Goal: Navigation & Orientation: Find specific page/section

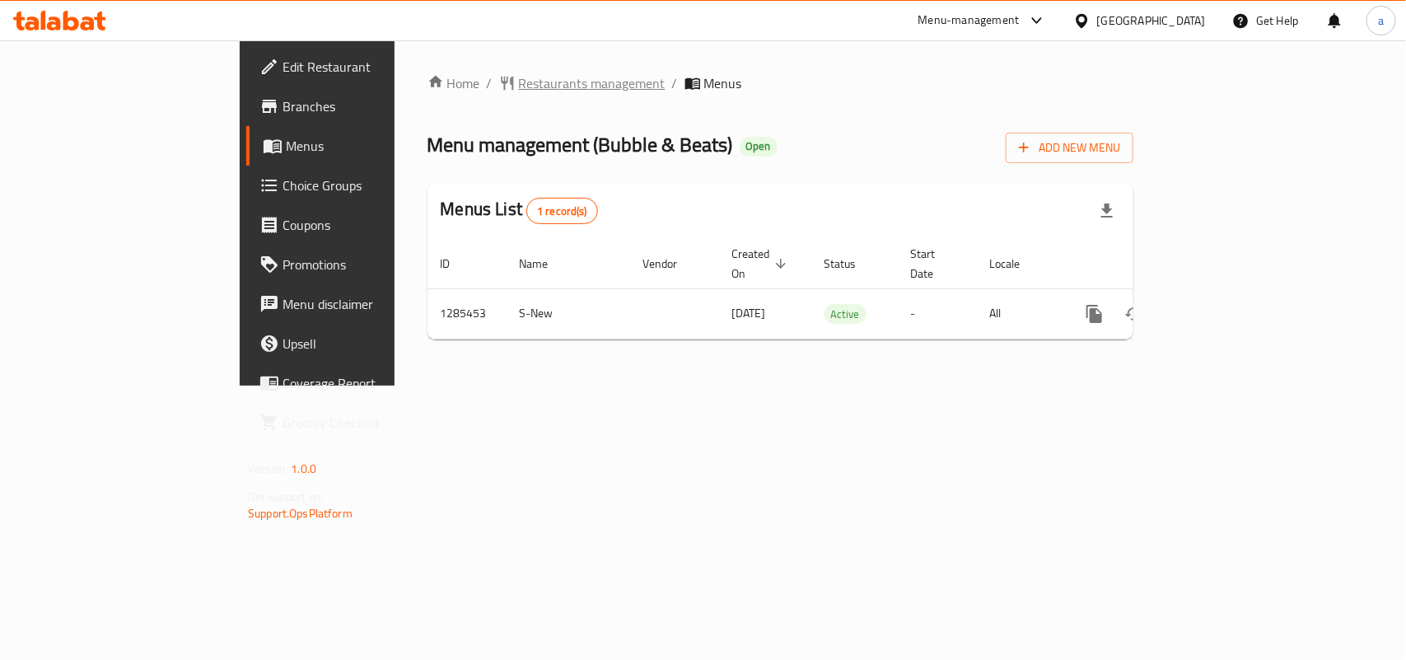
click at [519, 83] on span "Restaurants management" at bounding box center [592, 83] width 147 height 20
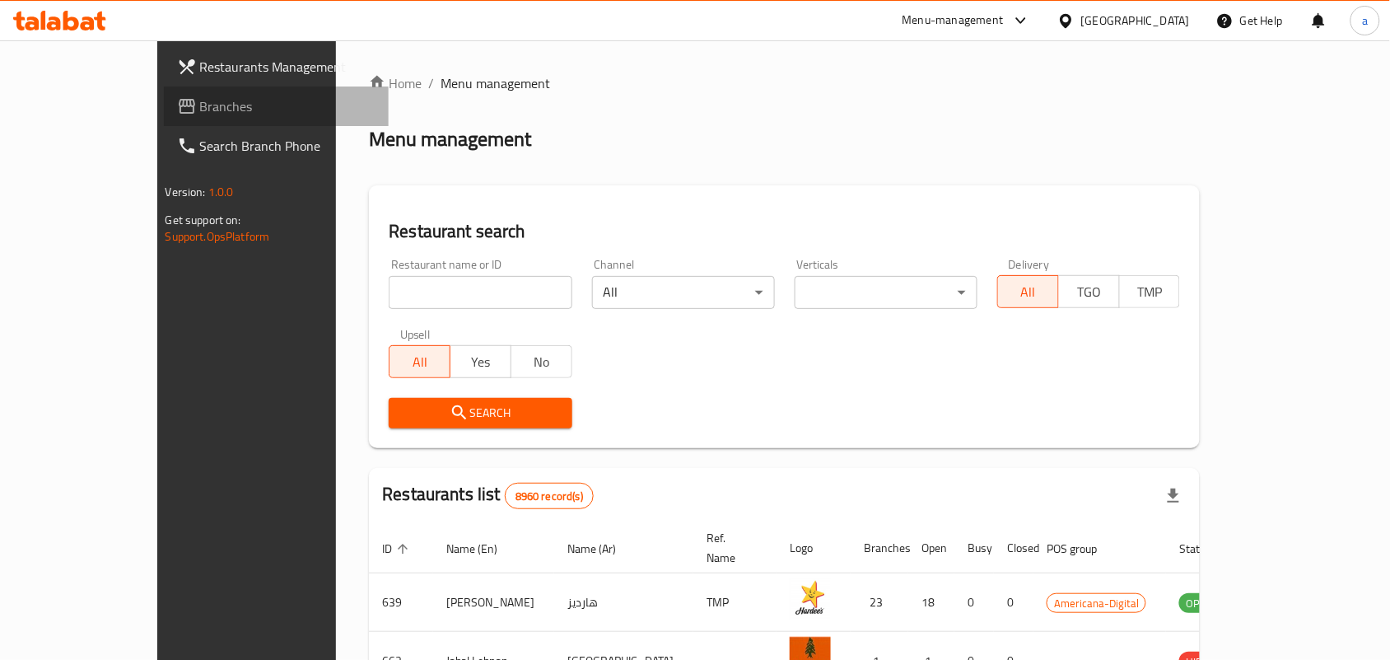
click at [200, 115] on span "Branches" at bounding box center [288, 106] width 176 height 20
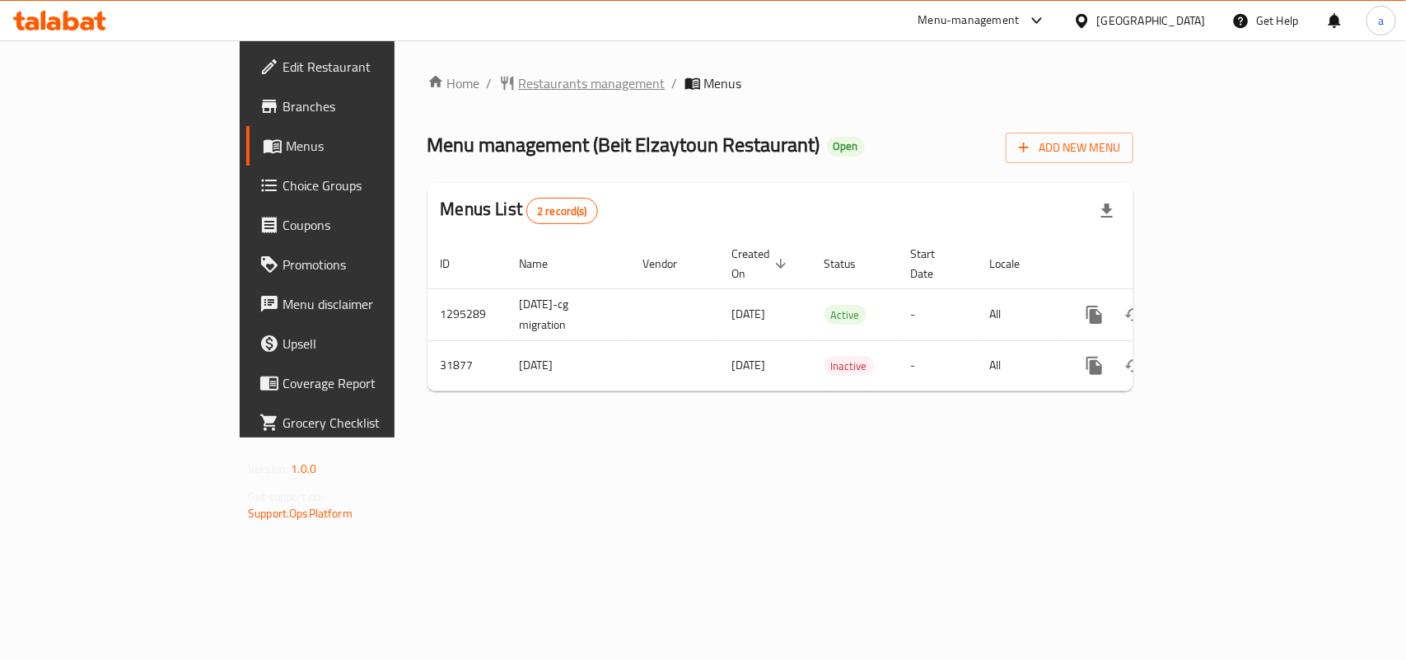
click at [519, 91] on span "Restaurants management" at bounding box center [592, 83] width 147 height 20
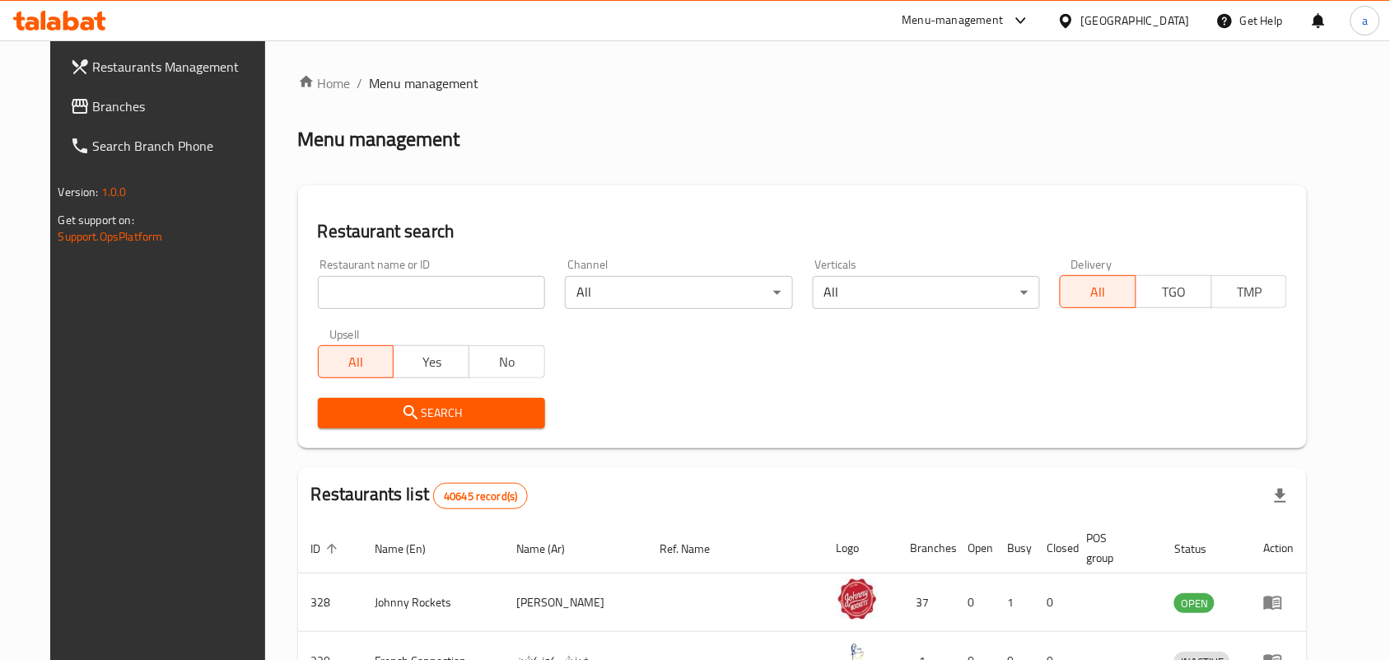
click at [93, 112] on span "Branches" at bounding box center [181, 106] width 176 height 20
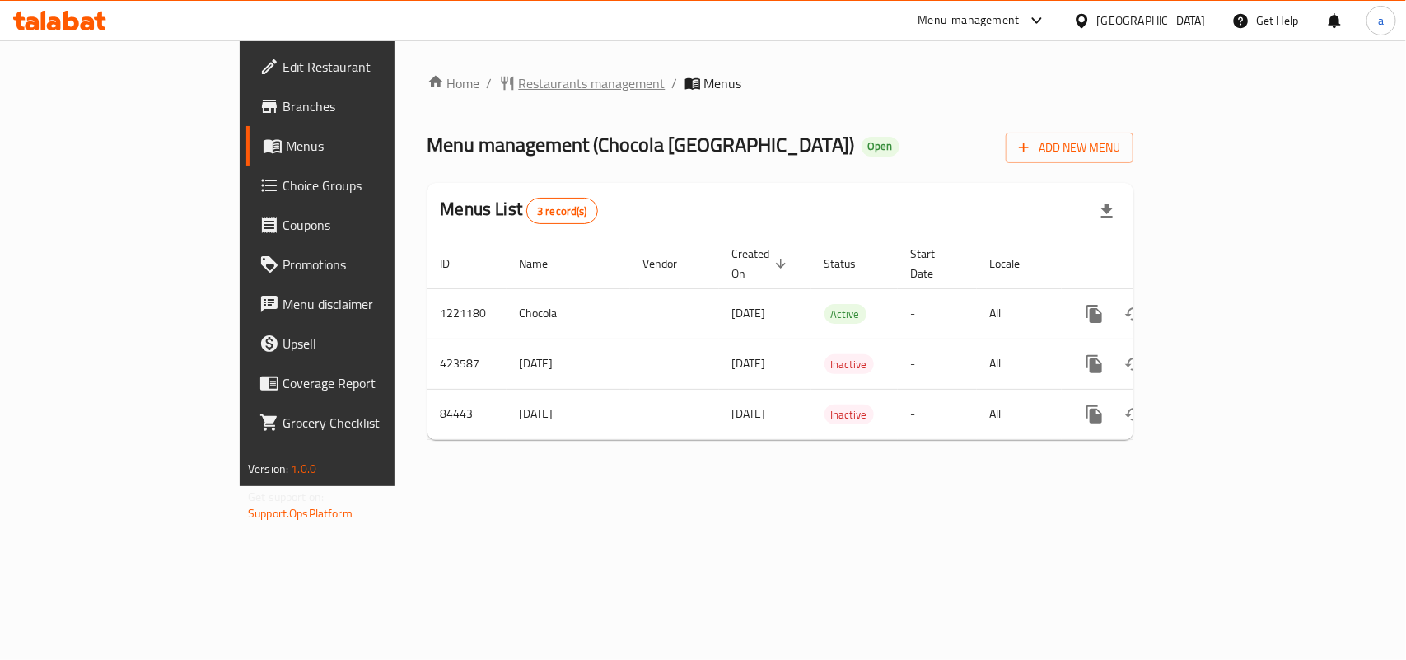
click at [519, 82] on span "Restaurants management" at bounding box center [592, 83] width 147 height 20
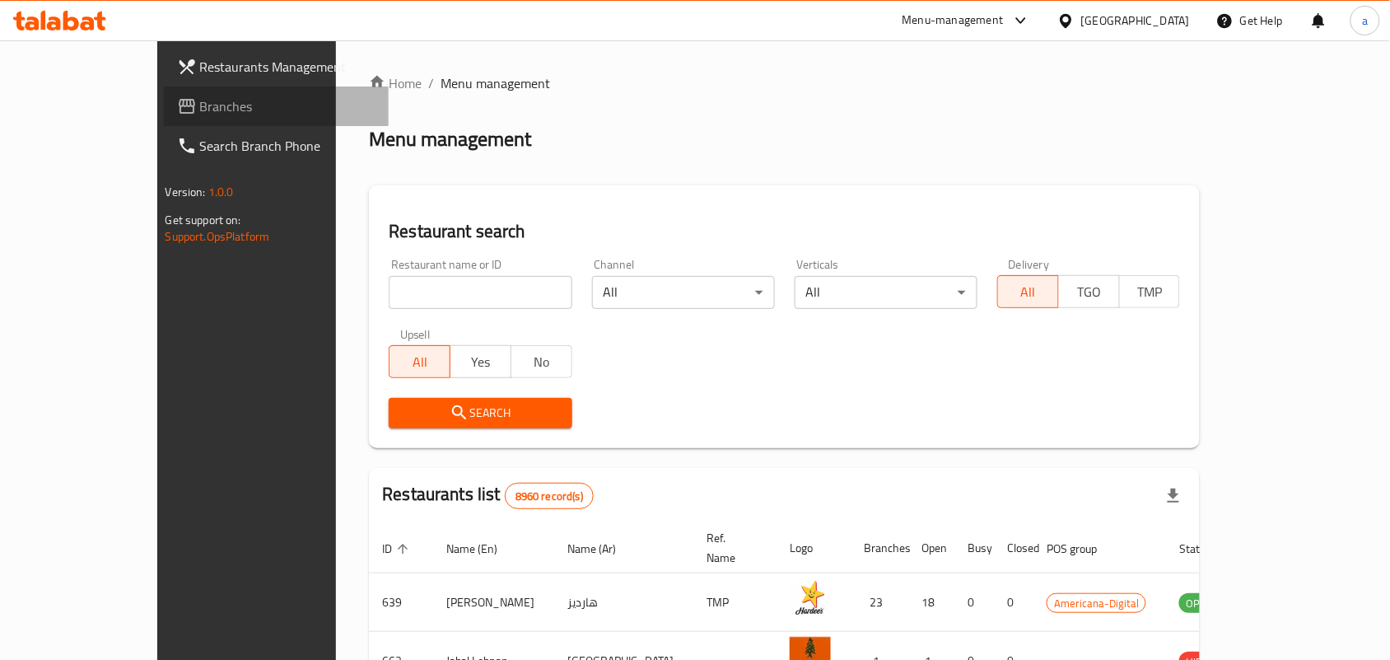
click at [200, 108] on span "Branches" at bounding box center [288, 106] width 176 height 20
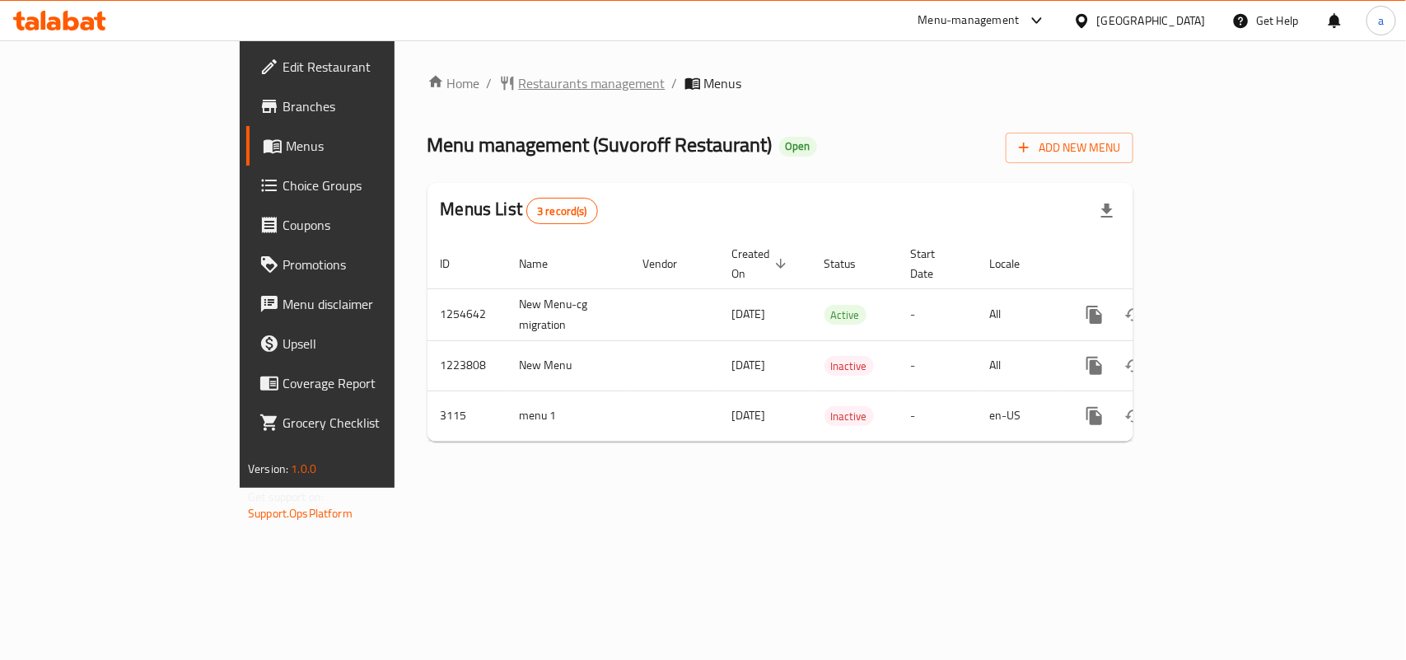
click at [519, 75] on span "Restaurants management" at bounding box center [592, 83] width 147 height 20
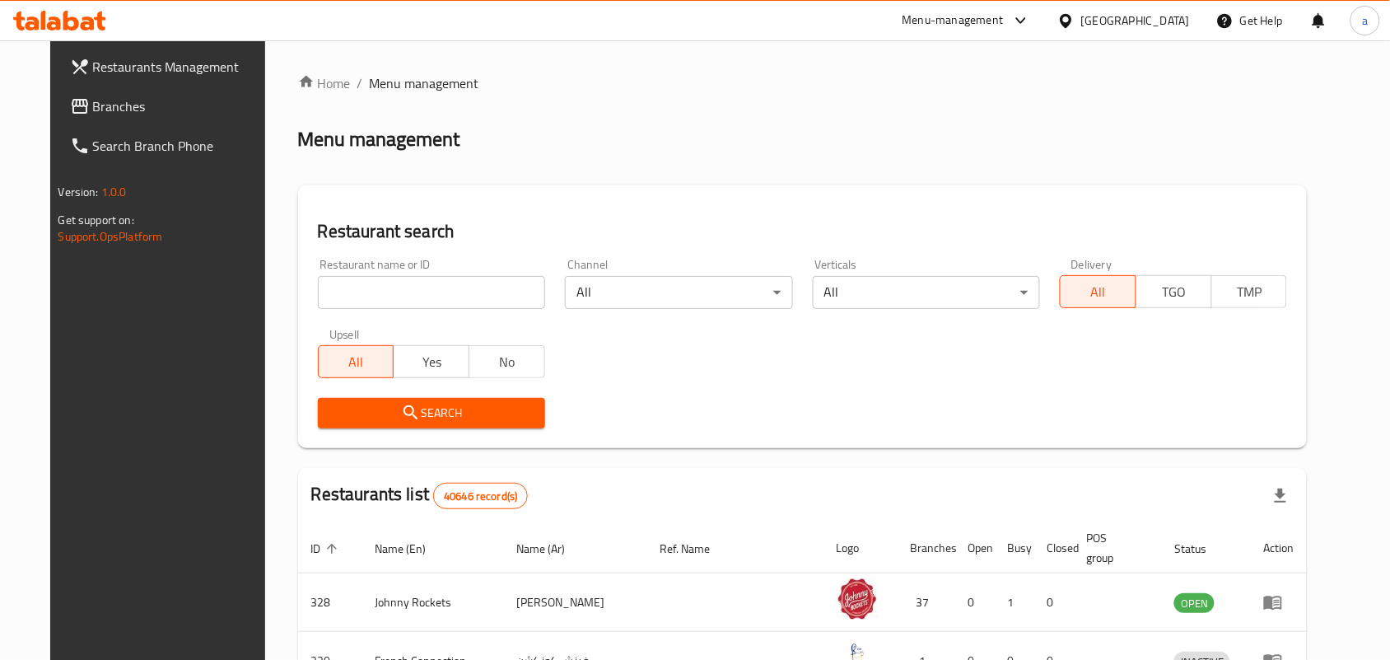
click at [93, 103] on span "Branches" at bounding box center [181, 106] width 176 height 20
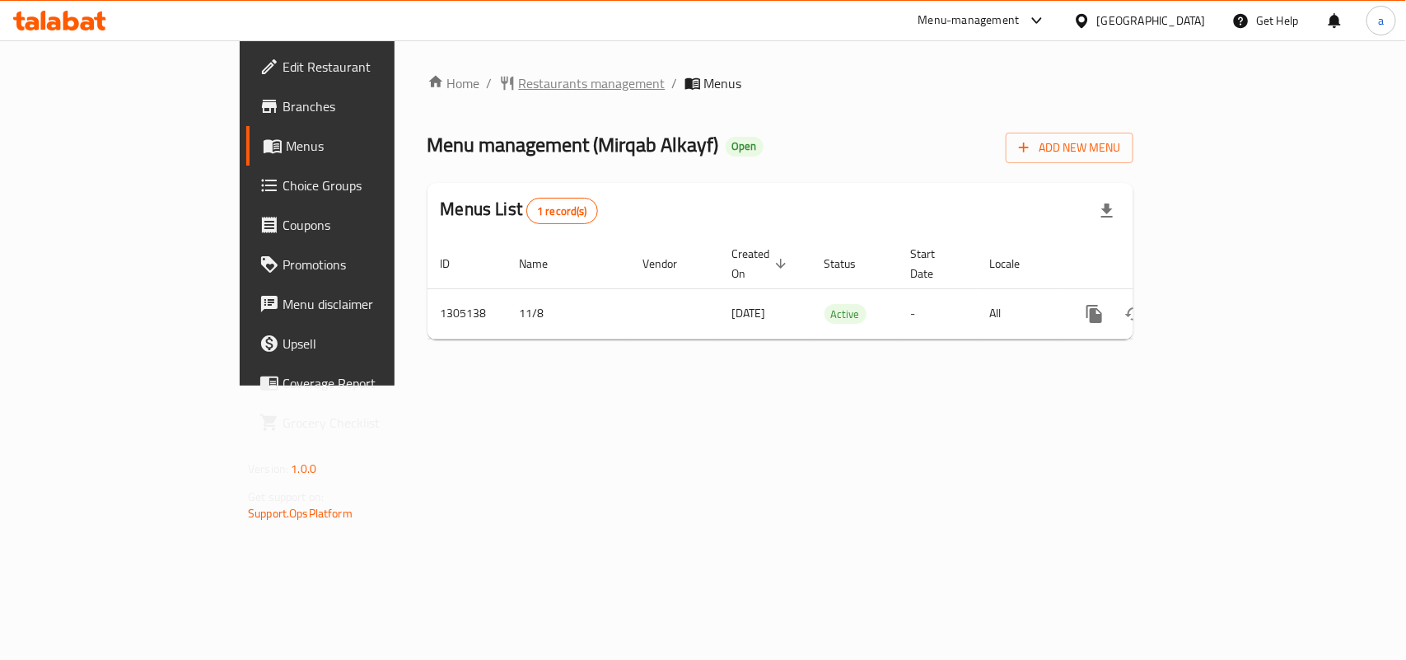
click at [519, 80] on span "Restaurants management" at bounding box center [592, 83] width 147 height 20
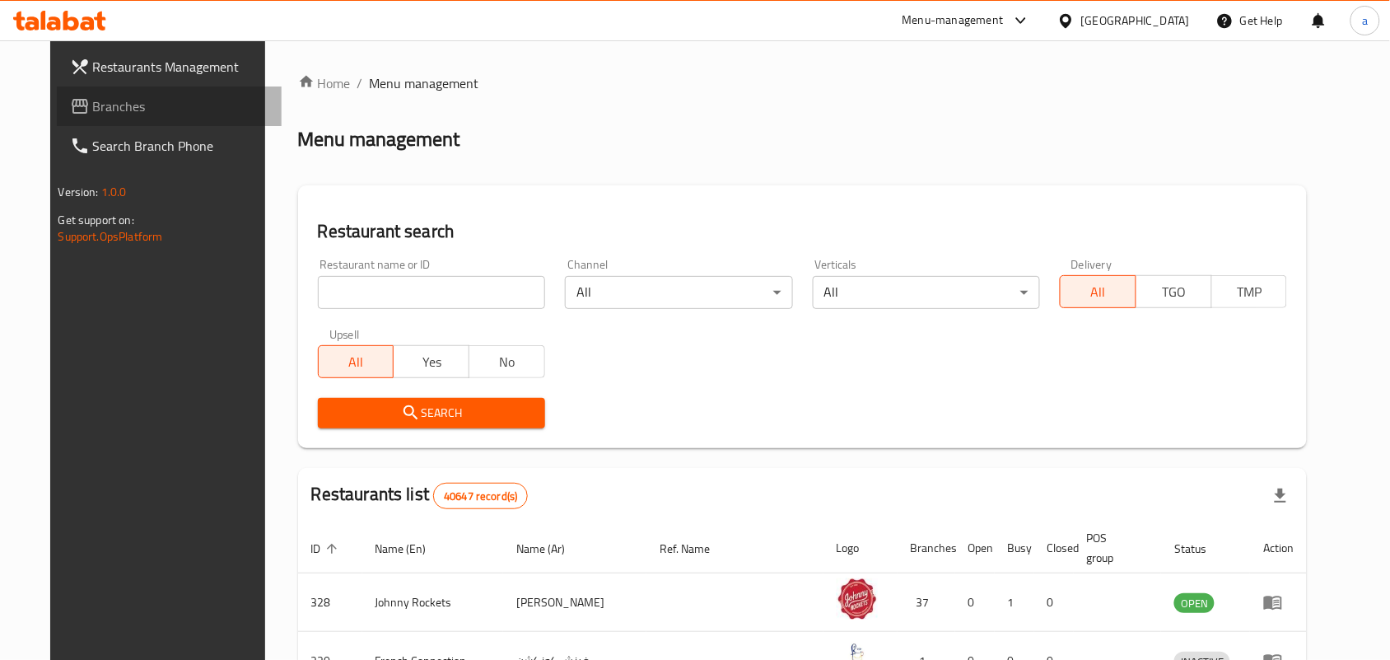
drag, startPoint x: 72, startPoint y: 113, endPoint x: 22, endPoint y: 124, distance: 51.5
click at [93, 113] on span "Branches" at bounding box center [181, 106] width 176 height 20
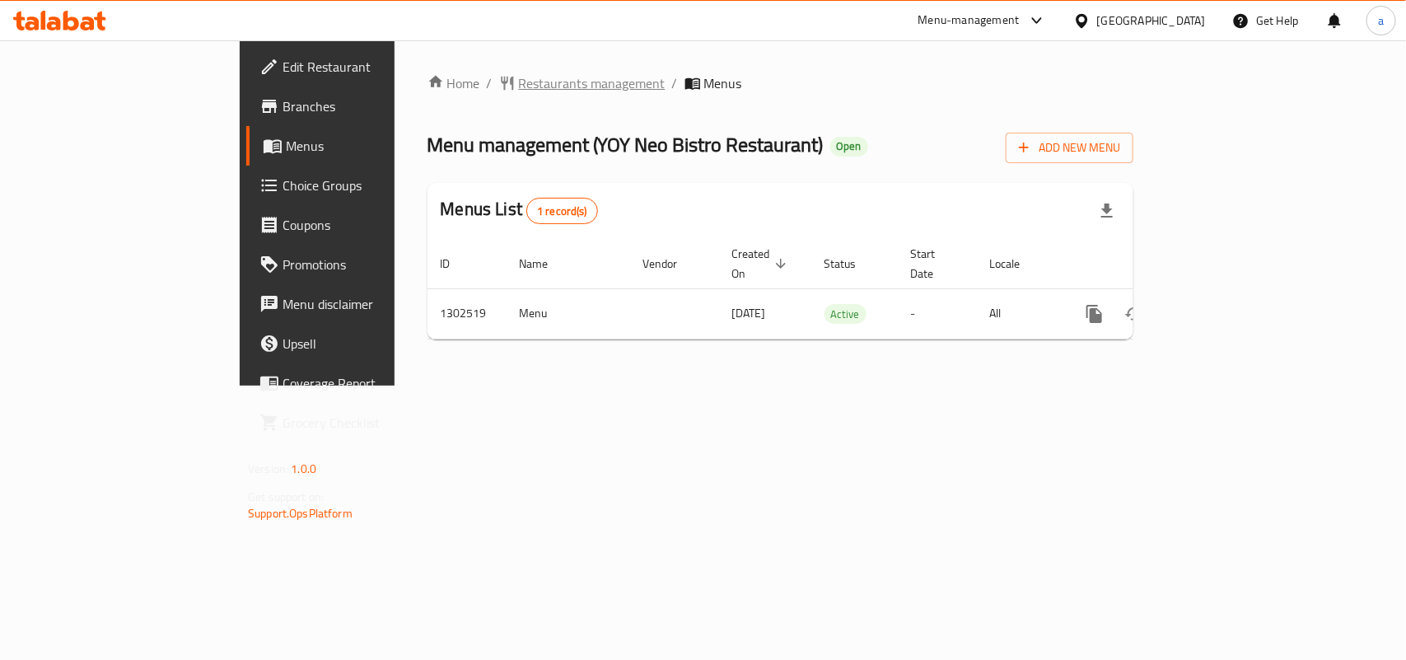
click at [519, 80] on span "Restaurants management" at bounding box center [592, 83] width 147 height 20
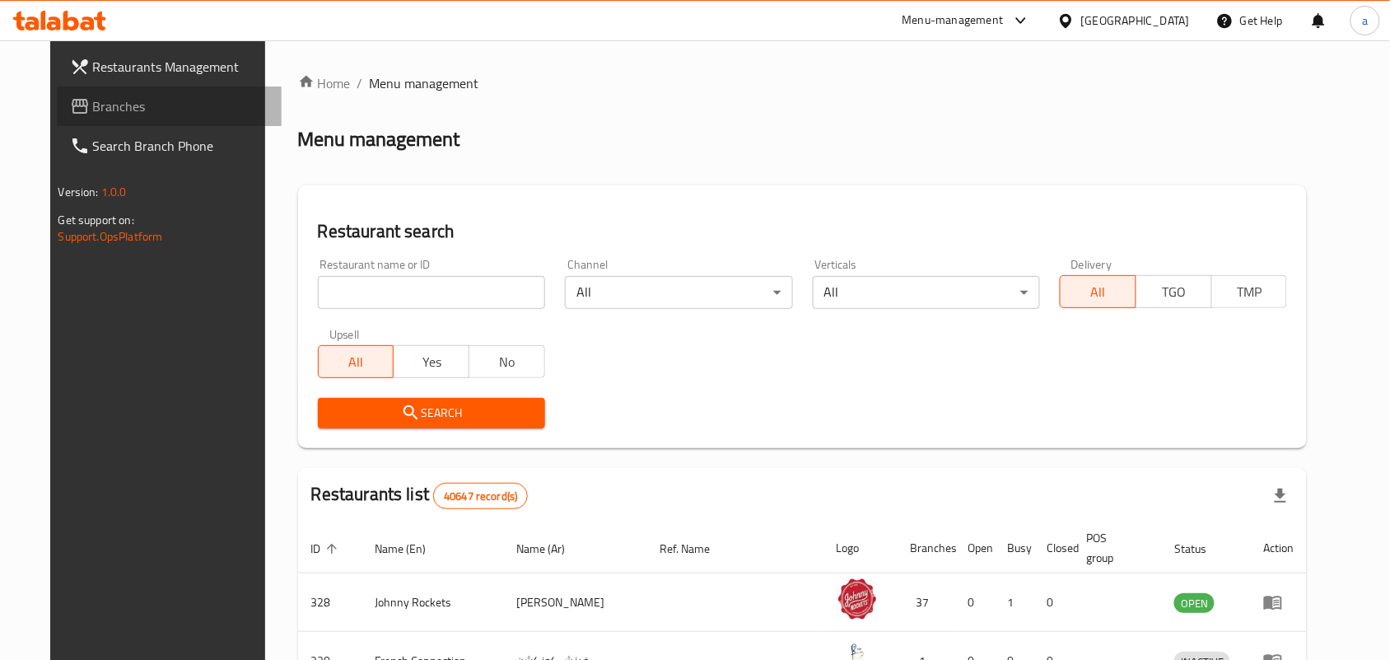
click at [93, 107] on span "Branches" at bounding box center [181, 106] width 176 height 20
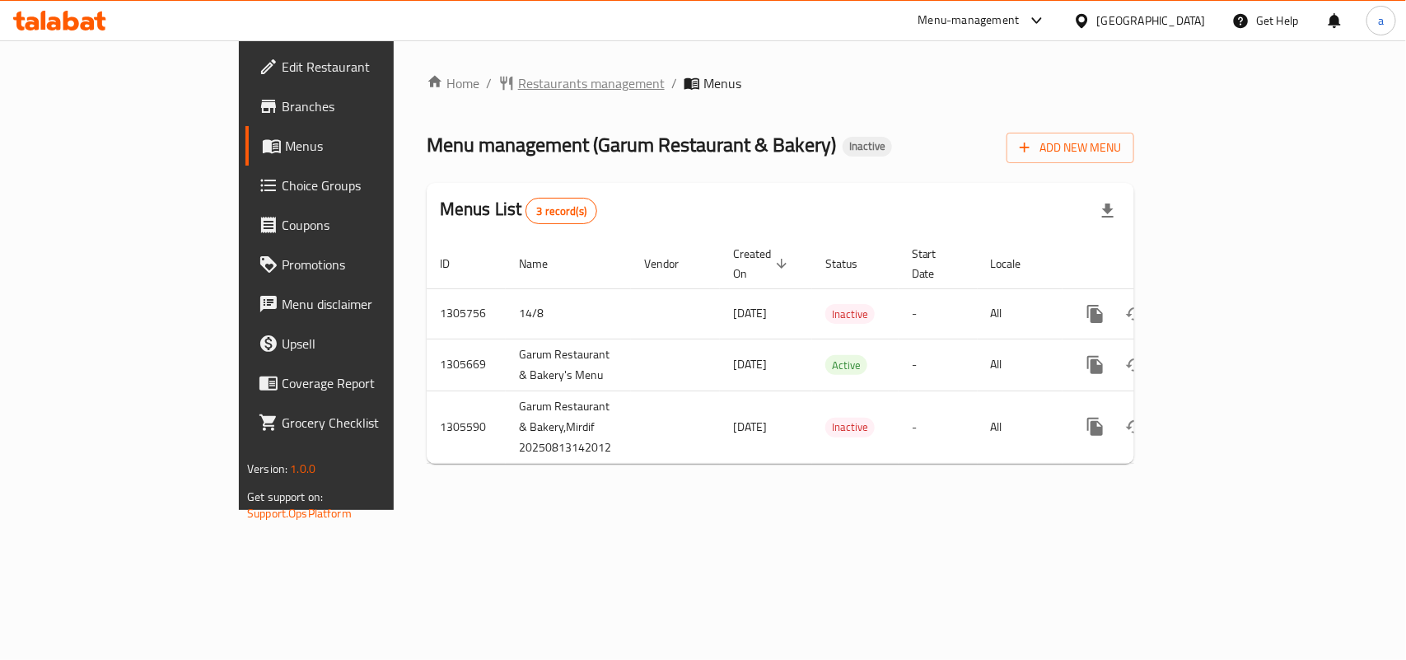
click at [518, 86] on span "Restaurants management" at bounding box center [591, 83] width 147 height 20
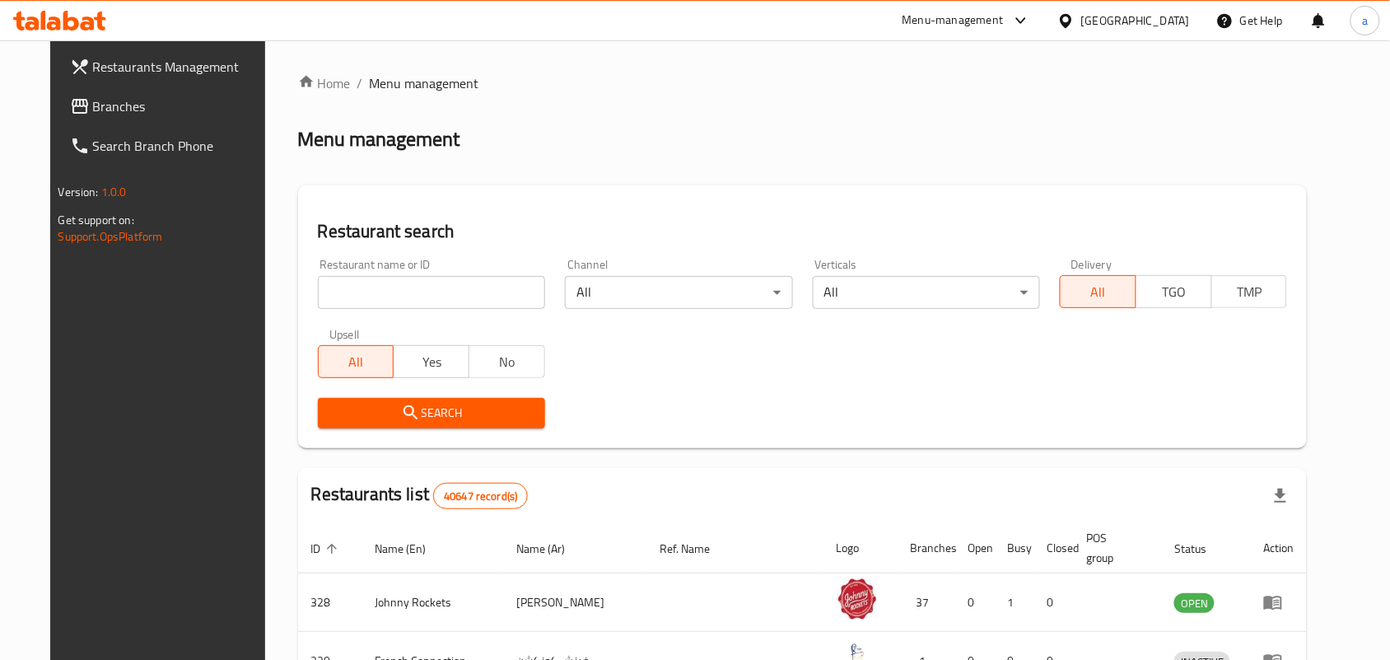
click at [151, 107] on span "Branches" at bounding box center [181, 106] width 176 height 20
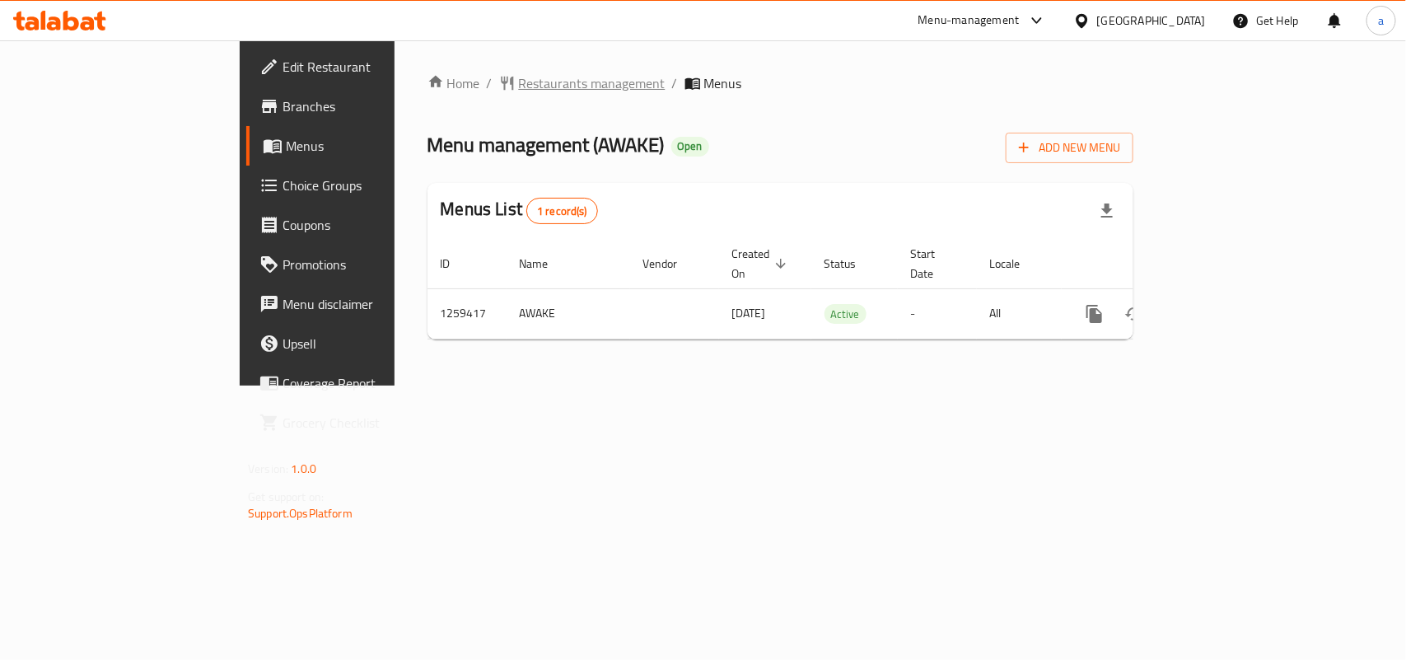
click at [519, 83] on span "Restaurants management" at bounding box center [592, 83] width 147 height 20
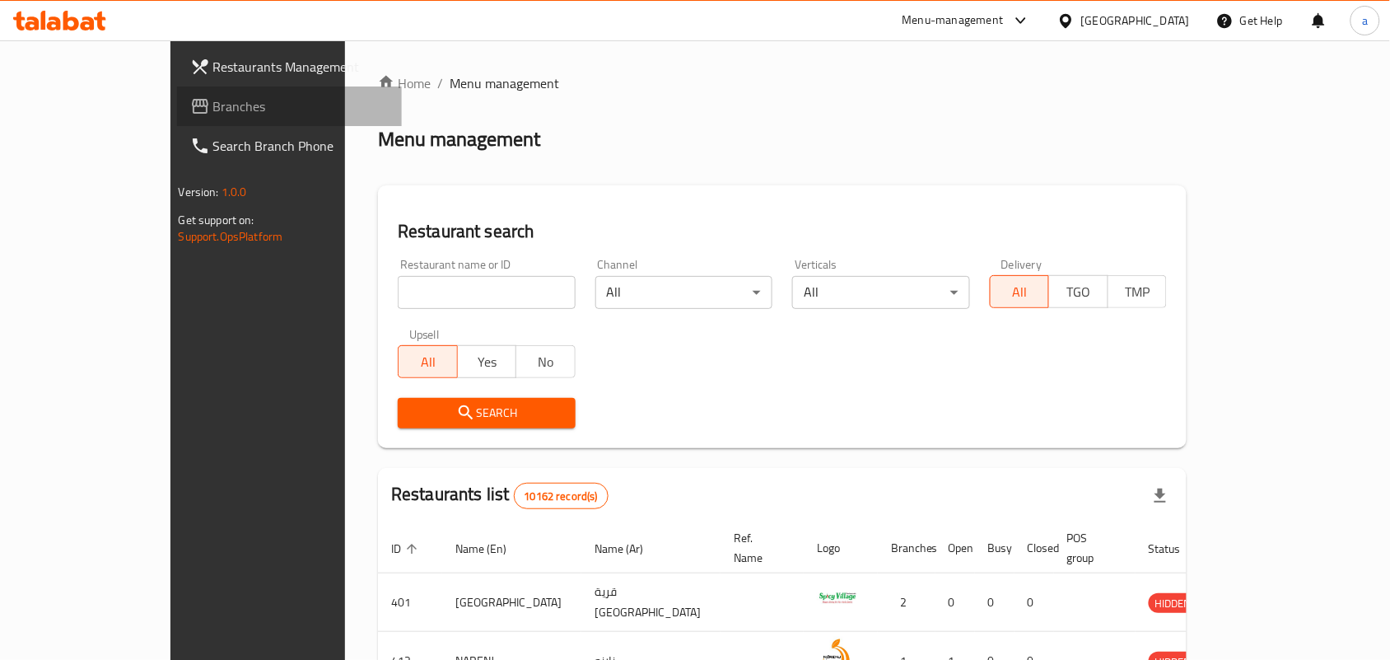
click at [213, 103] on span "Branches" at bounding box center [301, 106] width 176 height 20
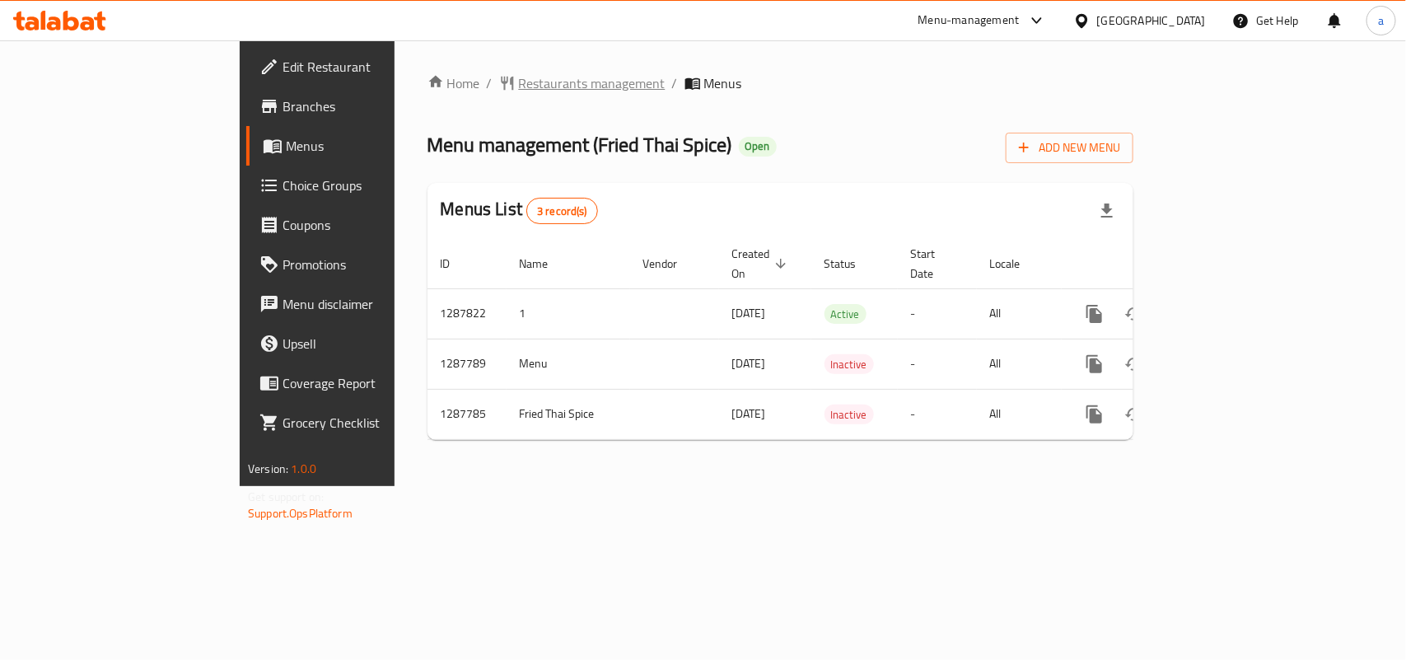
click at [519, 82] on span "Restaurants management" at bounding box center [592, 83] width 147 height 20
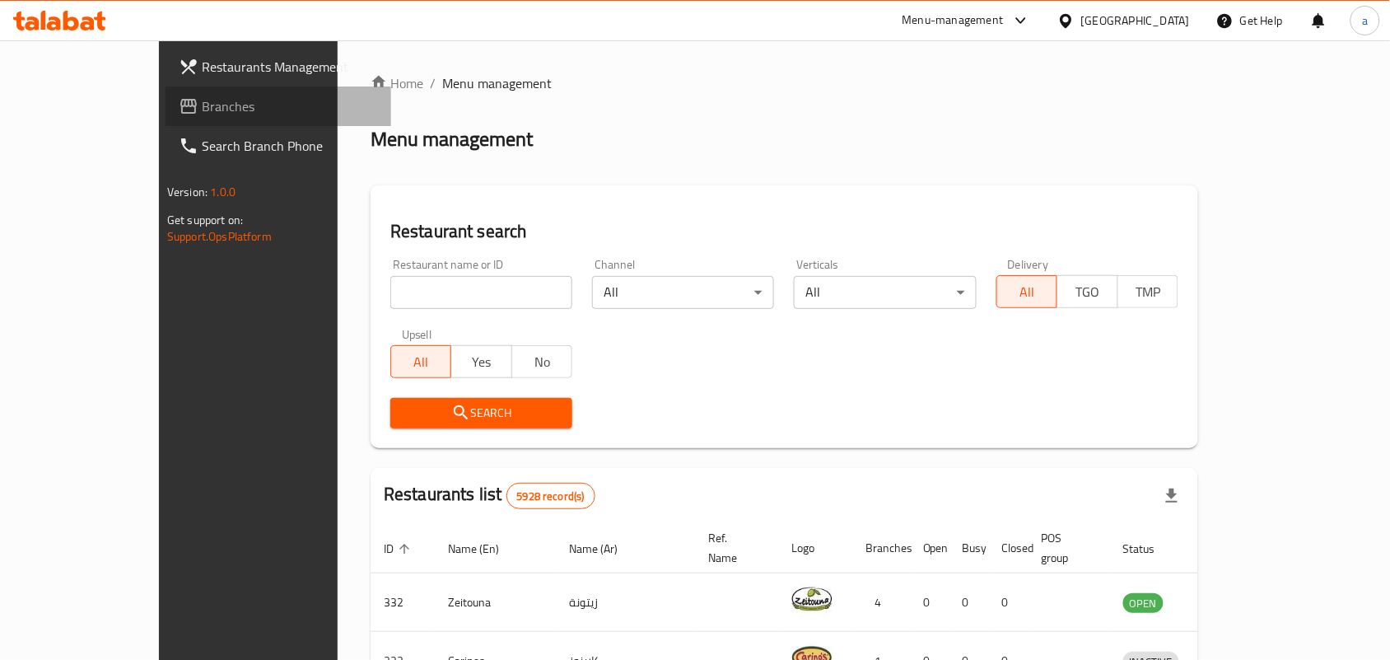
click at [202, 100] on span "Branches" at bounding box center [290, 106] width 176 height 20
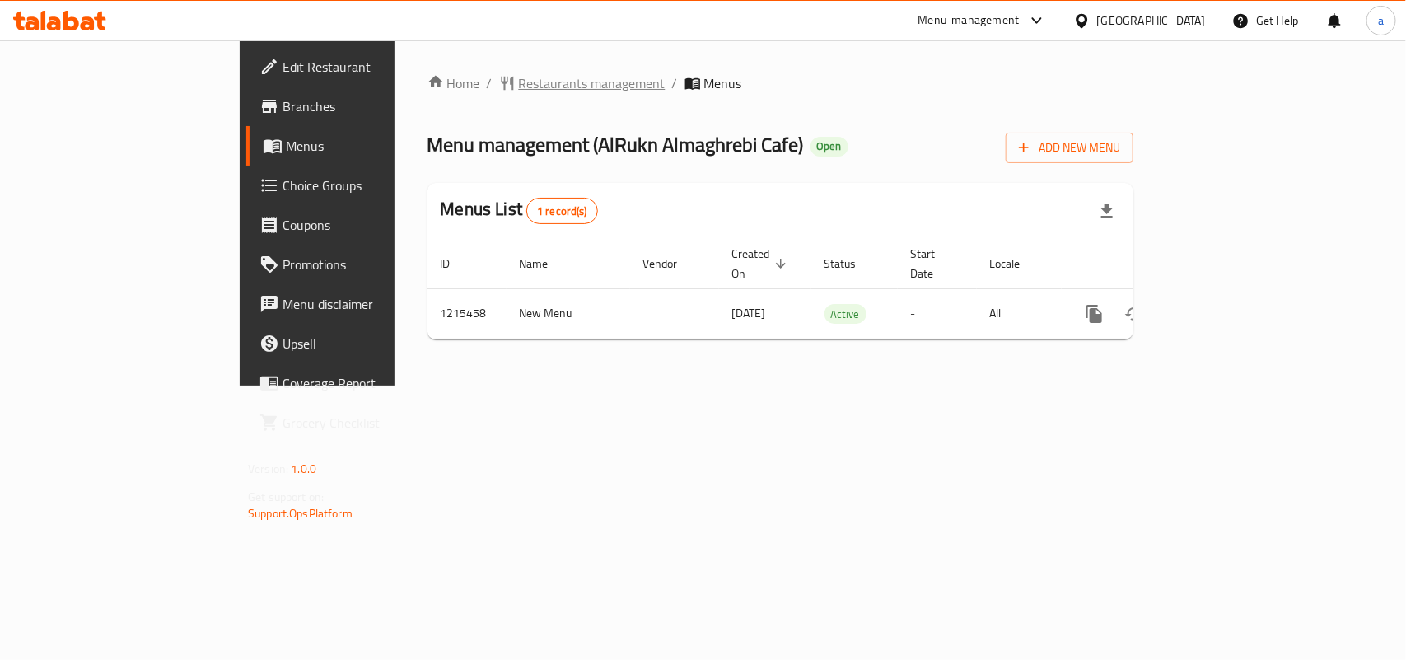
click at [519, 86] on span "Restaurants management" at bounding box center [592, 83] width 147 height 20
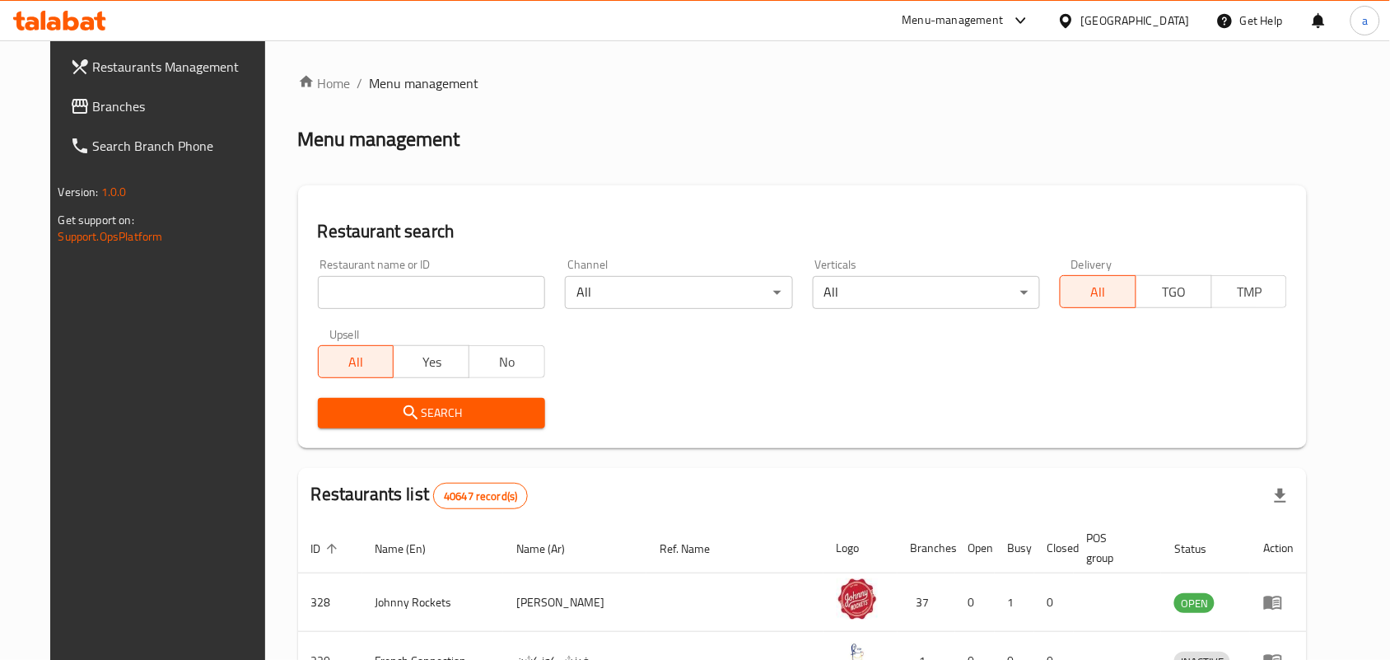
click at [117, 109] on span "Branches" at bounding box center [181, 106] width 176 height 20
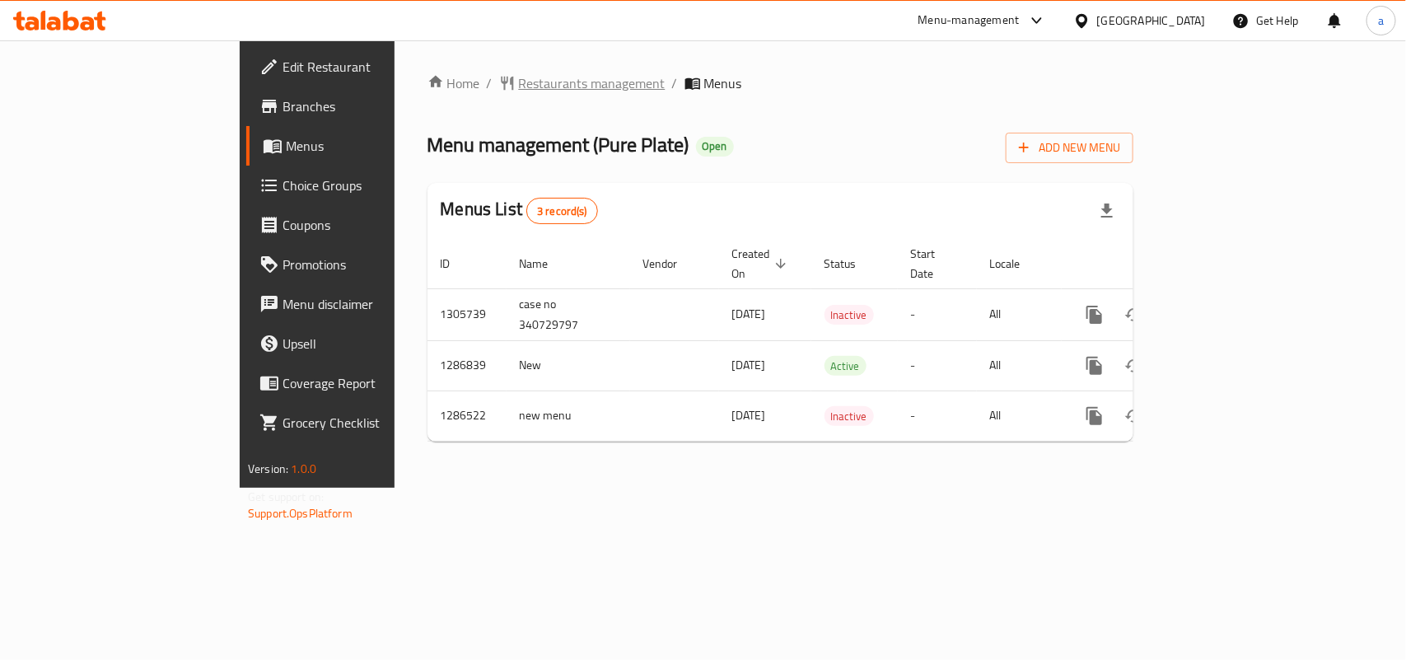
click at [519, 74] on span "Restaurants management" at bounding box center [592, 83] width 147 height 20
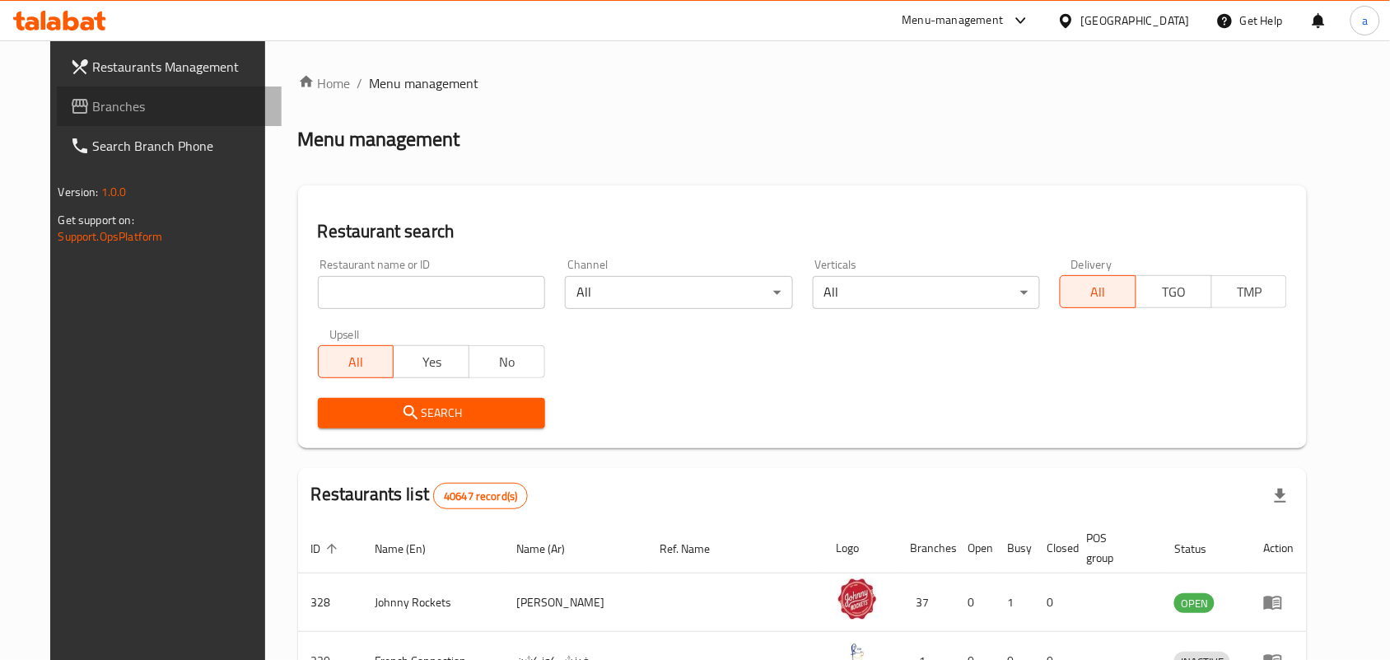
click at [93, 103] on span "Branches" at bounding box center [181, 106] width 176 height 20
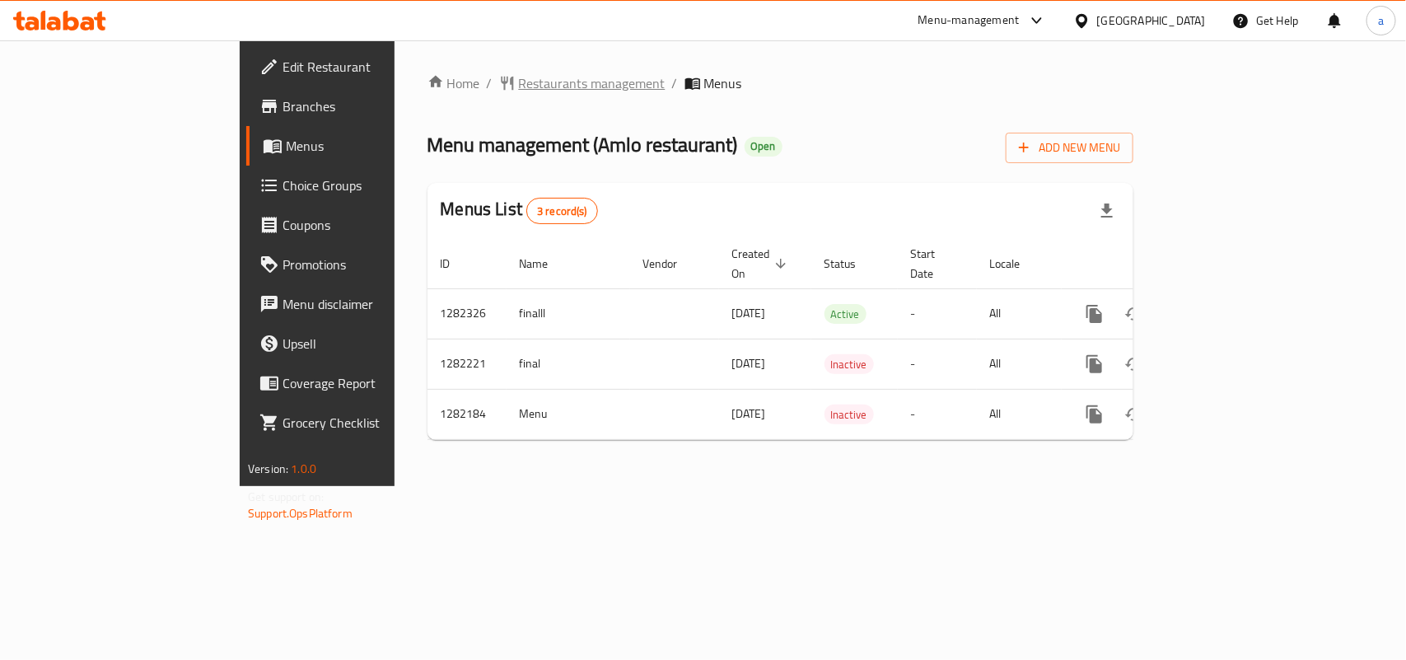
click at [519, 82] on span "Restaurants management" at bounding box center [592, 83] width 147 height 20
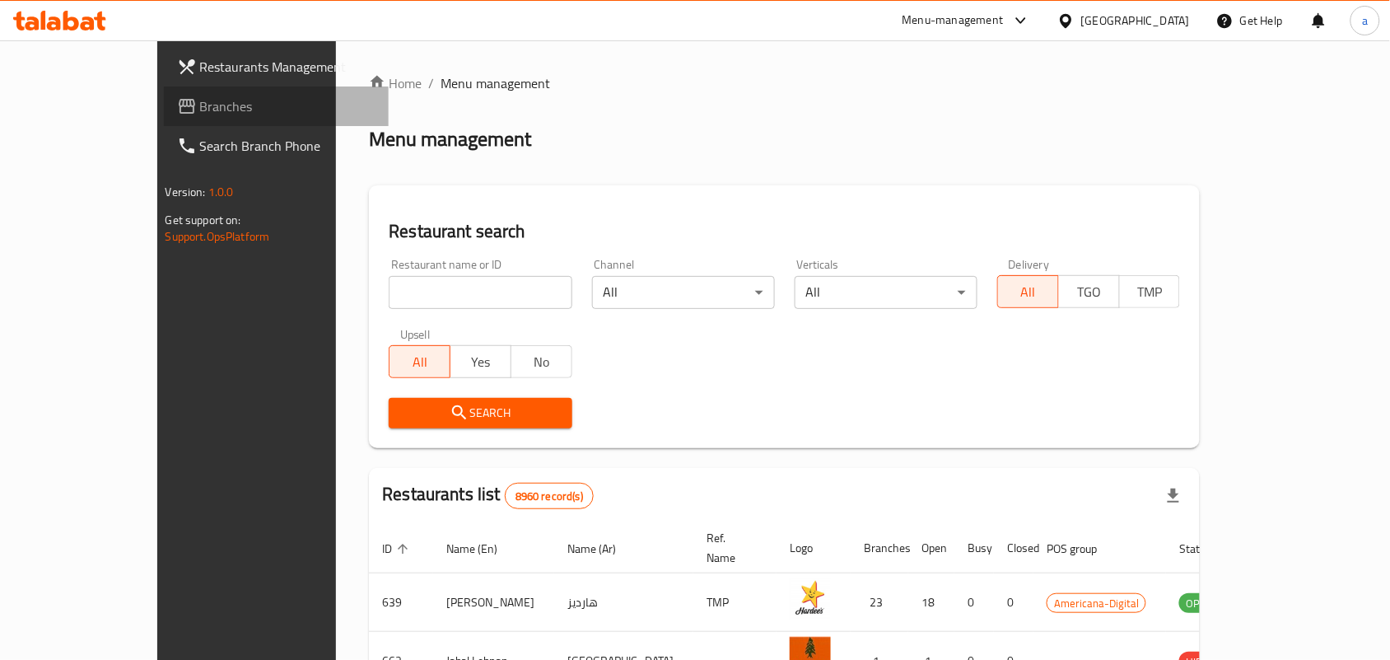
click at [200, 107] on span "Branches" at bounding box center [288, 106] width 176 height 20
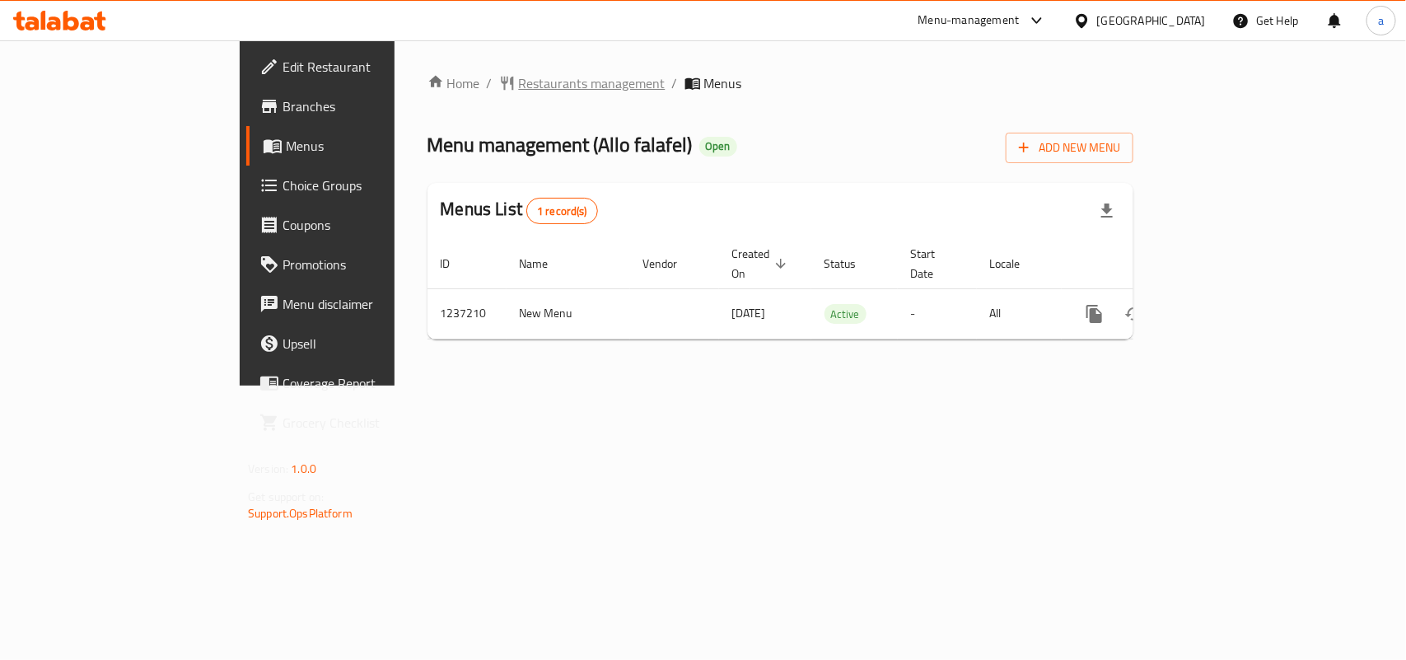
click at [519, 73] on span "Restaurants management" at bounding box center [592, 83] width 147 height 20
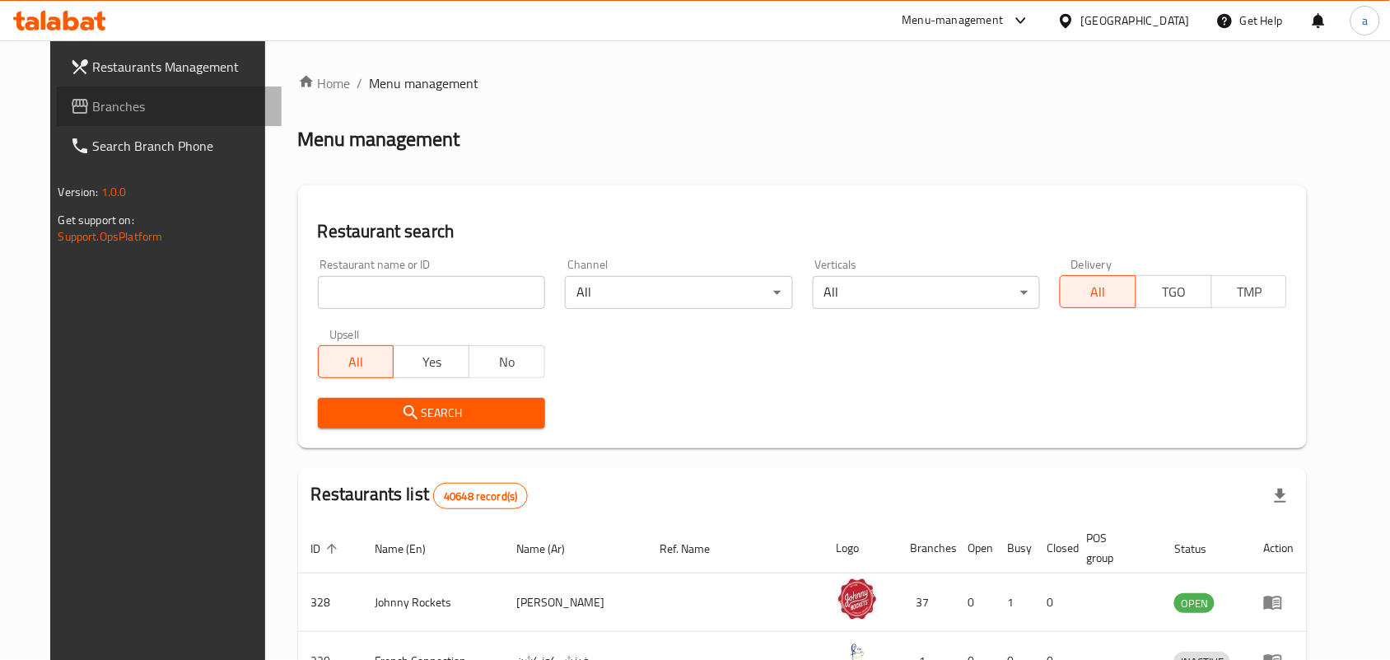
click at [111, 122] on link "Branches" at bounding box center [170, 106] width 226 height 40
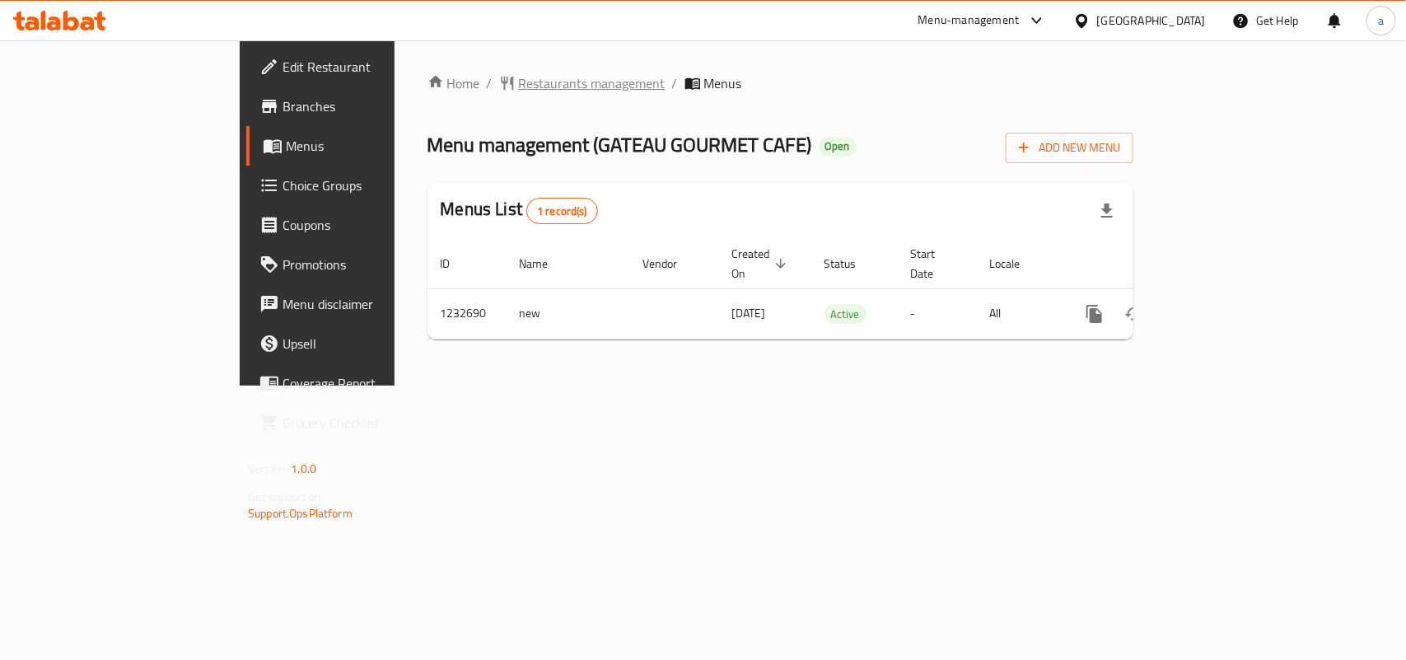
click at [519, 85] on span "Restaurants management" at bounding box center [592, 83] width 147 height 20
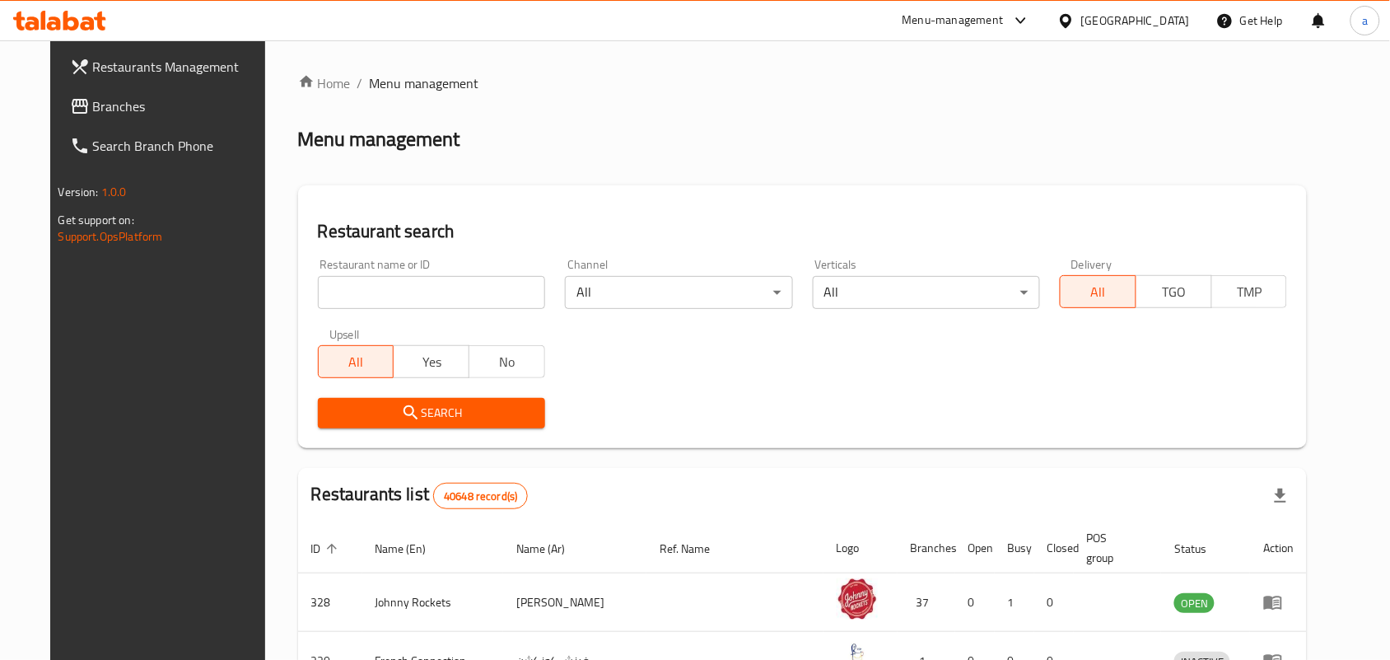
click at [147, 108] on span "Branches" at bounding box center [181, 106] width 176 height 20
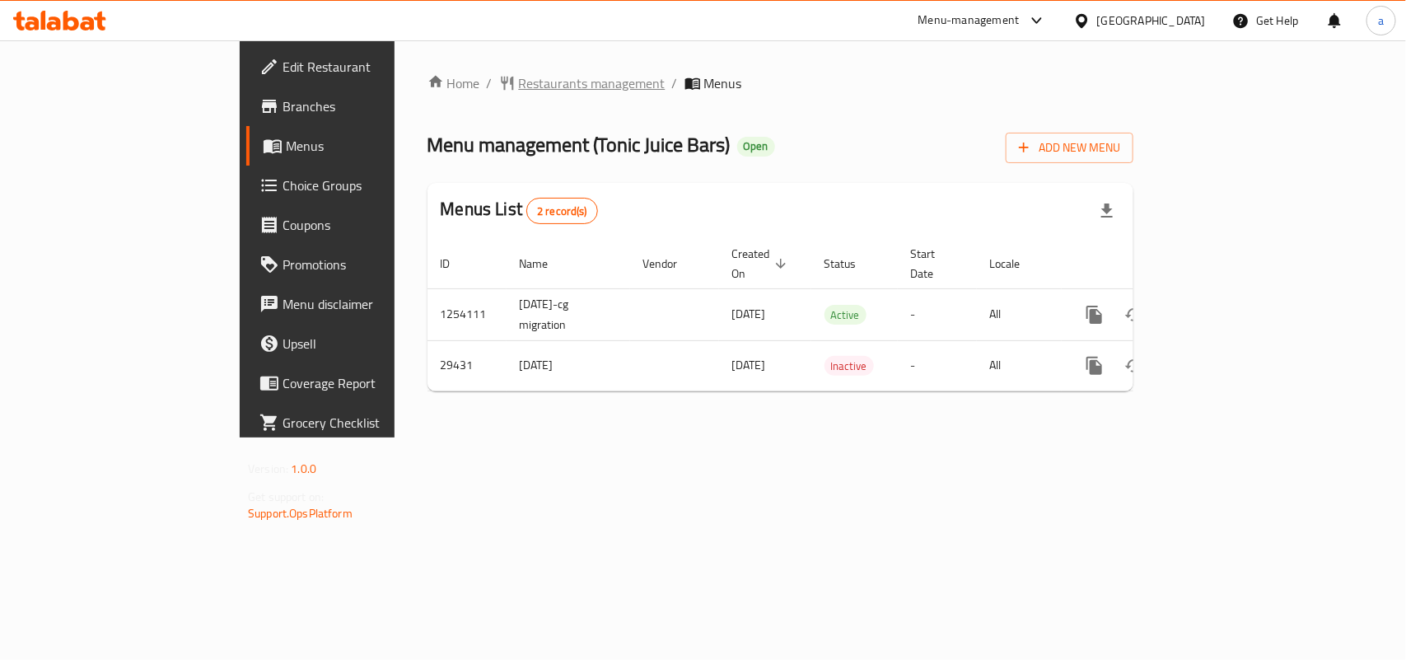
click at [519, 79] on span "Restaurants management" at bounding box center [592, 83] width 147 height 20
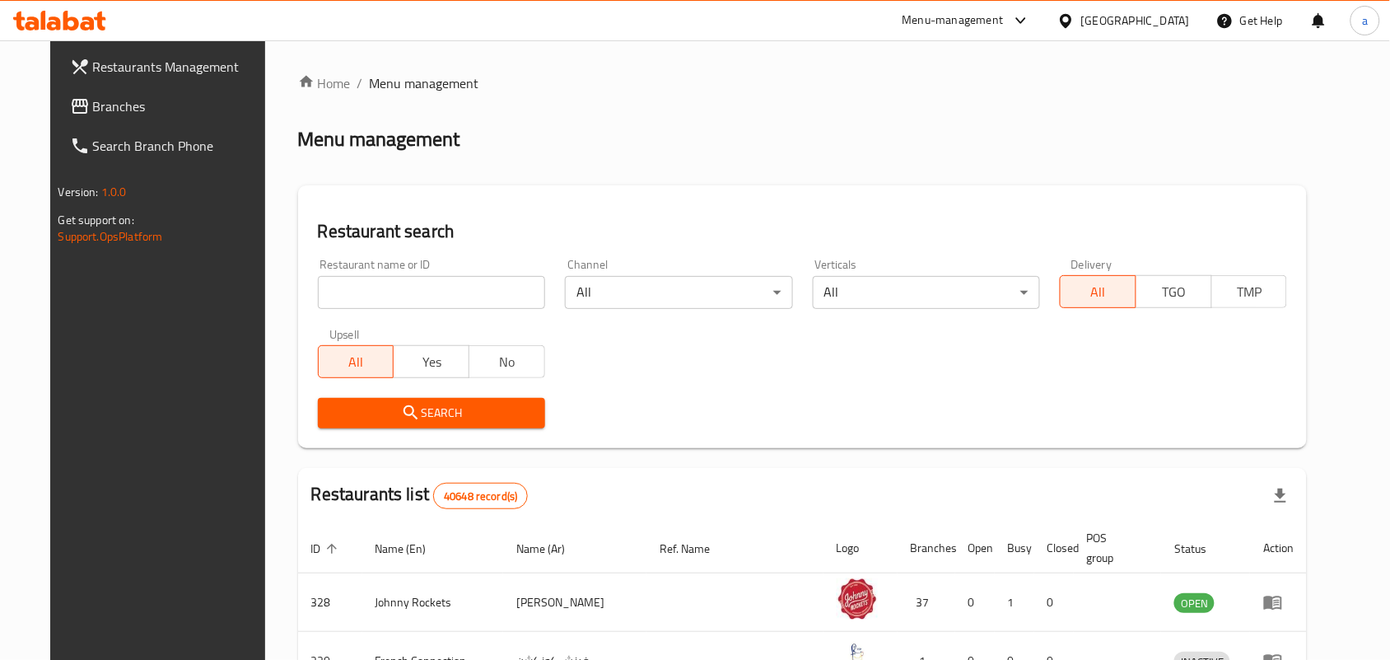
click at [126, 107] on span "Branches" at bounding box center [181, 106] width 176 height 20
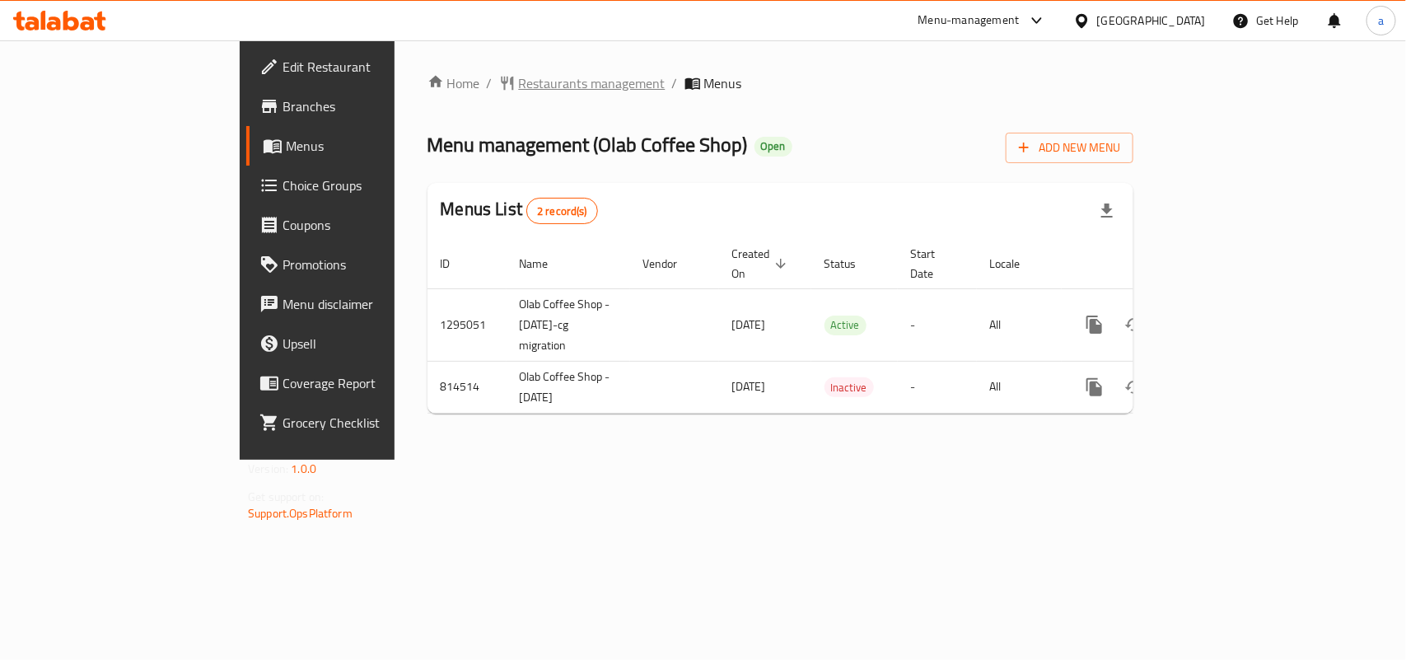
click at [519, 78] on span "Restaurants management" at bounding box center [592, 83] width 147 height 20
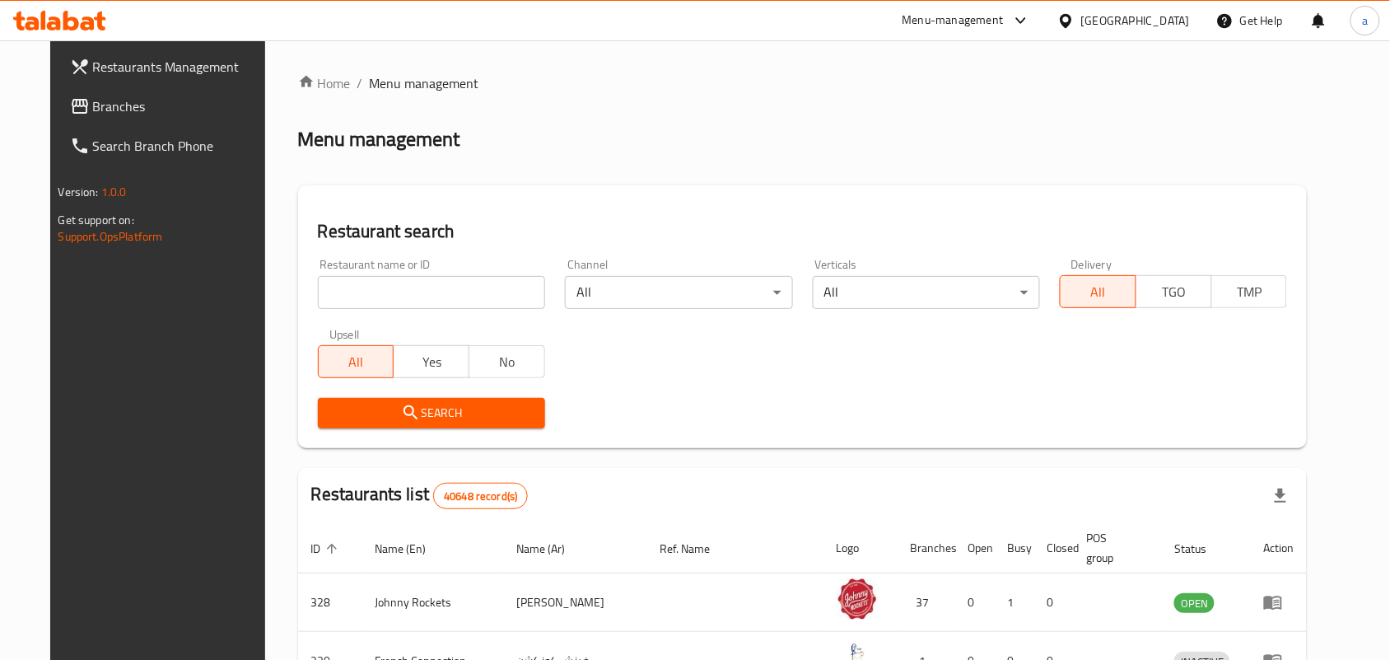
click at [96, 114] on span "Branches" at bounding box center [181, 106] width 176 height 20
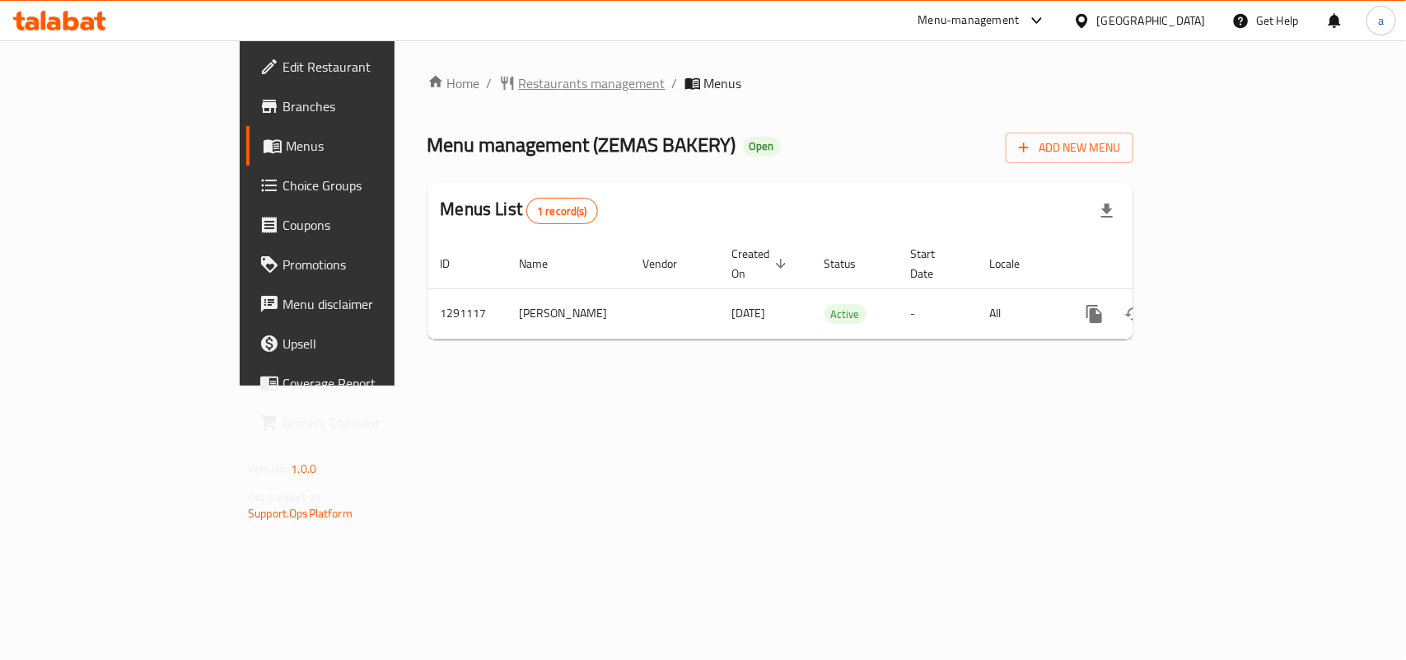
click at [519, 85] on span "Restaurants management" at bounding box center [592, 83] width 147 height 20
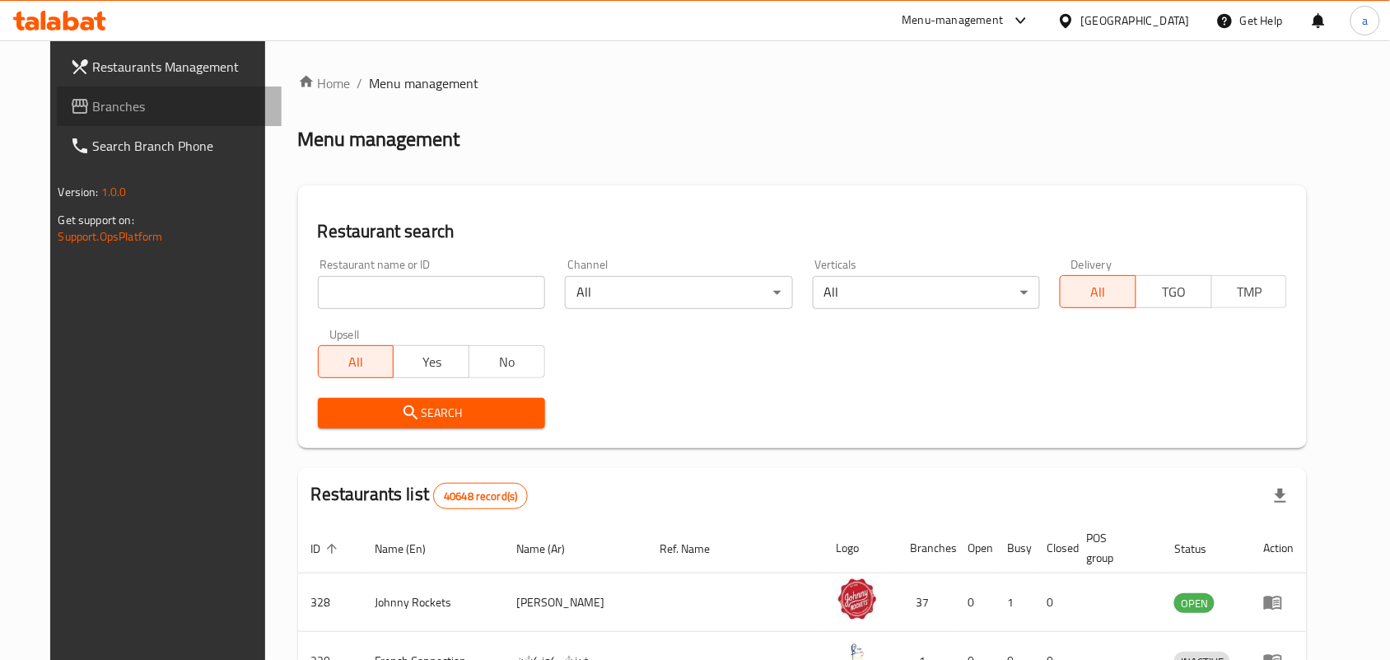
click at [93, 110] on span "Branches" at bounding box center [181, 106] width 176 height 20
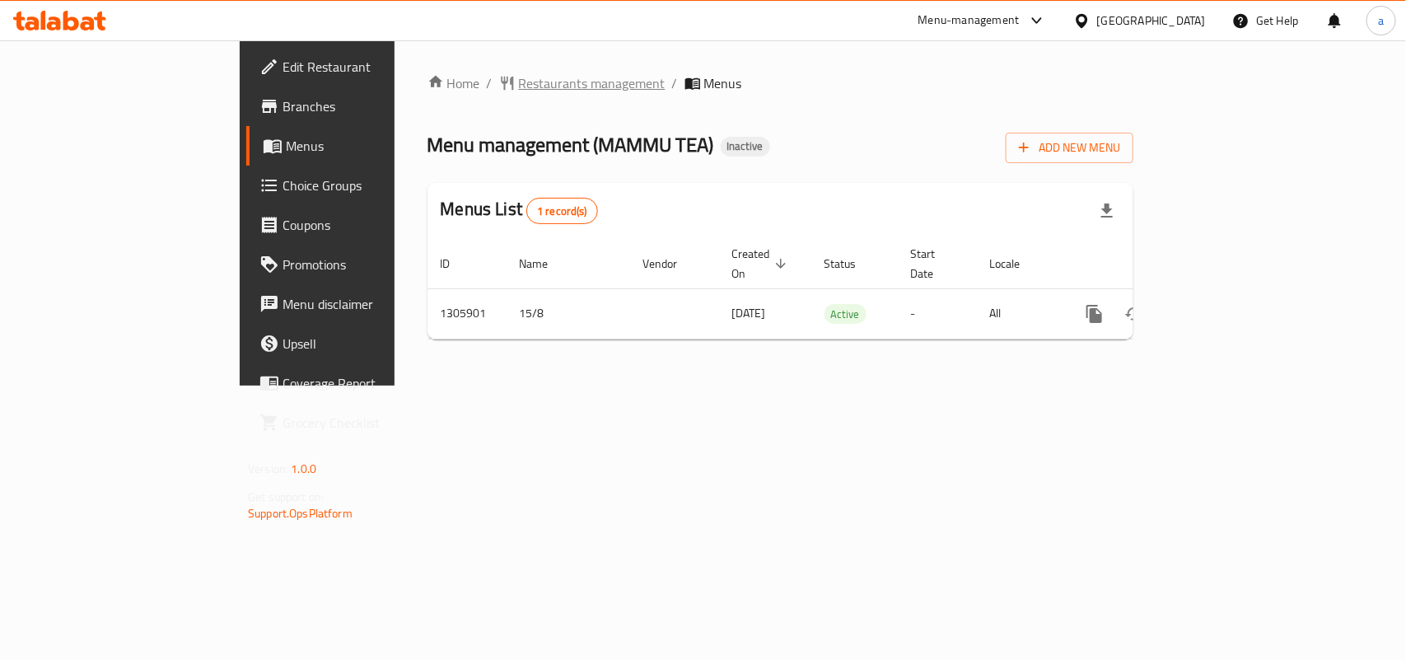
click at [519, 92] on span "Restaurants management" at bounding box center [592, 83] width 147 height 20
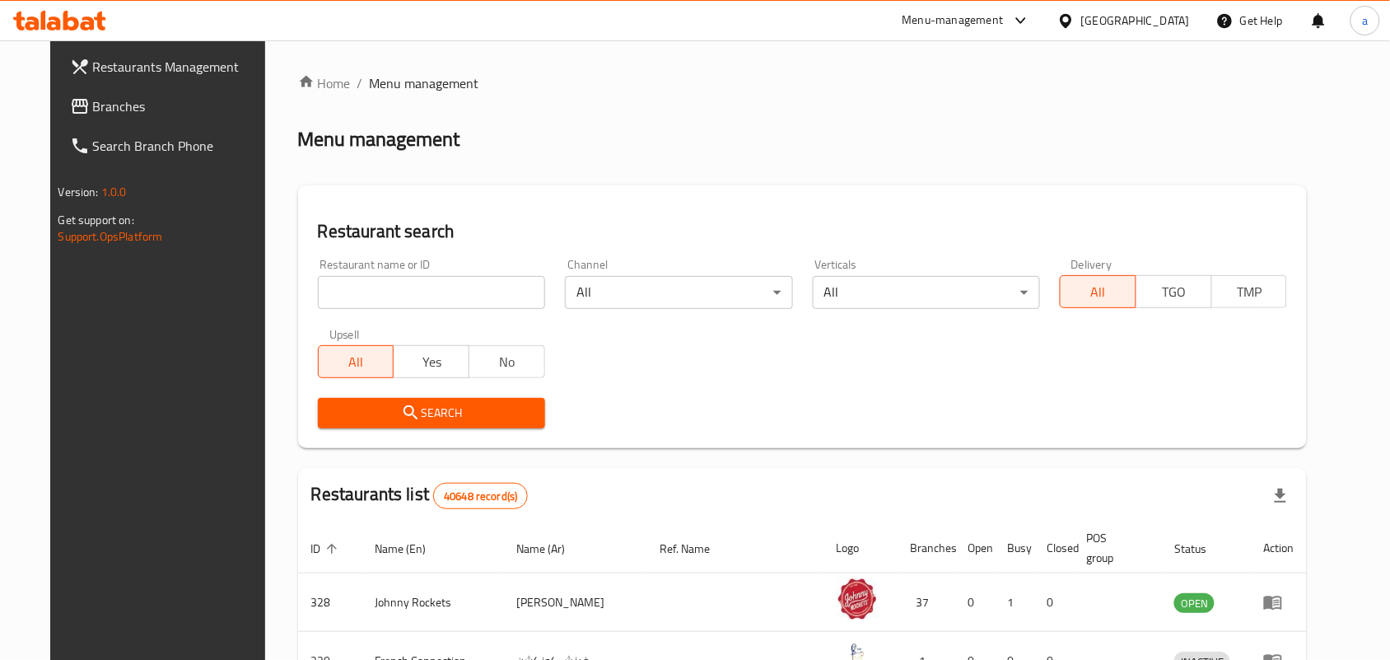
click at [96, 108] on span "Branches" at bounding box center [181, 106] width 176 height 20
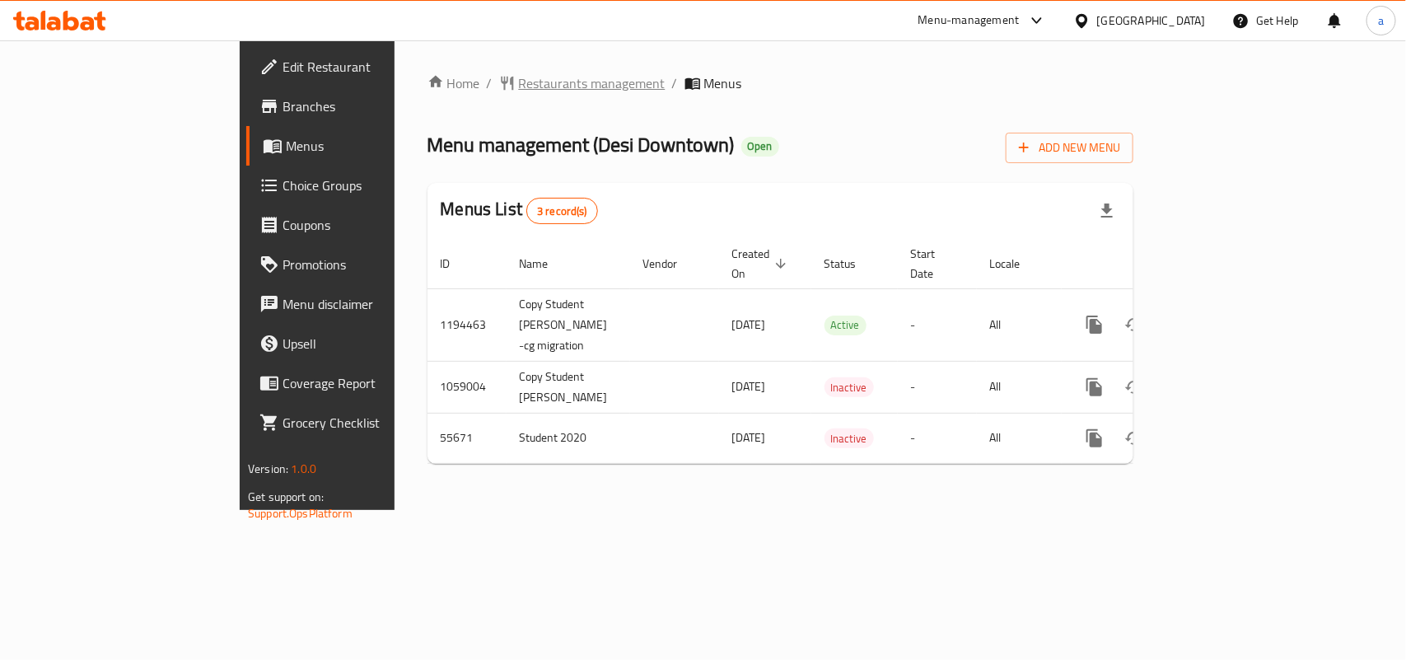
click at [519, 80] on span "Restaurants management" at bounding box center [592, 83] width 147 height 20
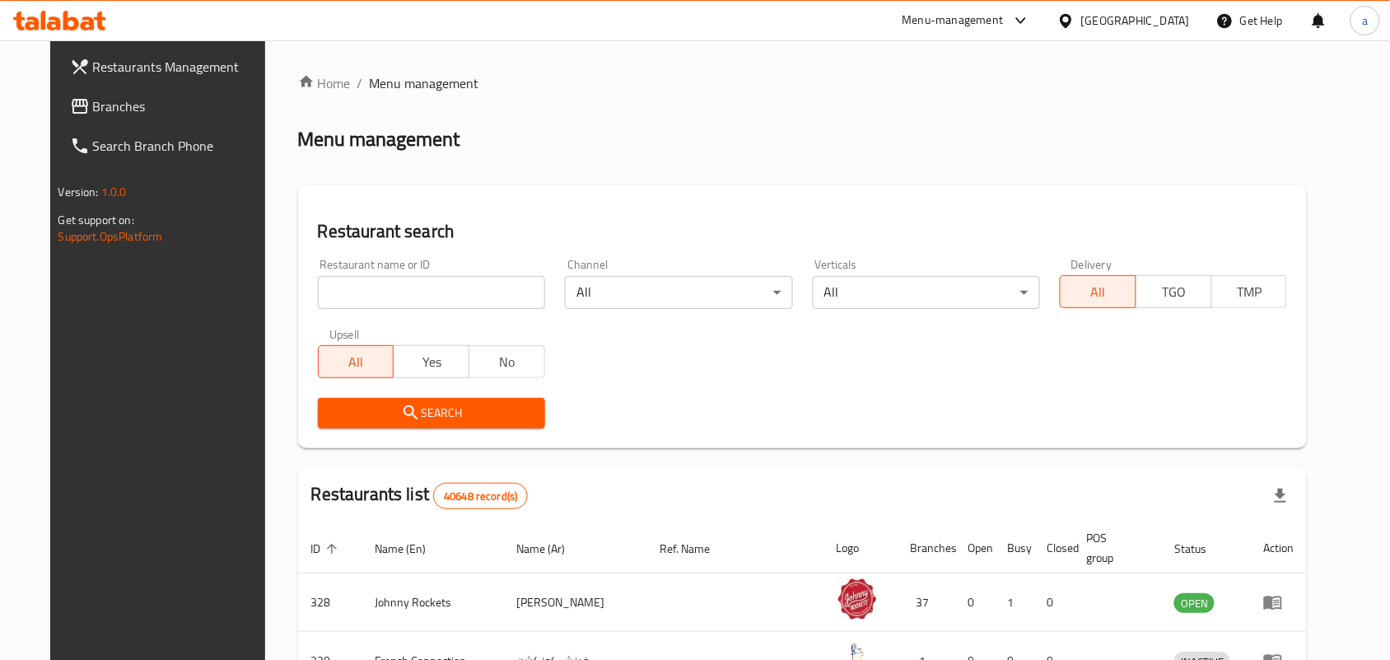
drag, startPoint x: 104, startPoint y: 108, endPoint x: 33, endPoint y: 121, distance: 72.0
click at [104, 108] on span "Branches" at bounding box center [181, 106] width 176 height 20
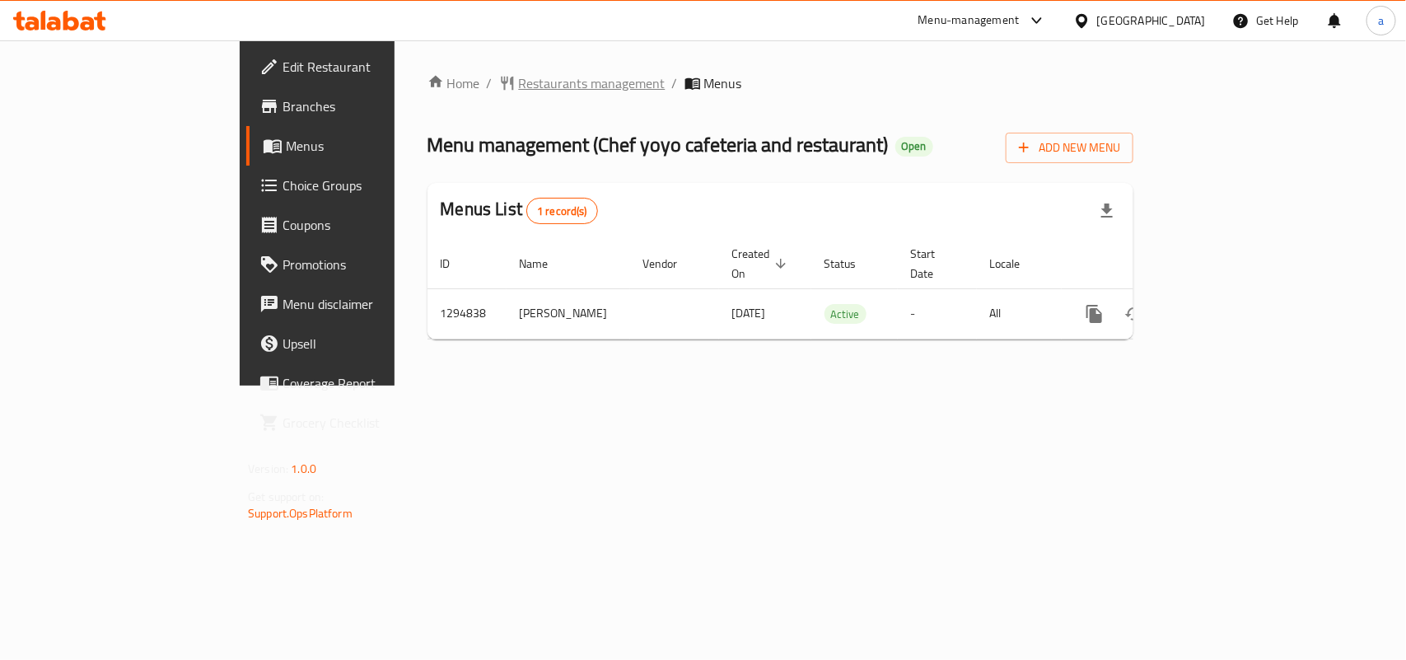
click at [519, 83] on span "Restaurants management" at bounding box center [592, 83] width 147 height 20
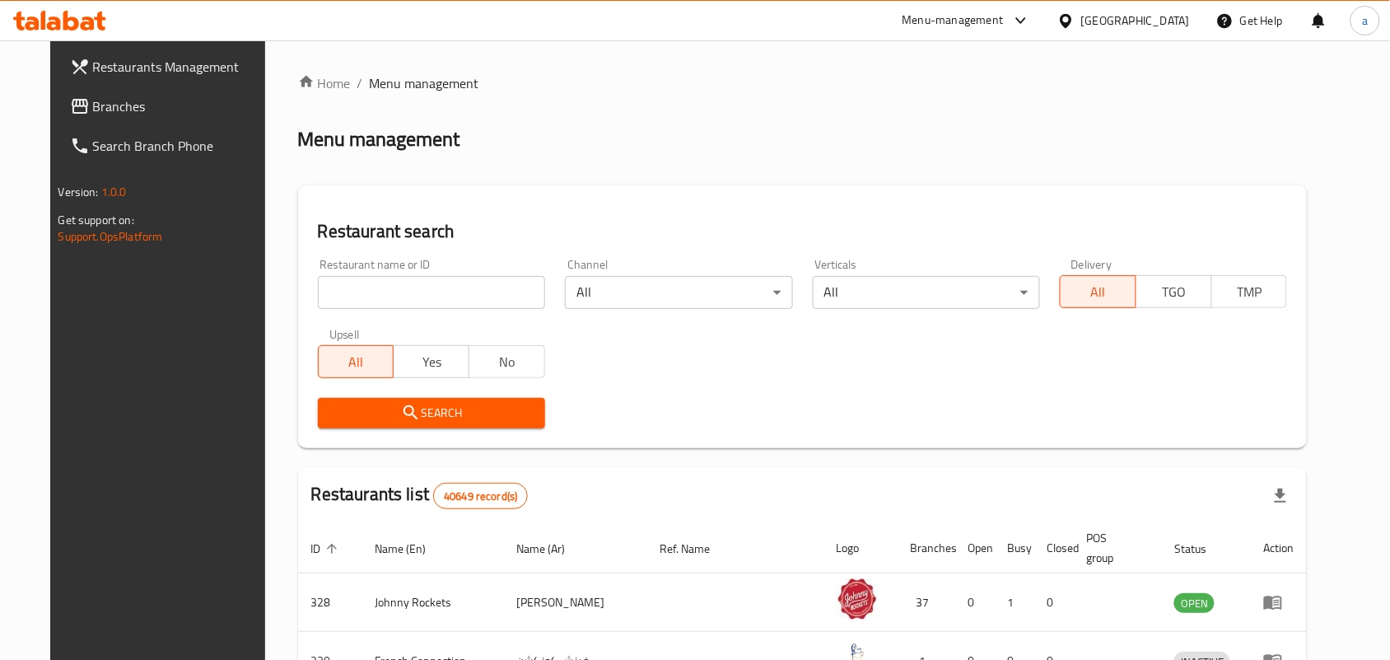
click at [93, 110] on span "Branches" at bounding box center [181, 106] width 176 height 20
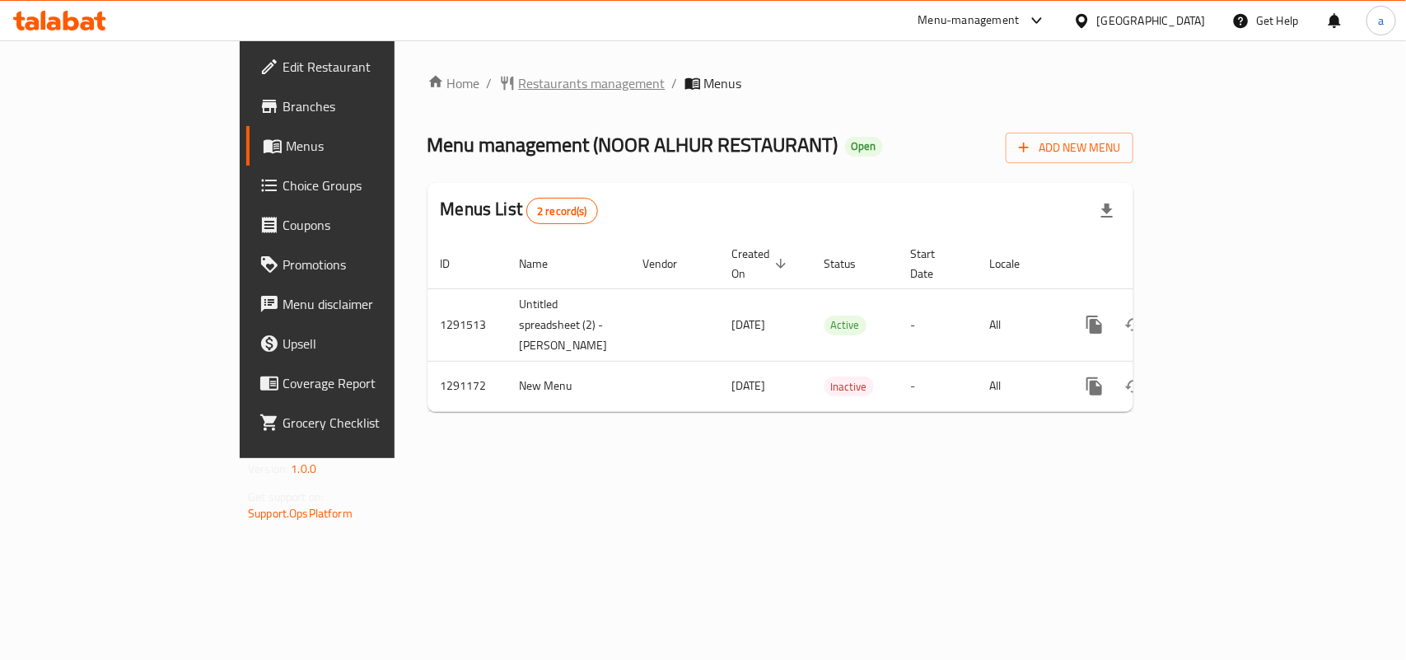
click at [519, 91] on span "Restaurants management" at bounding box center [592, 83] width 147 height 20
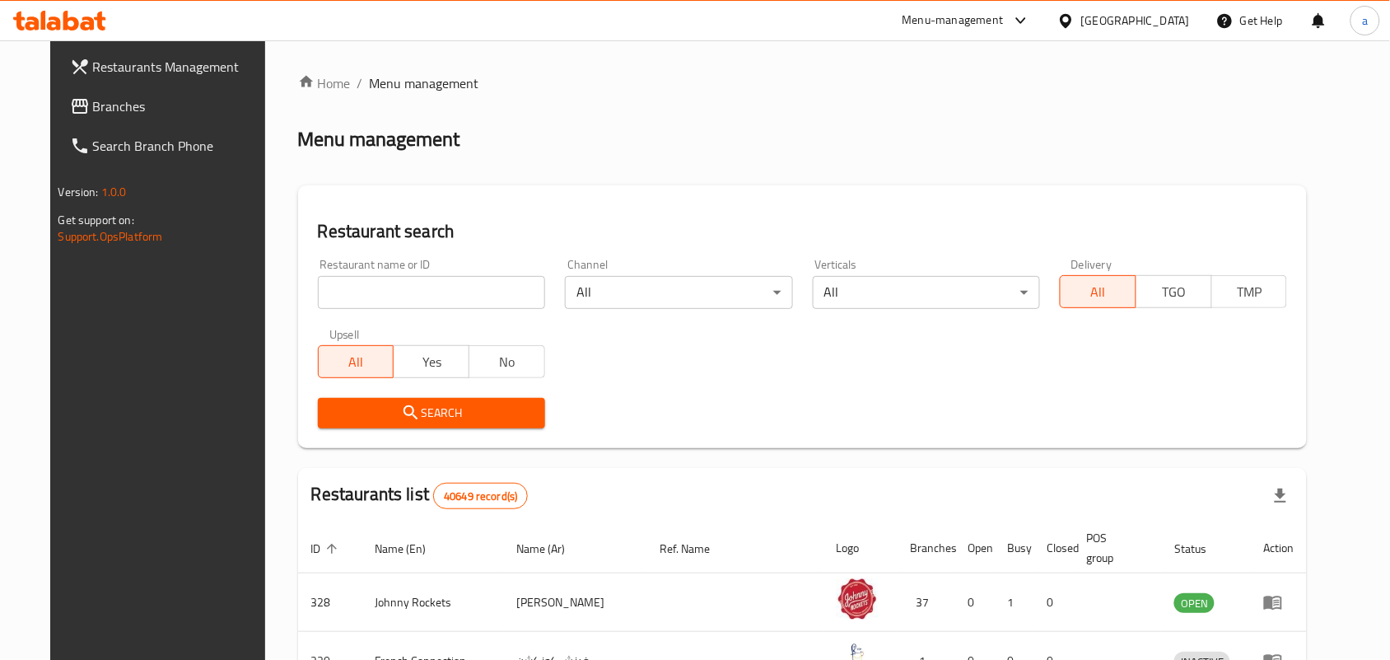
click at [93, 111] on span "Branches" at bounding box center [181, 106] width 176 height 20
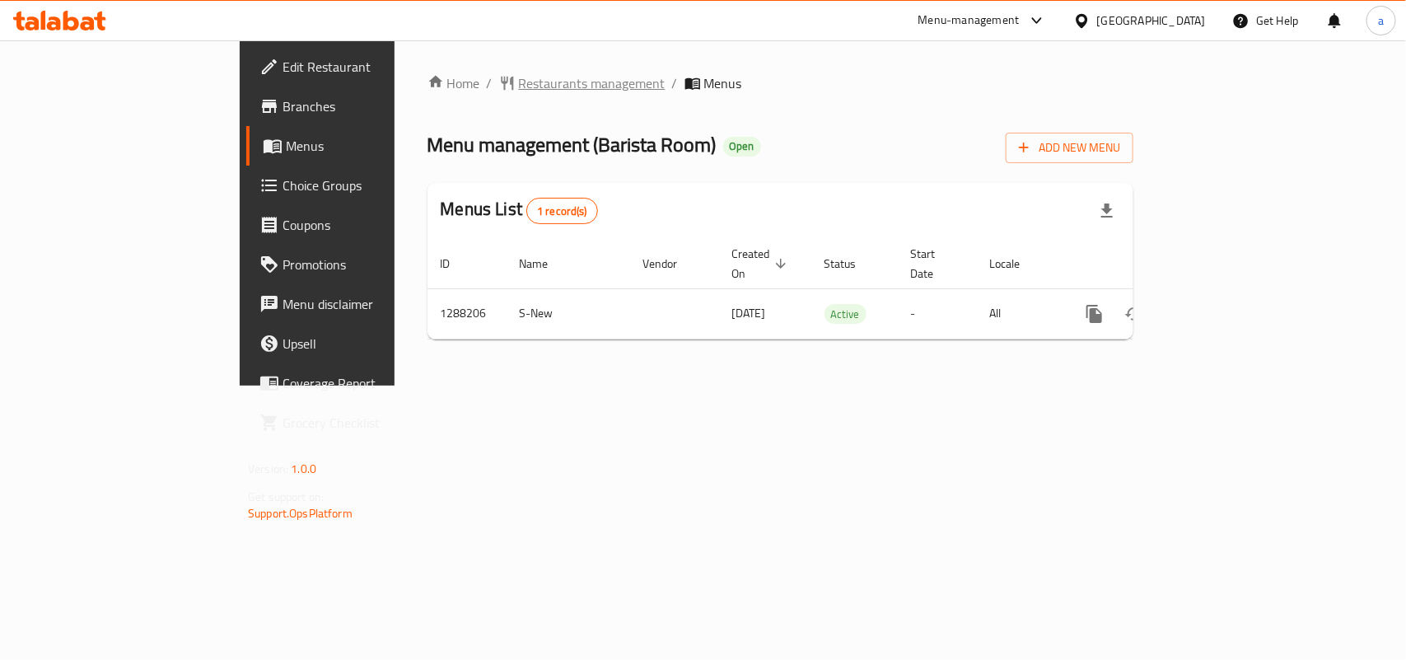
click at [519, 73] on span "Restaurants management" at bounding box center [592, 83] width 147 height 20
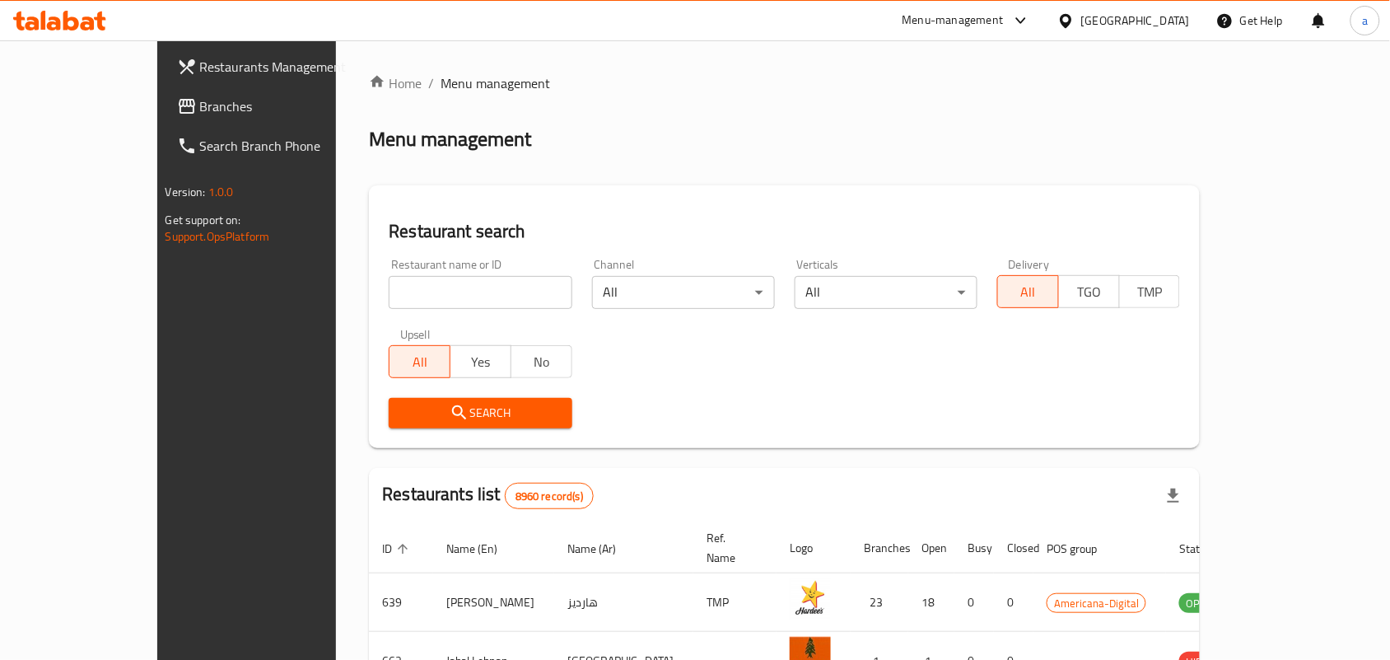
click at [200, 103] on span "Branches" at bounding box center [288, 106] width 176 height 20
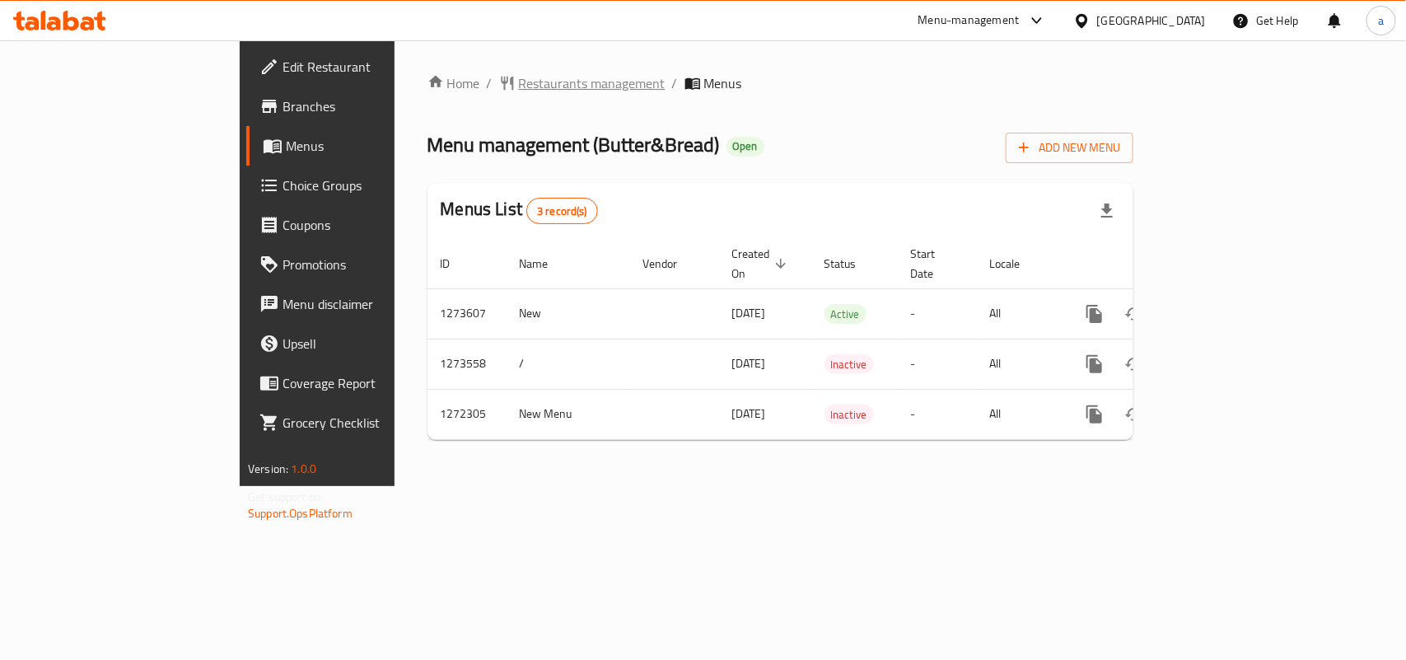
click at [519, 82] on span "Restaurants management" at bounding box center [592, 83] width 147 height 20
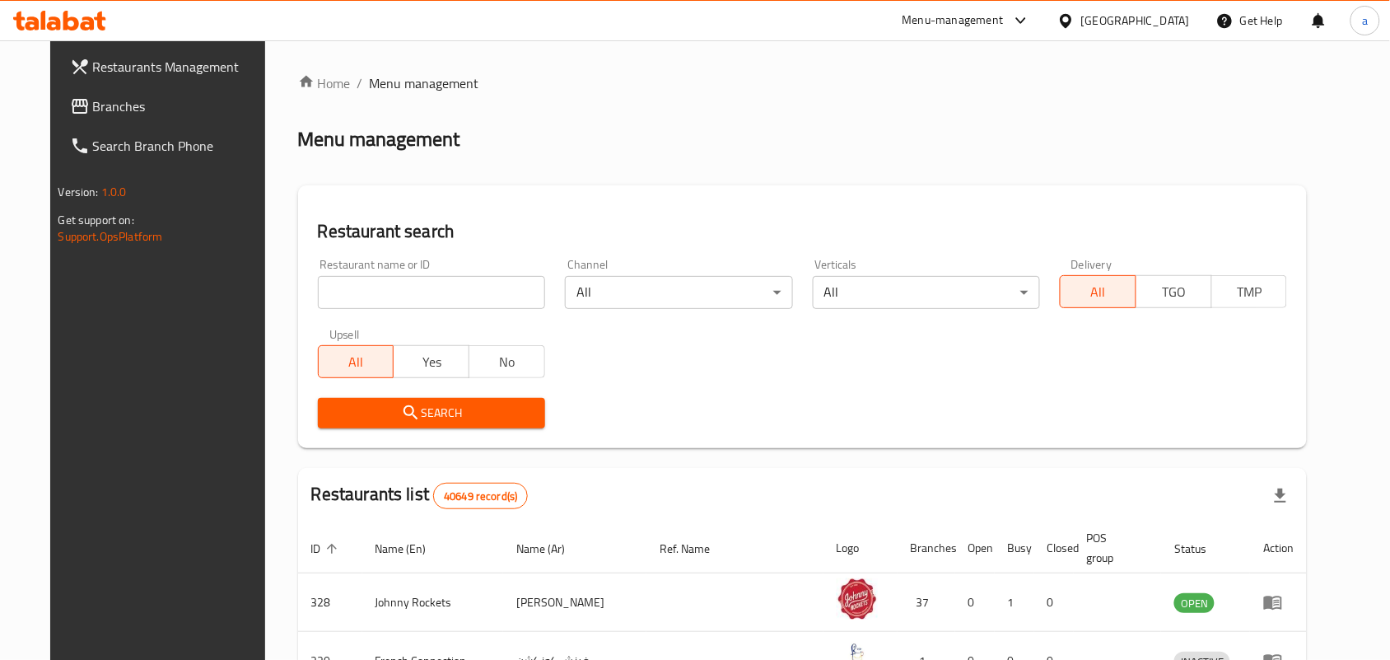
click at [100, 108] on span "Branches" at bounding box center [181, 106] width 176 height 20
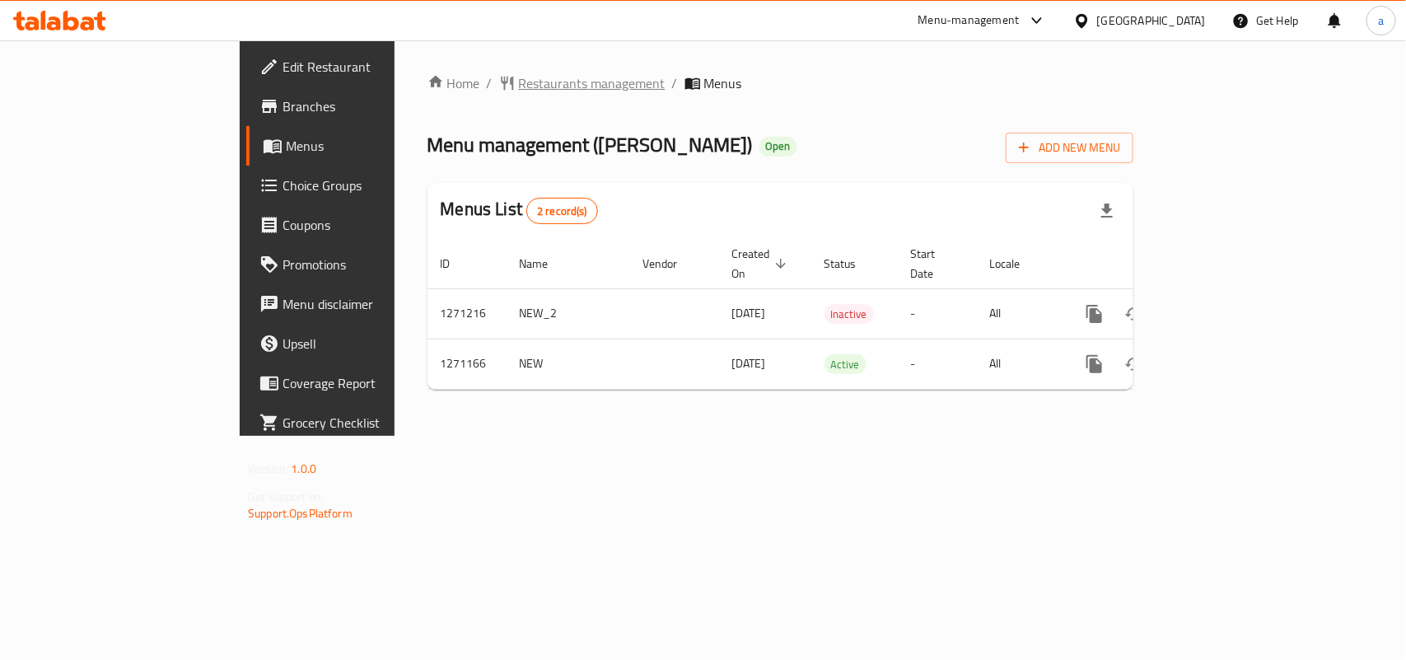
click at [519, 88] on span "Restaurants management" at bounding box center [592, 83] width 147 height 20
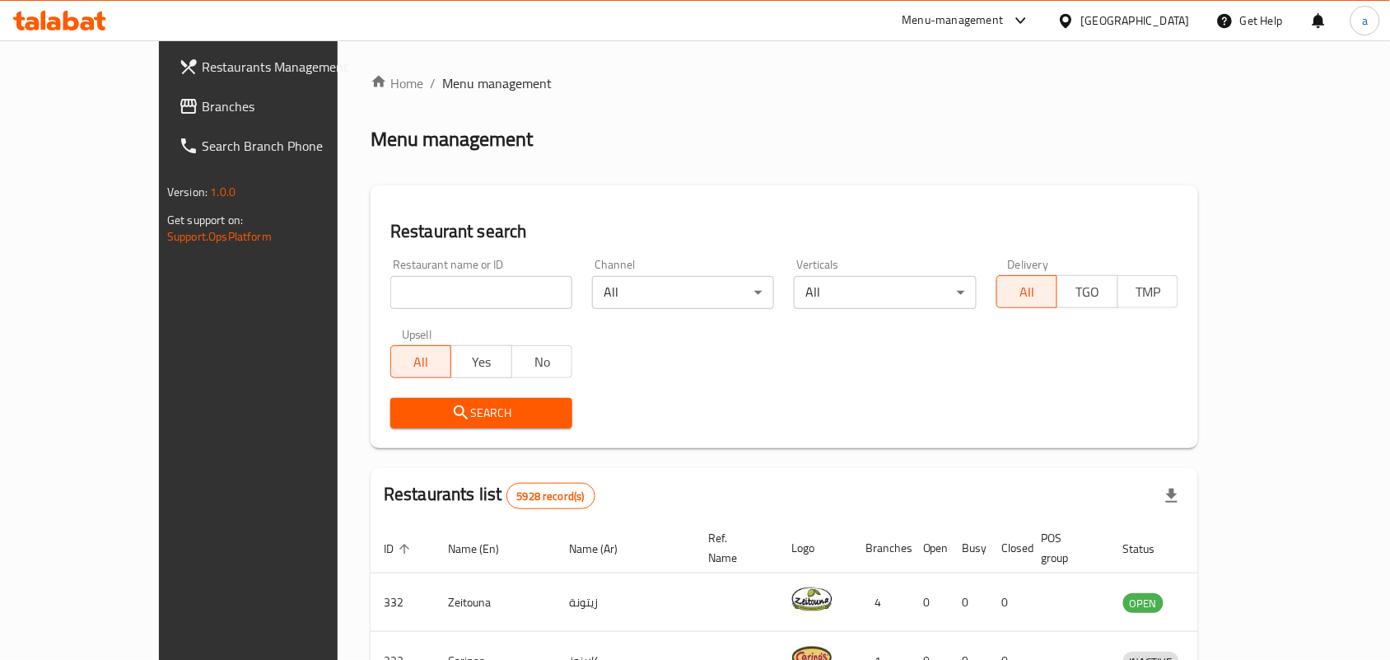
click at [166, 116] on link "Branches" at bounding box center [279, 106] width 226 height 40
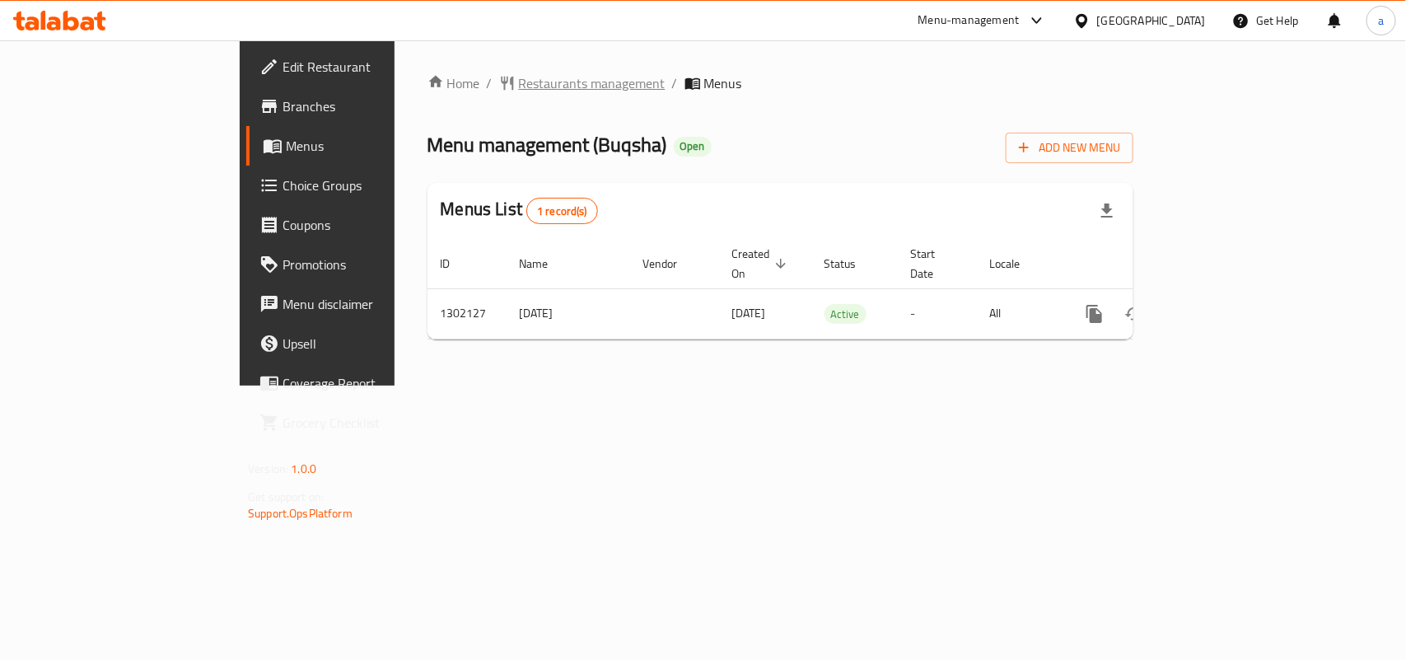
click at [519, 86] on span "Restaurants management" at bounding box center [592, 83] width 147 height 20
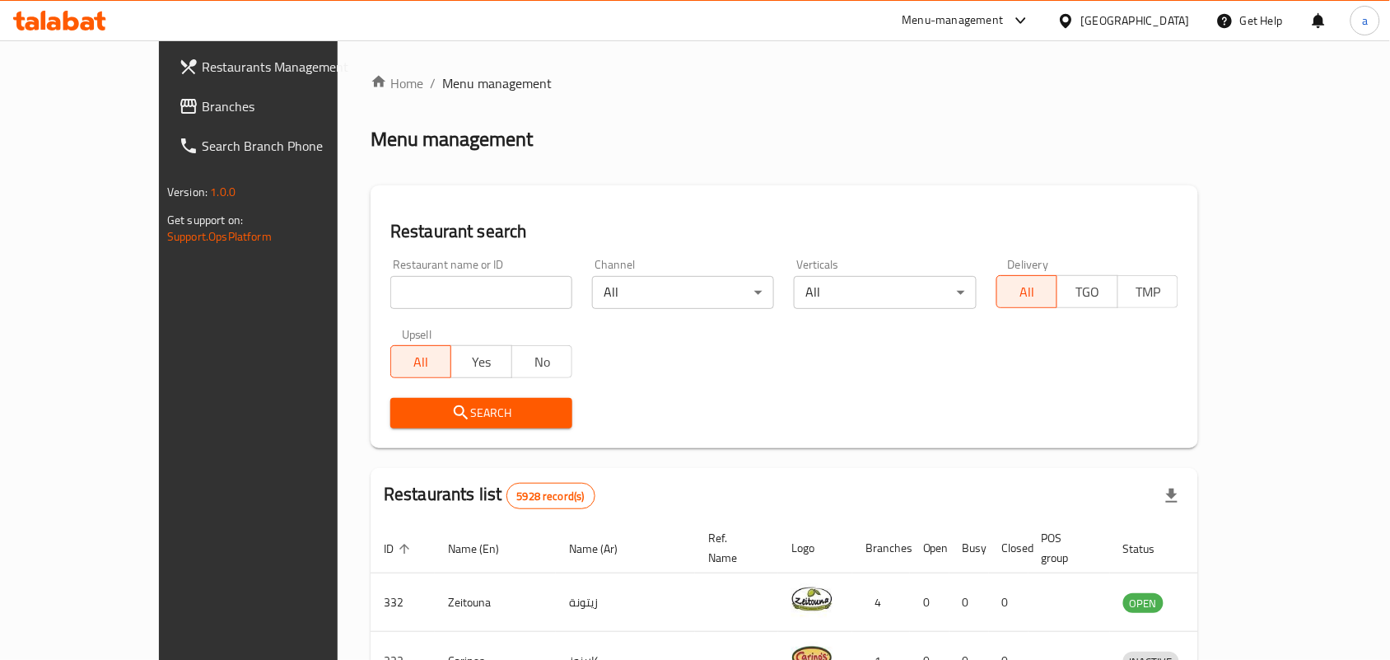
click at [202, 112] on span "Branches" at bounding box center [290, 106] width 176 height 20
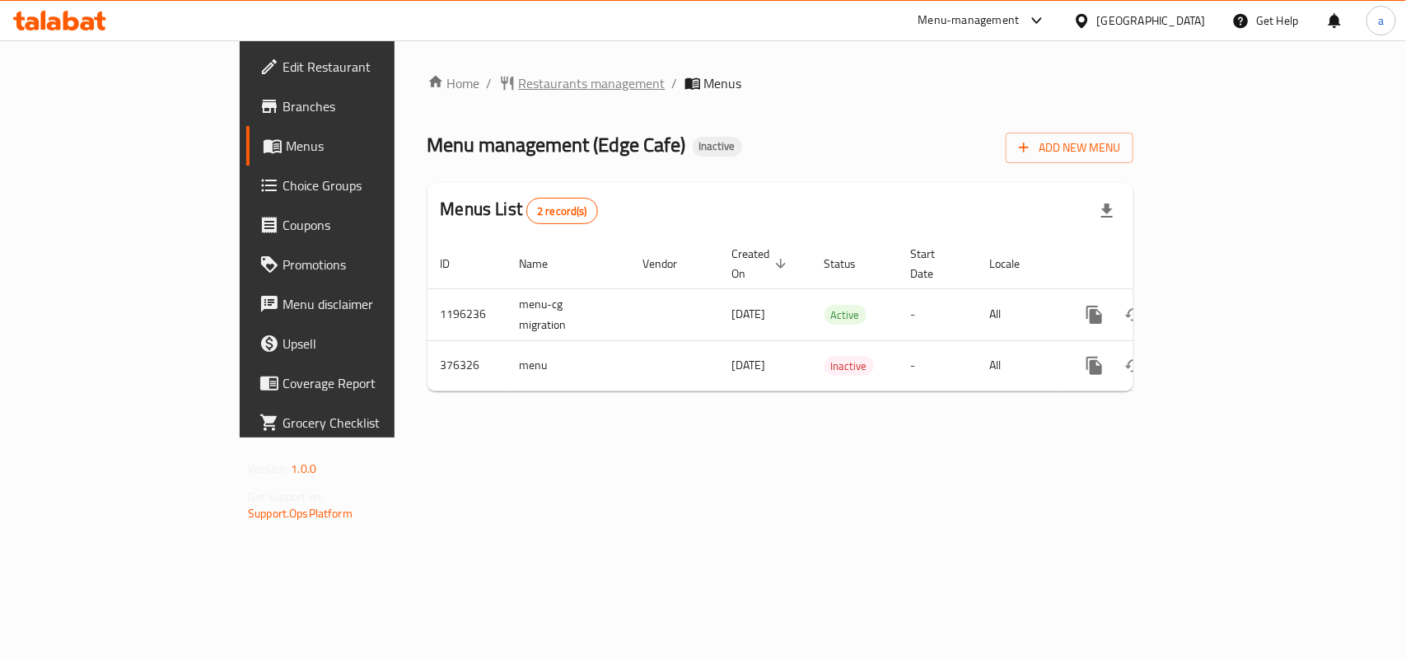
click at [519, 73] on span "Restaurants management" at bounding box center [592, 83] width 147 height 20
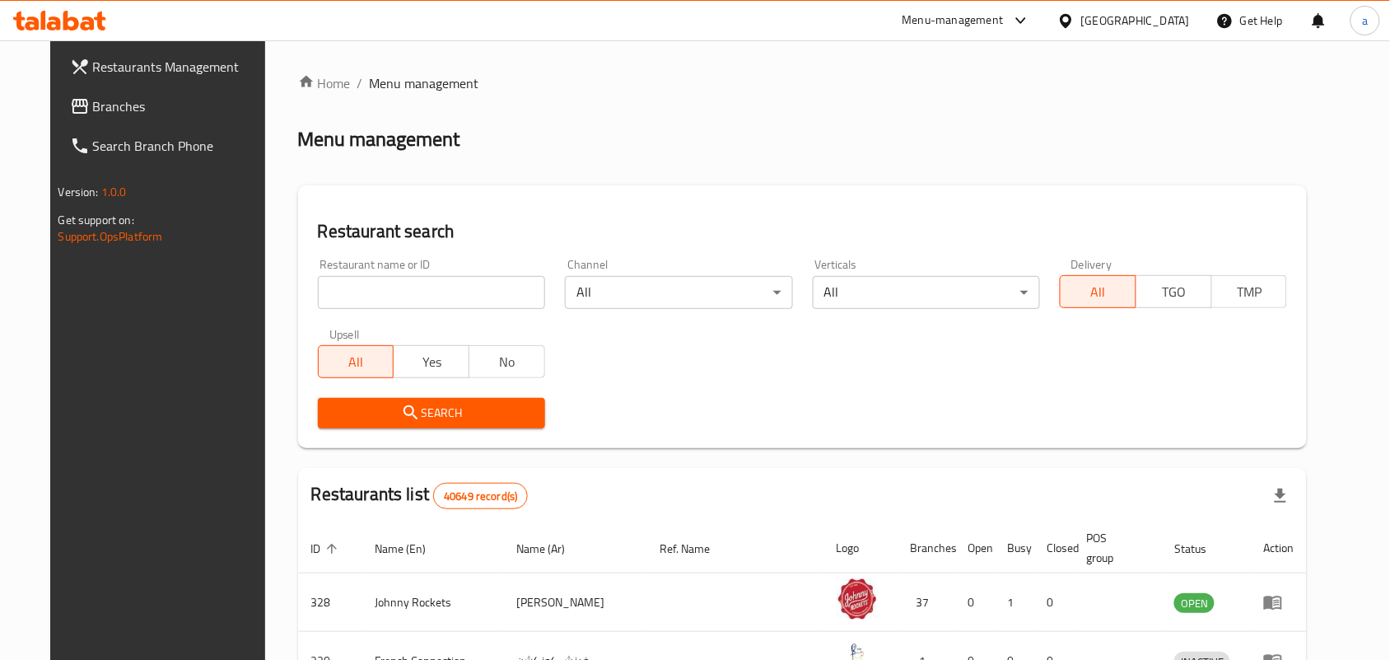
click at [384, 282] on input "search" at bounding box center [431, 292] width 227 height 33
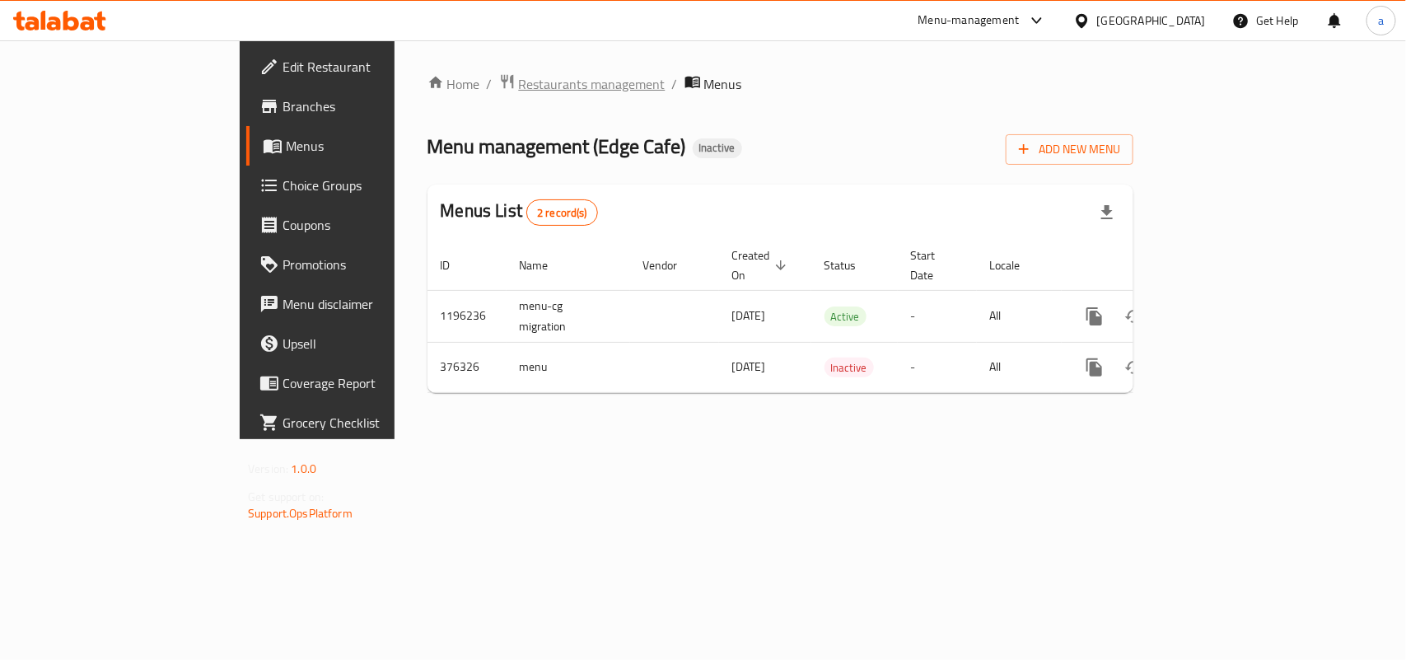
click at [519, 87] on span "Restaurants management" at bounding box center [592, 84] width 147 height 20
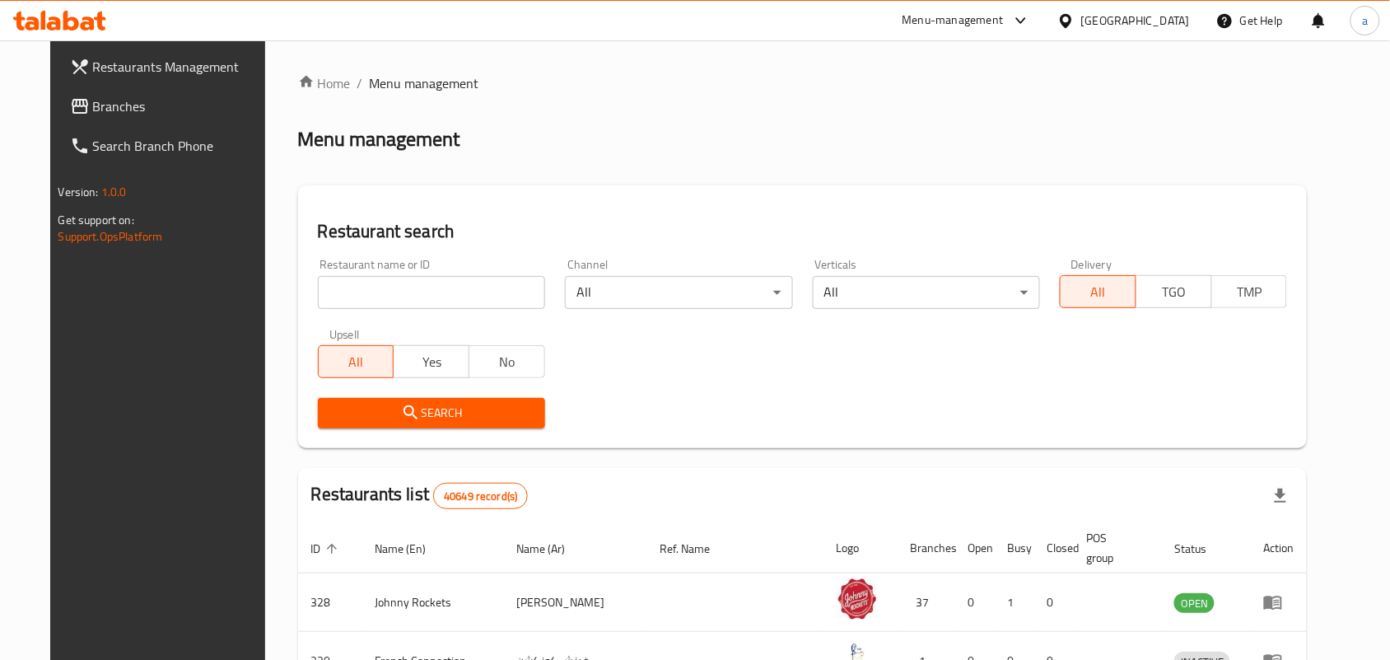
click at [393, 298] on input "search" at bounding box center [431, 292] width 227 height 33
paste input "631207"
type input "631207"
click button "Search" at bounding box center [431, 413] width 227 height 30
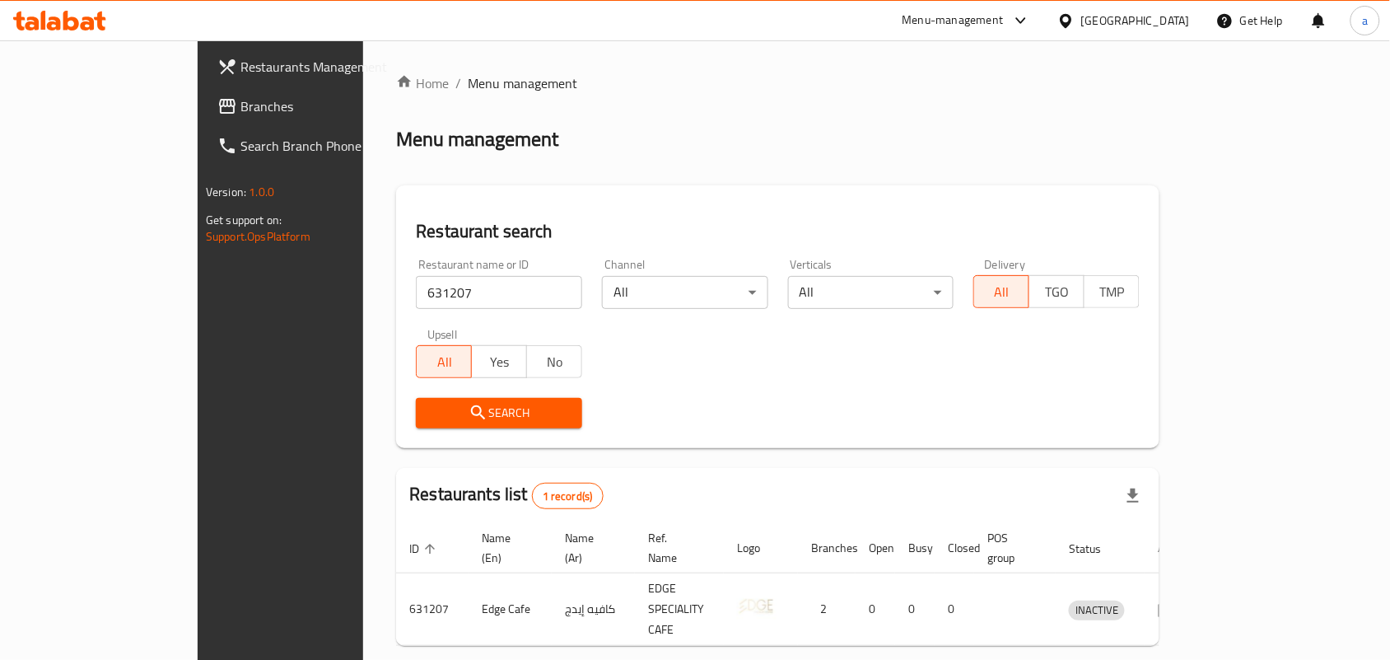
click at [240, 112] on span "Branches" at bounding box center [328, 106] width 176 height 20
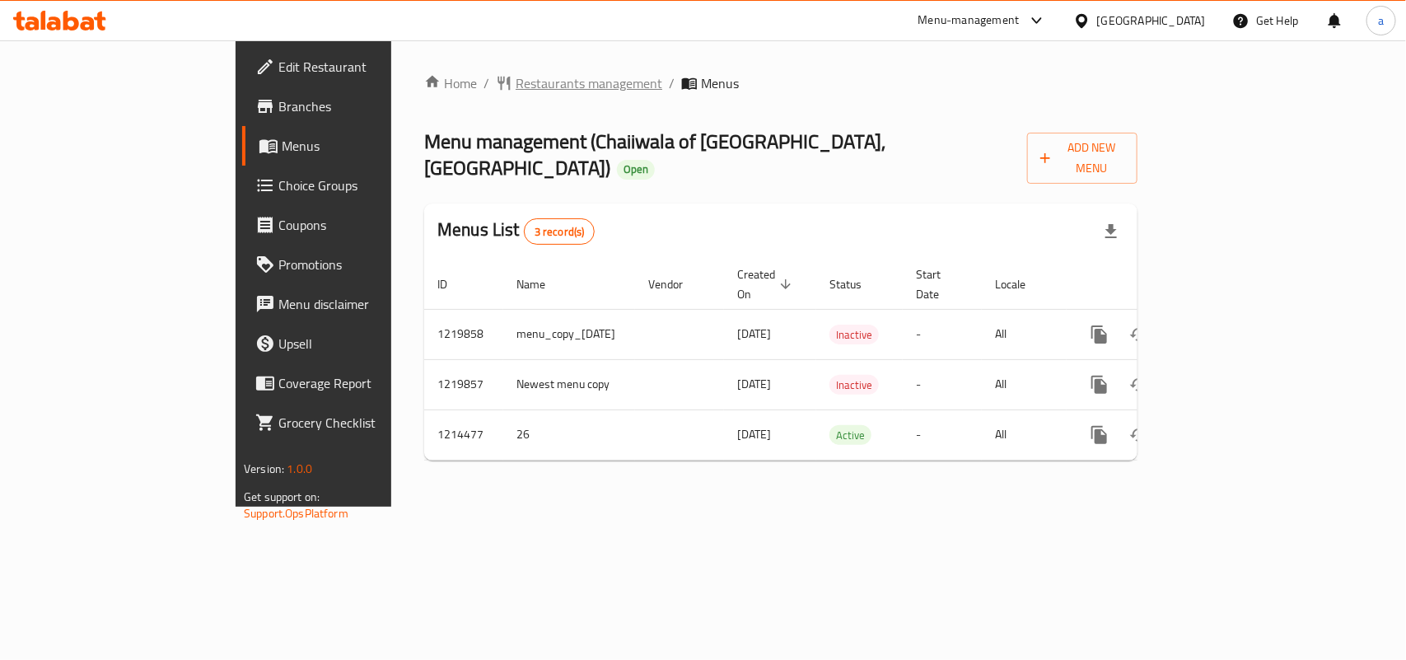
click at [516, 79] on span "Restaurants management" at bounding box center [589, 83] width 147 height 20
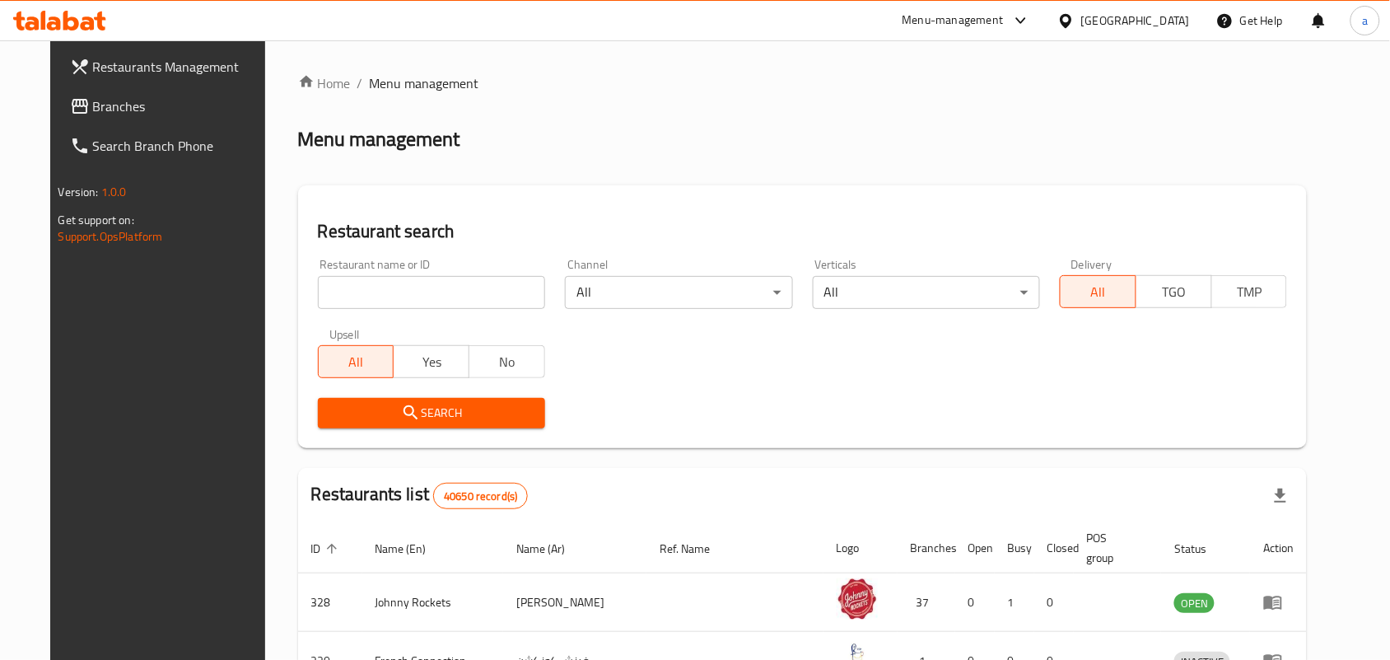
click at [93, 113] on span "Branches" at bounding box center [181, 106] width 176 height 20
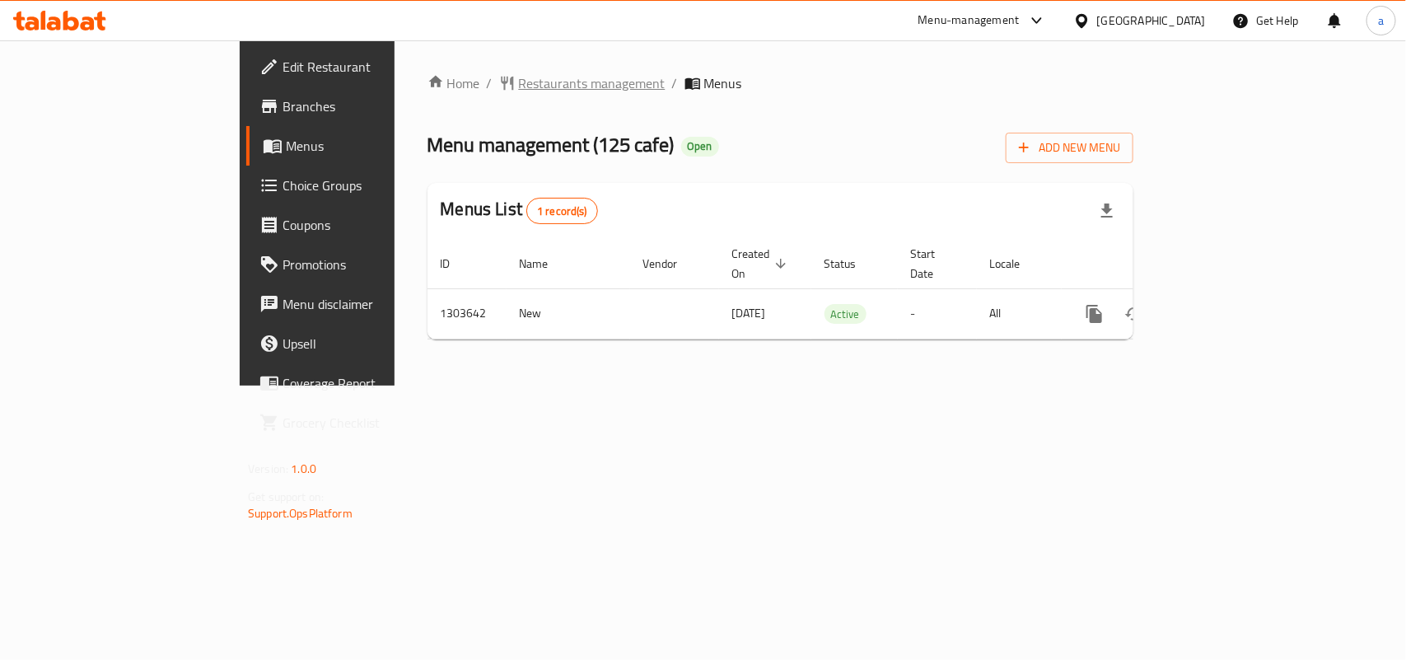
click at [519, 88] on span "Restaurants management" at bounding box center [592, 83] width 147 height 20
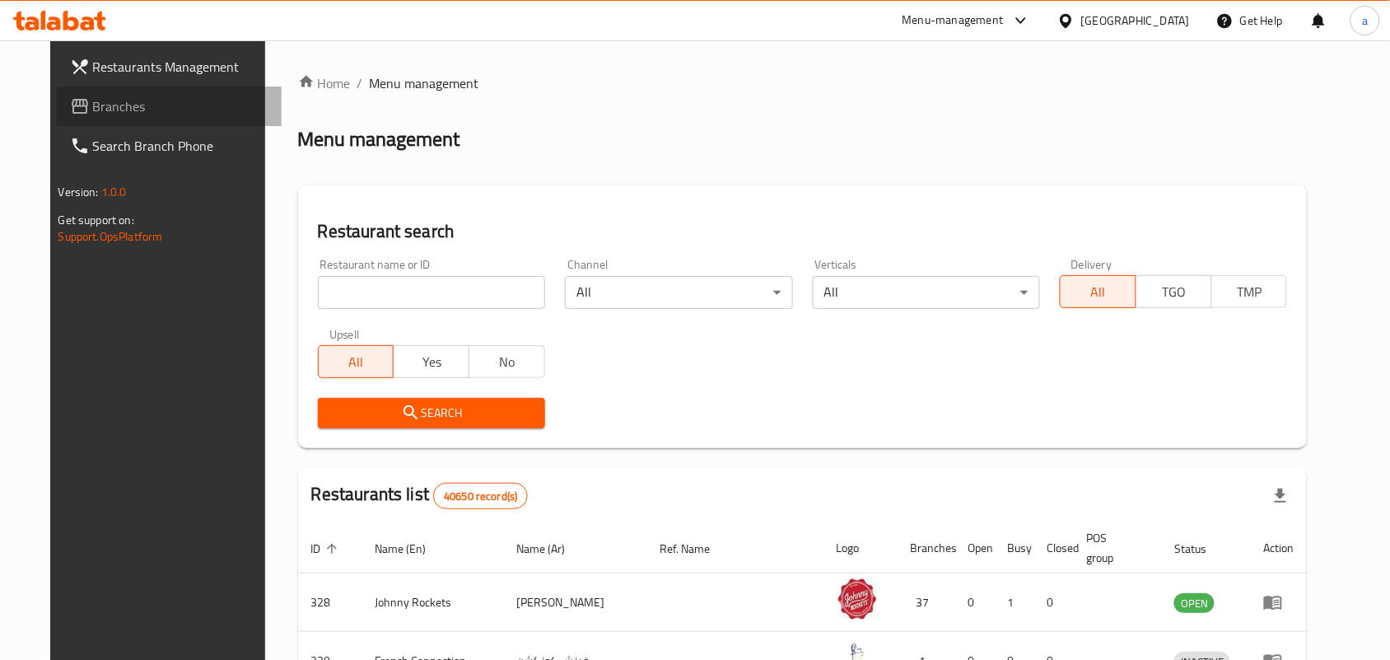
click at [128, 101] on span "Branches" at bounding box center [181, 106] width 176 height 20
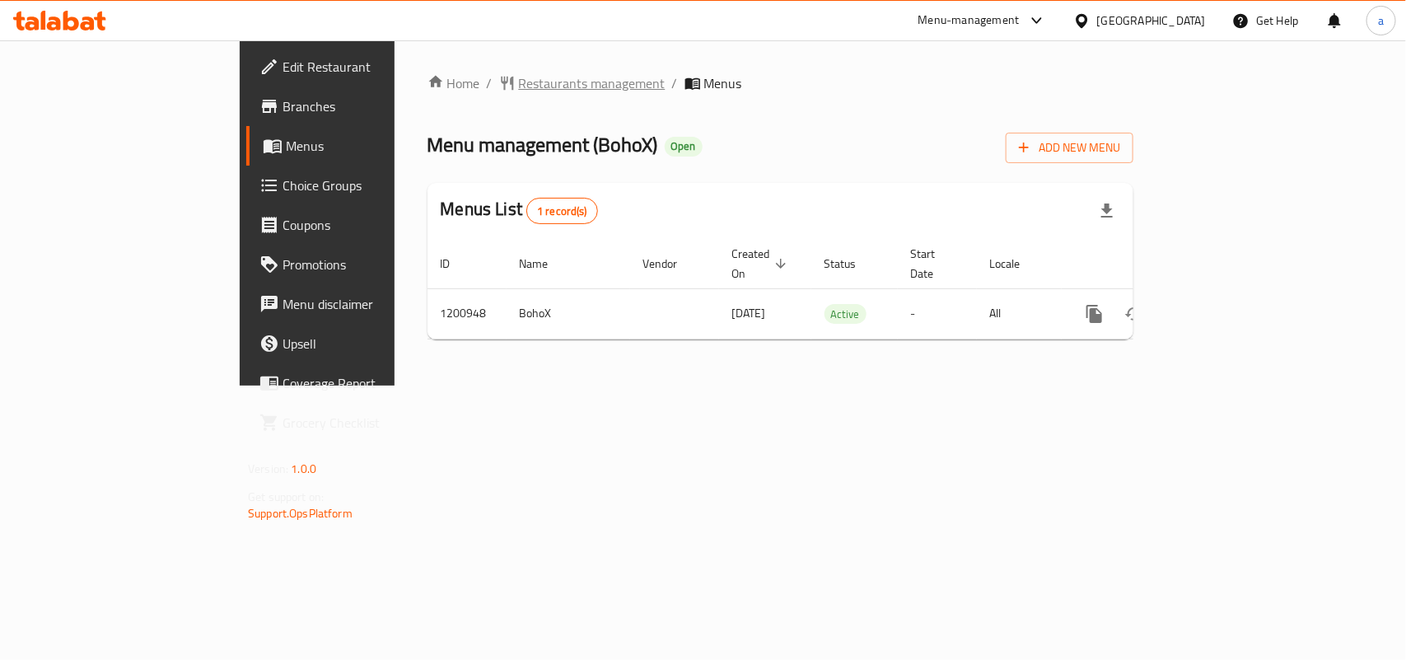
click at [519, 85] on span "Restaurants management" at bounding box center [592, 83] width 147 height 20
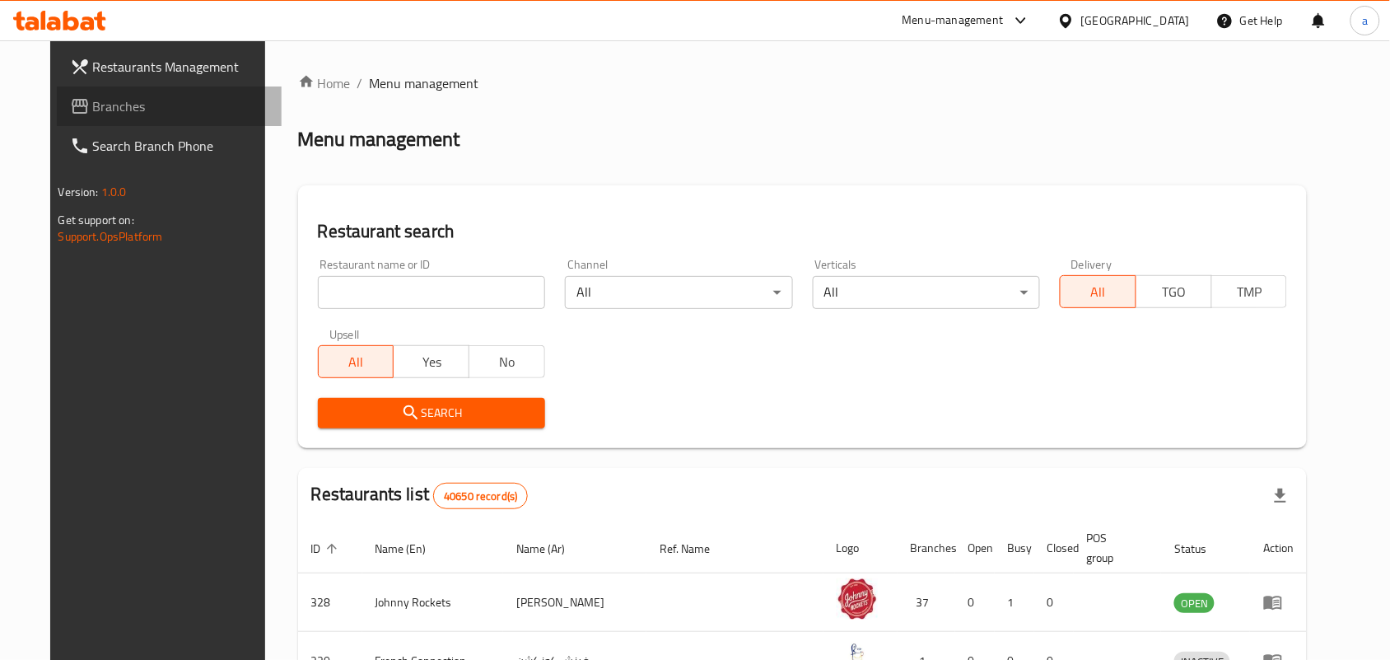
click at [93, 115] on span "Branches" at bounding box center [181, 106] width 176 height 20
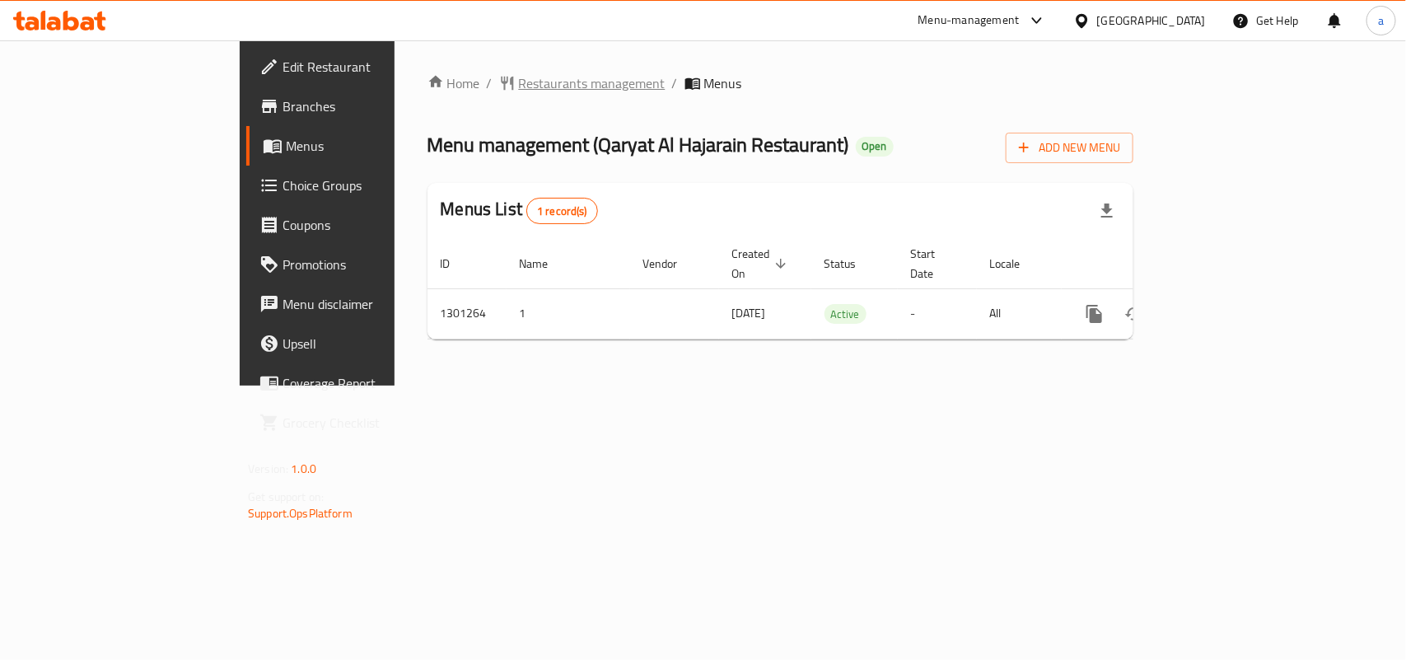
click at [519, 76] on span "Restaurants management" at bounding box center [592, 83] width 147 height 20
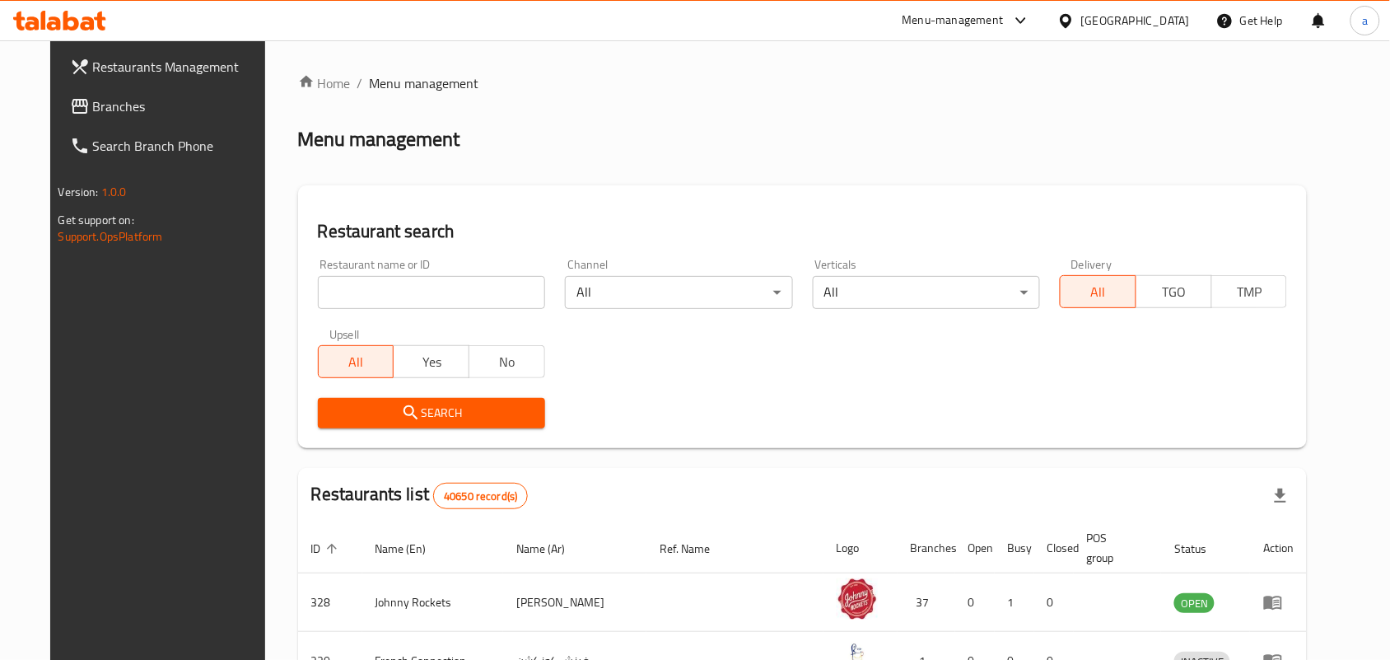
click at [104, 105] on span "Branches" at bounding box center [181, 106] width 176 height 20
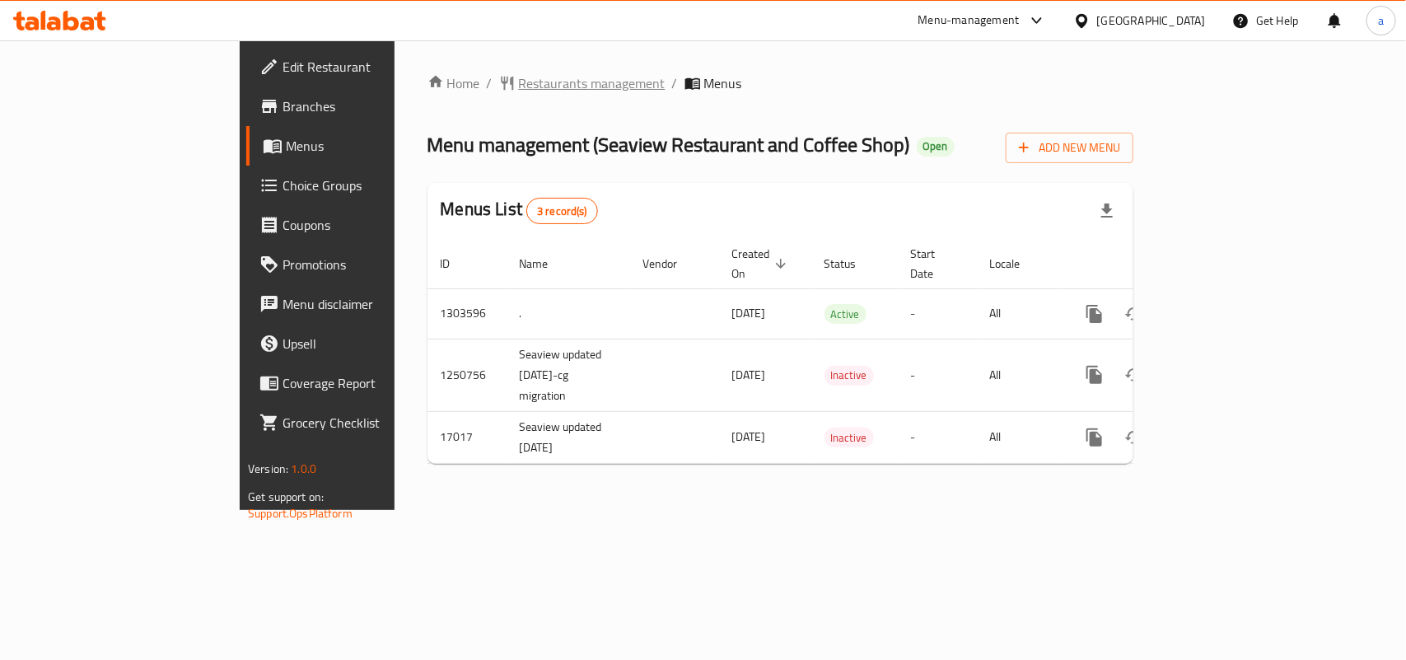
click at [519, 85] on span "Restaurants management" at bounding box center [592, 83] width 147 height 20
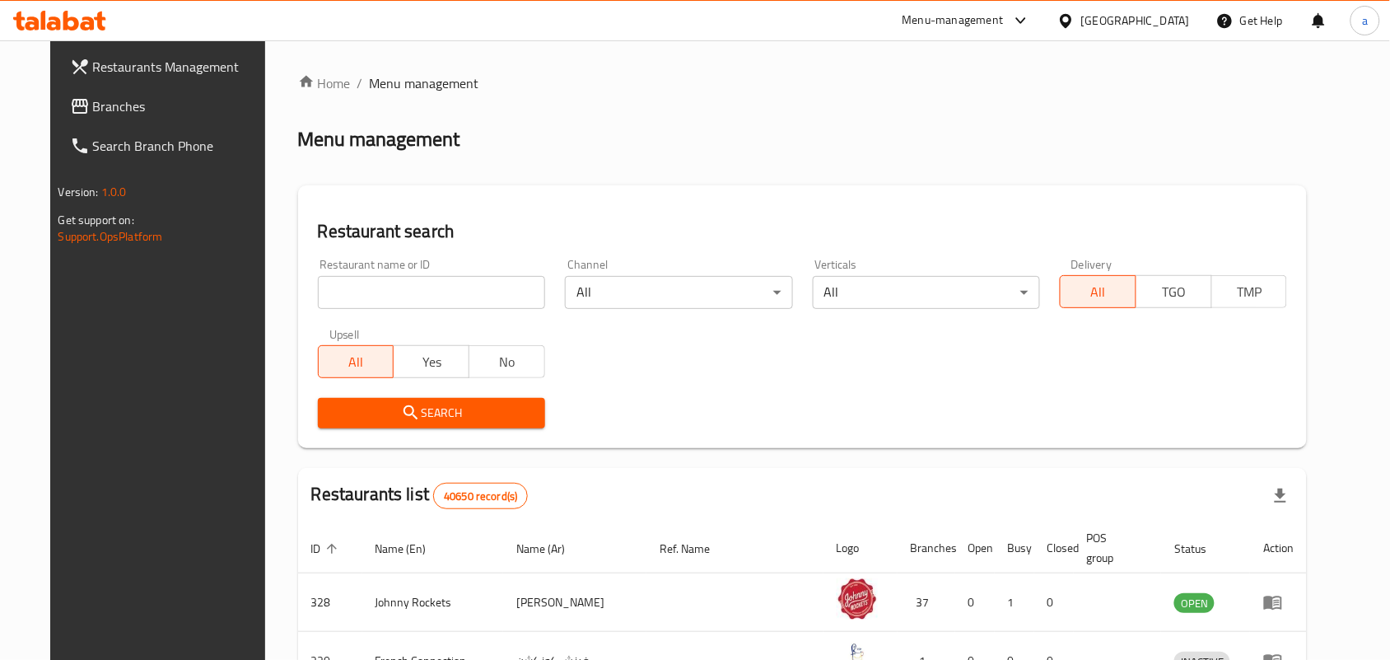
click at [150, 101] on span "Branches" at bounding box center [181, 106] width 176 height 20
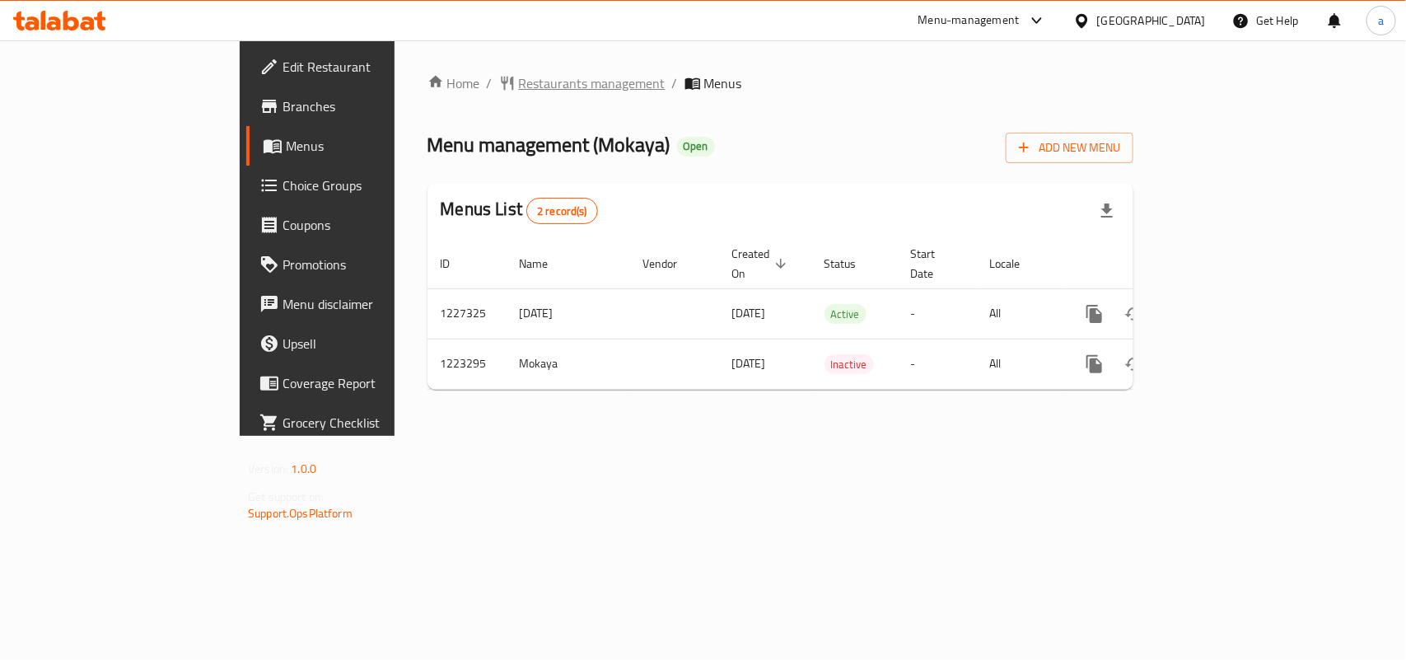
click at [519, 89] on span "Restaurants management" at bounding box center [592, 83] width 147 height 20
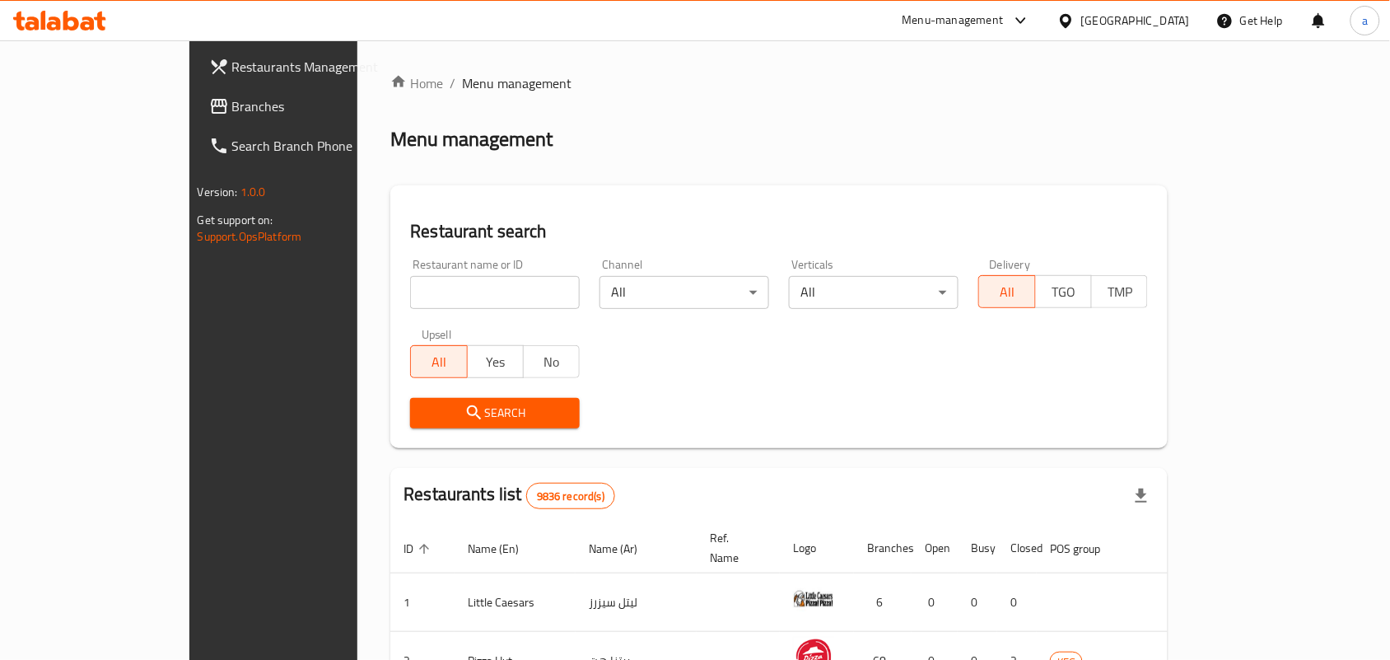
click at [232, 116] on span "Branches" at bounding box center [320, 106] width 176 height 20
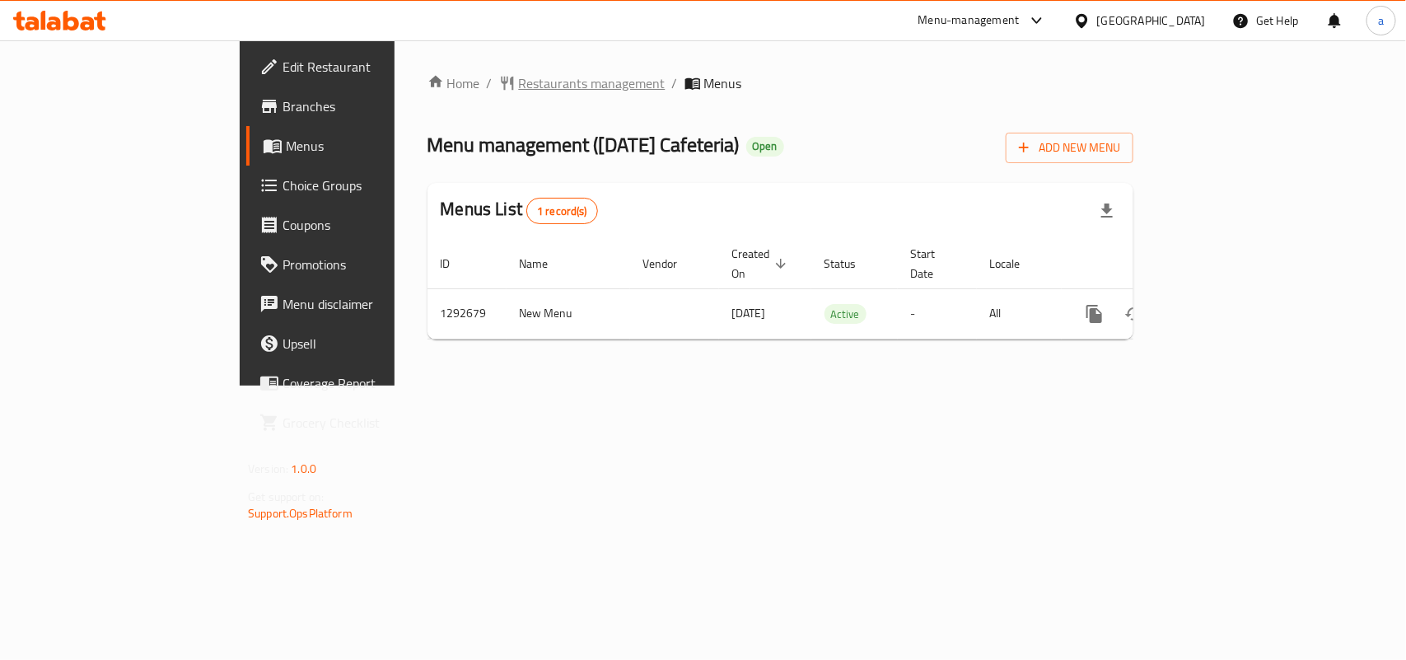
click at [519, 85] on span "Restaurants management" at bounding box center [592, 83] width 147 height 20
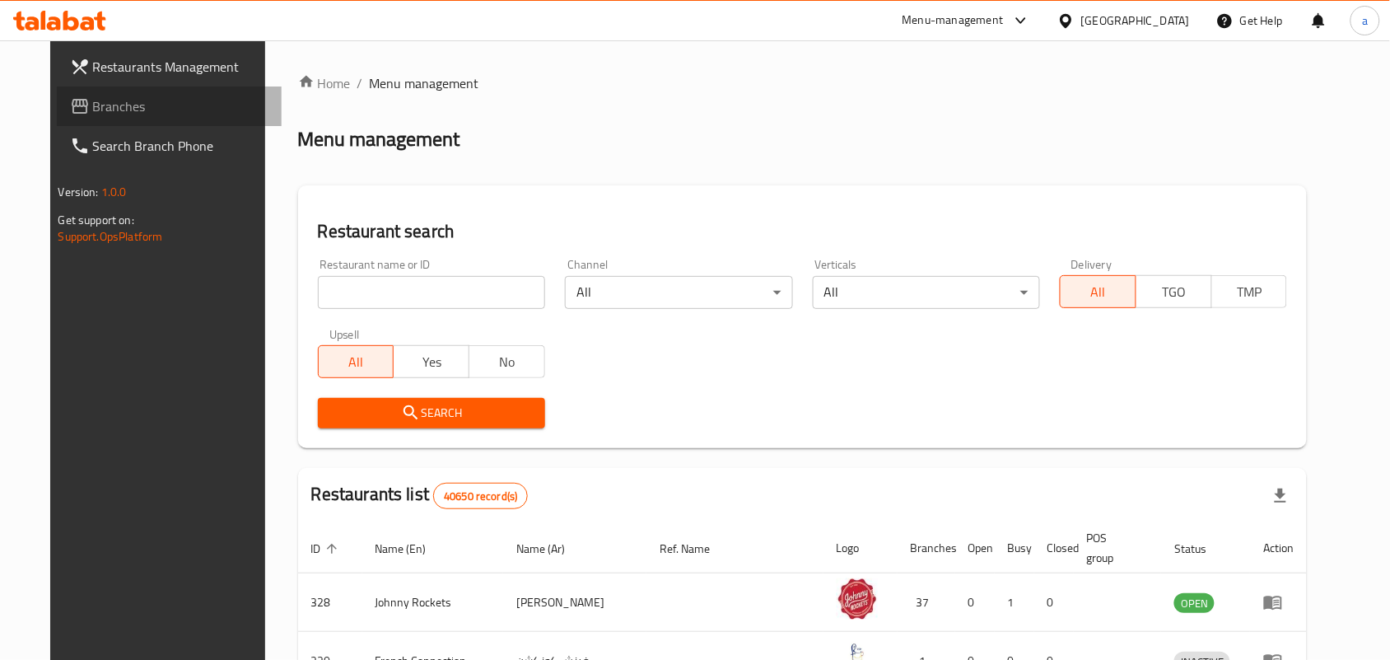
click at [108, 100] on span "Branches" at bounding box center [181, 106] width 176 height 20
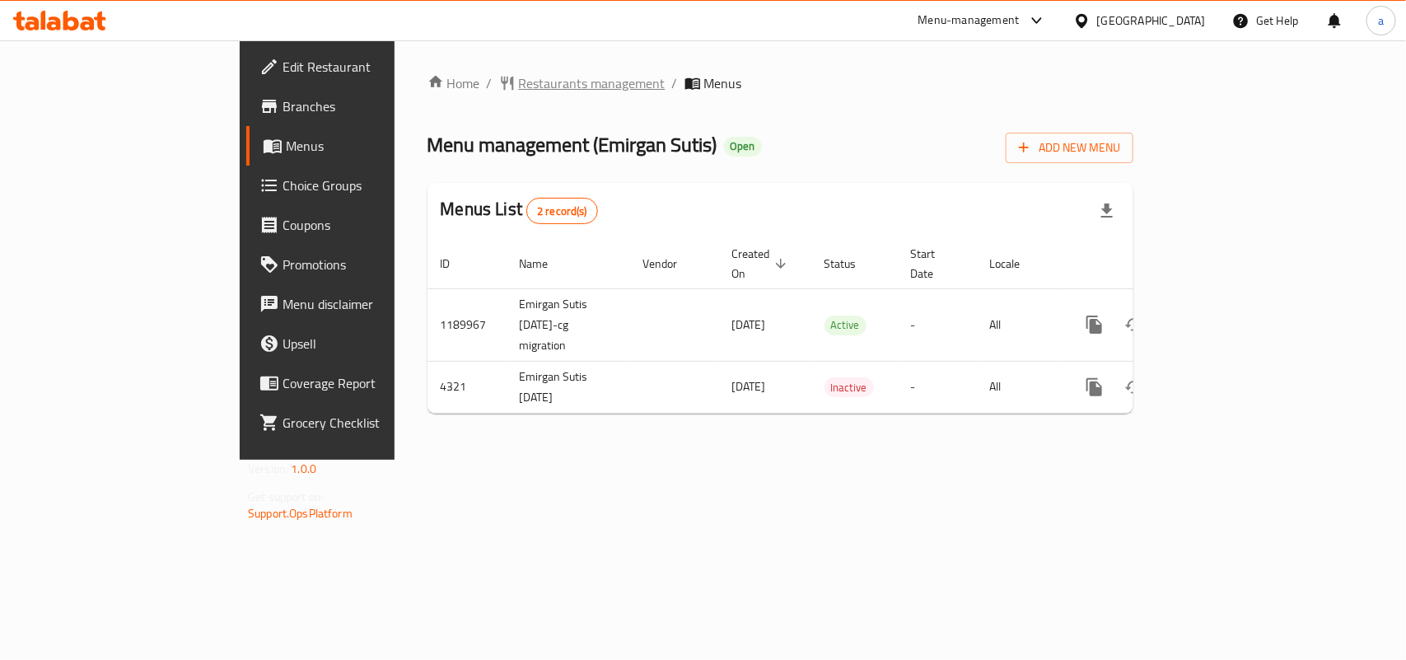
click at [519, 89] on span "Restaurants management" at bounding box center [592, 83] width 147 height 20
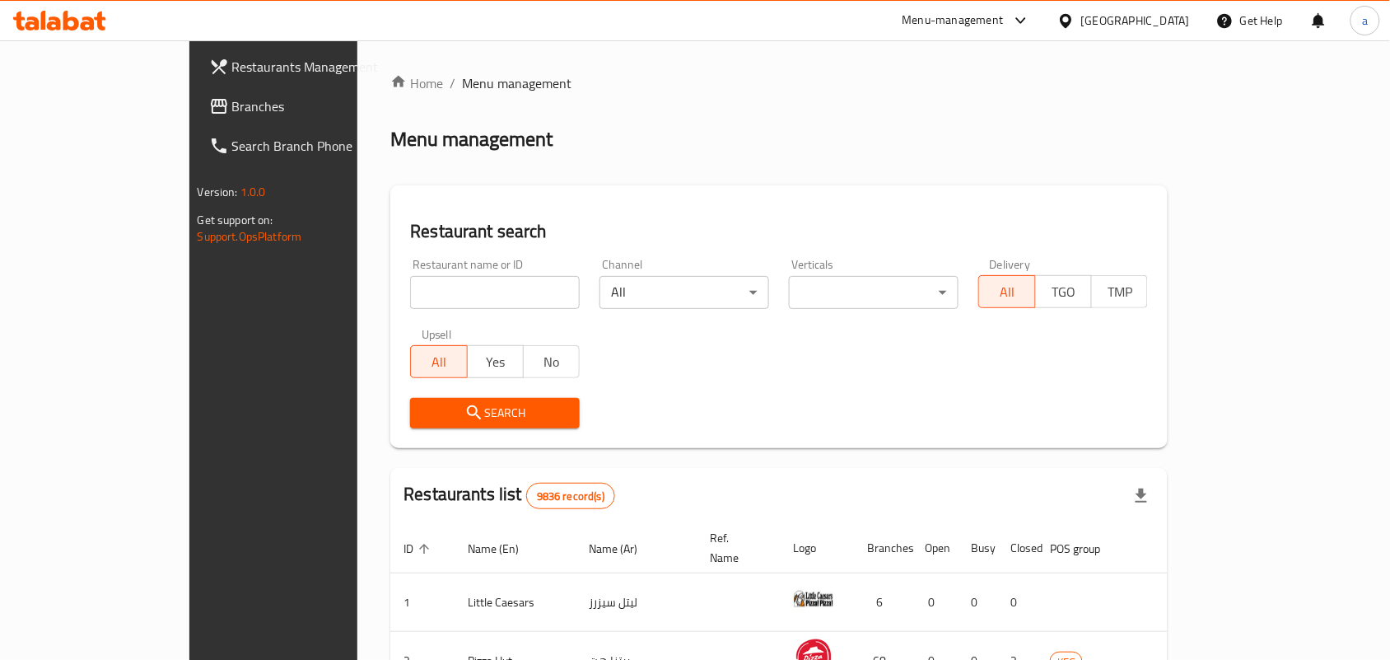
click at [196, 118] on link "Branches" at bounding box center [309, 106] width 226 height 40
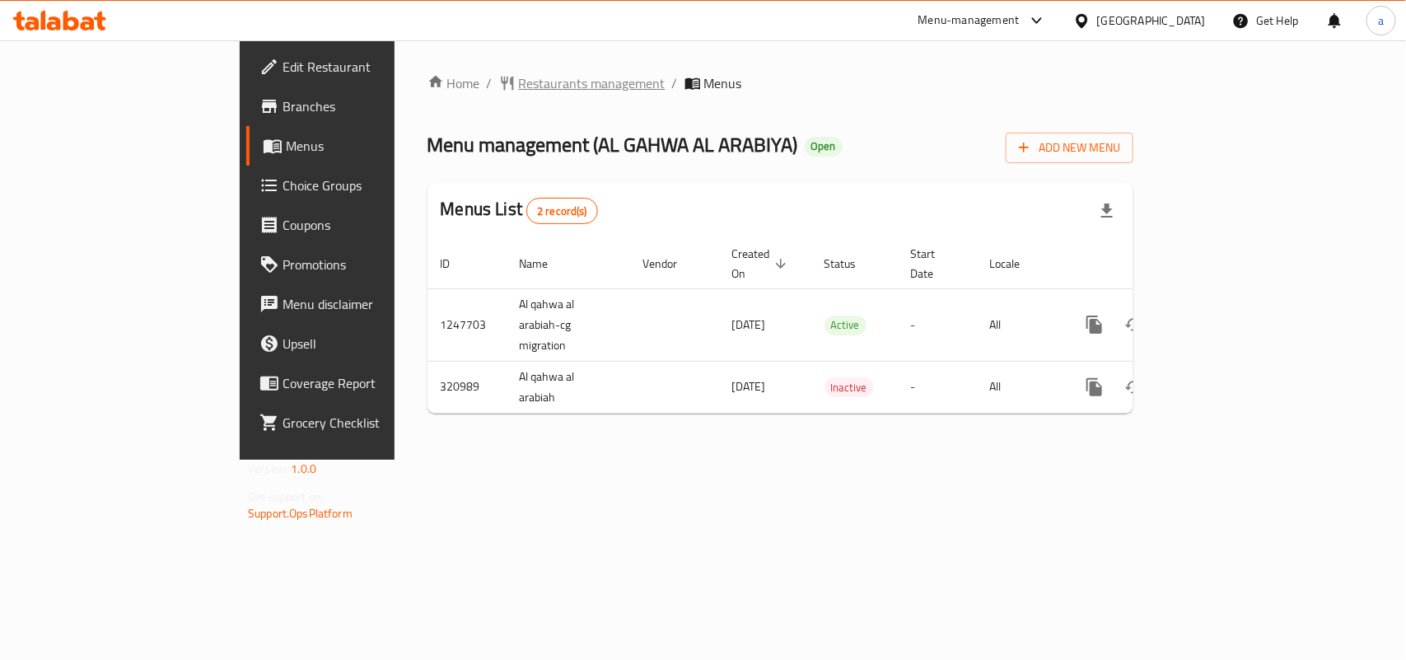
click at [519, 79] on span "Restaurants management" at bounding box center [592, 83] width 147 height 20
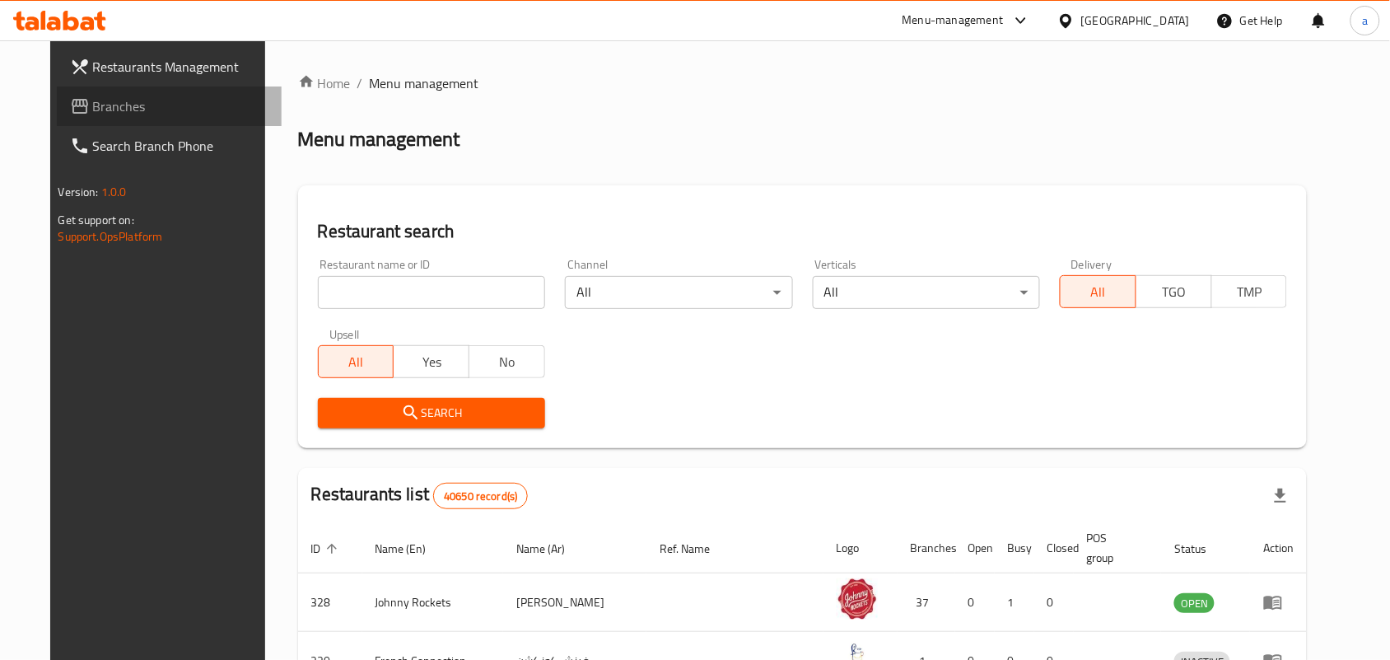
click at [105, 107] on span "Branches" at bounding box center [181, 106] width 176 height 20
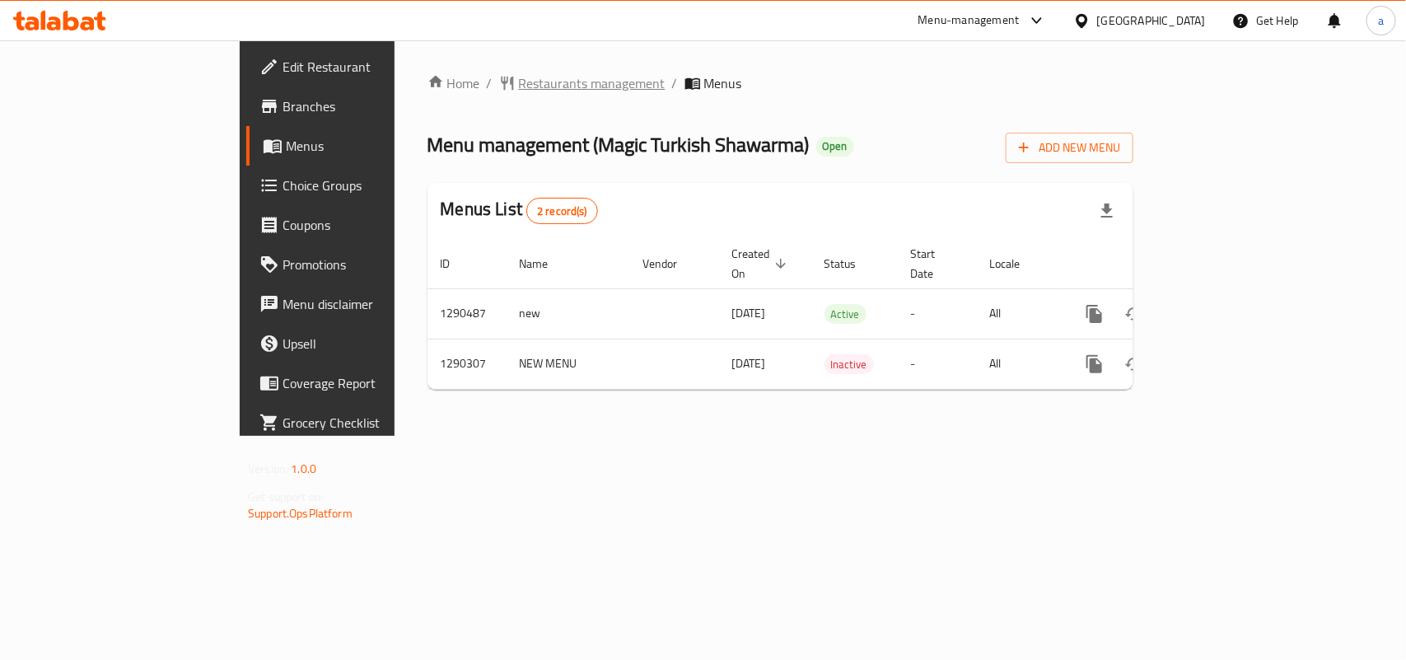
drag, startPoint x: 0, startPoint y: 0, endPoint x: 450, endPoint y: 84, distance: 457.4
click at [519, 84] on span "Restaurants management" at bounding box center [592, 83] width 147 height 20
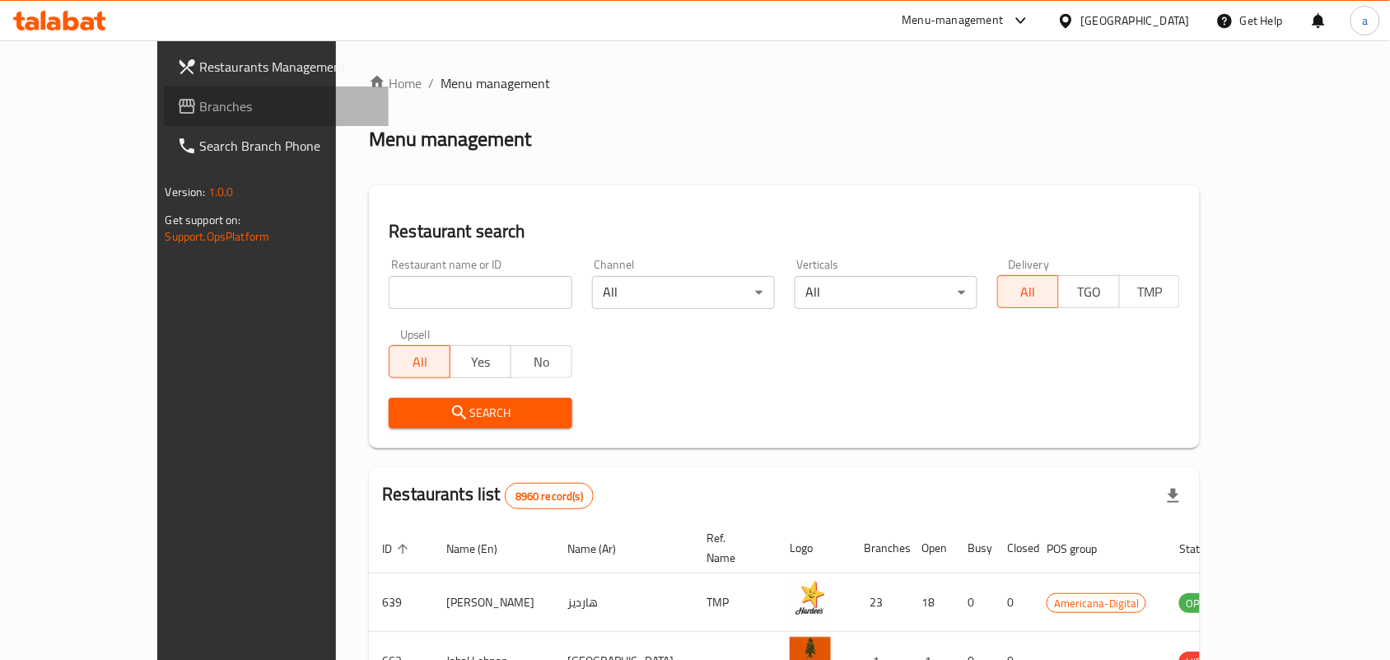
click at [200, 103] on span "Branches" at bounding box center [288, 106] width 176 height 20
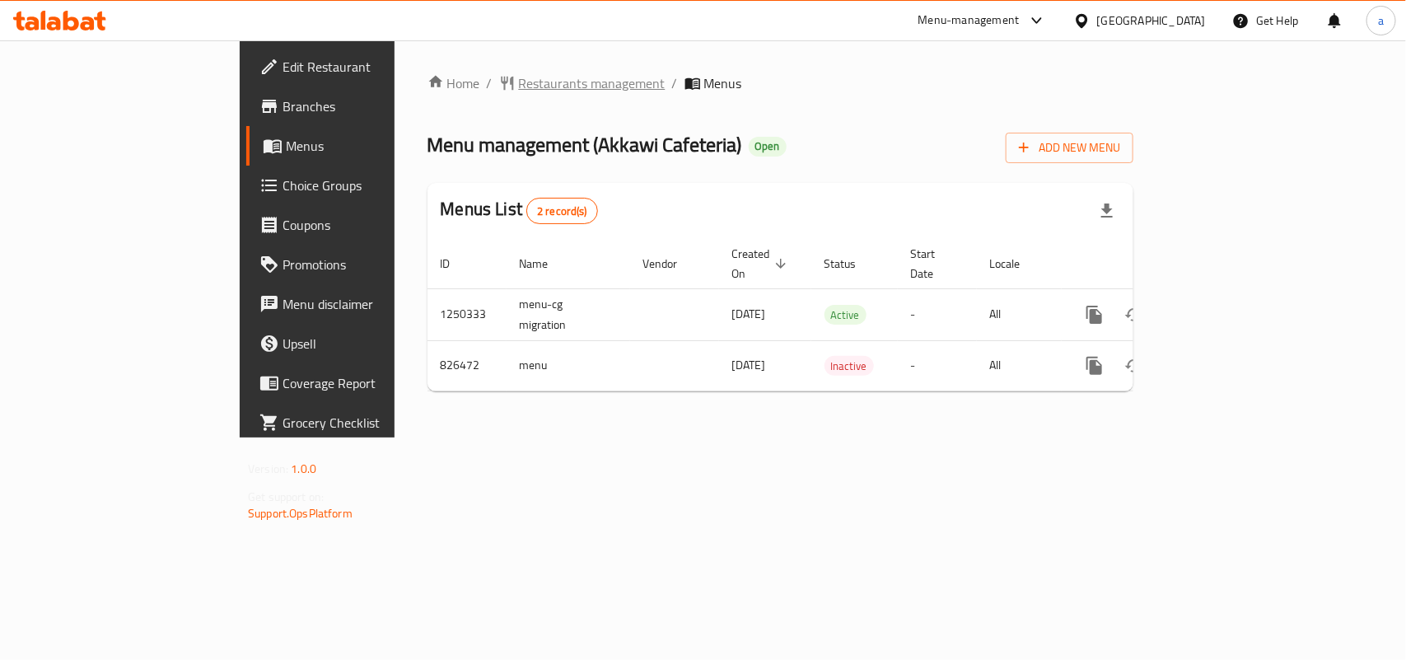
click at [519, 92] on span "Restaurants management" at bounding box center [592, 83] width 147 height 20
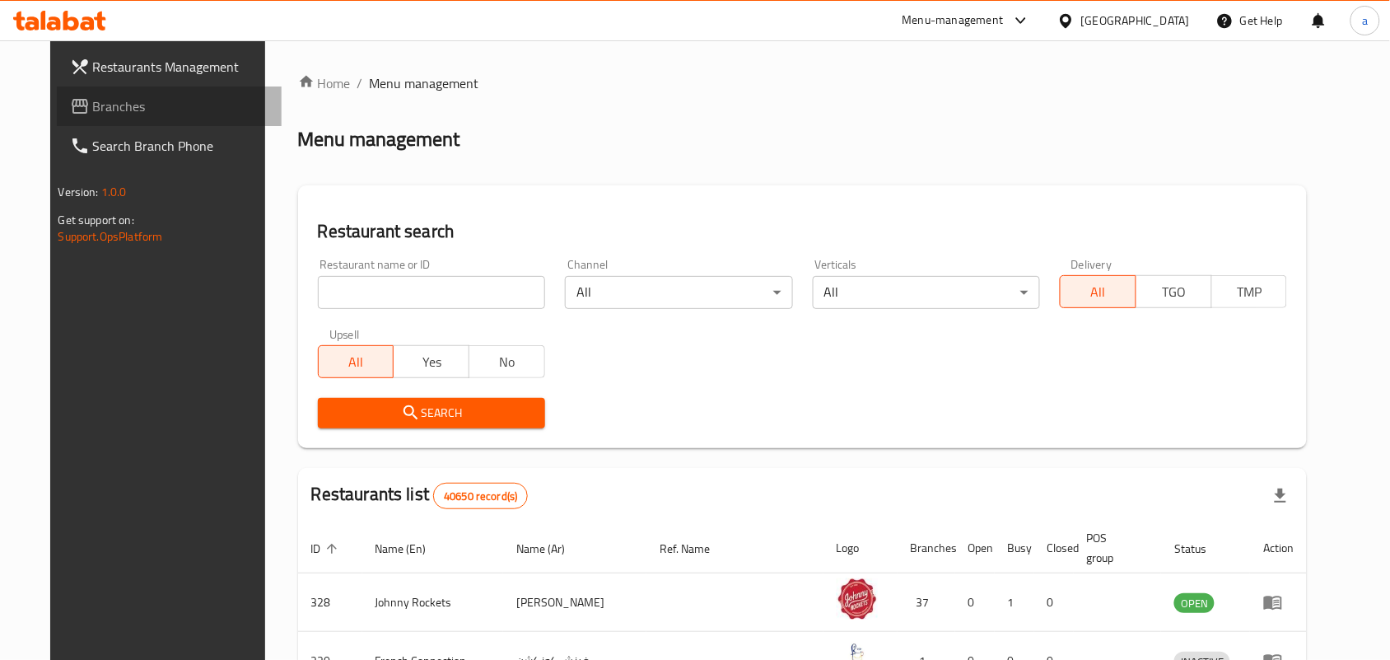
click at [93, 108] on span "Branches" at bounding box center [181, 106] width 176 height 20
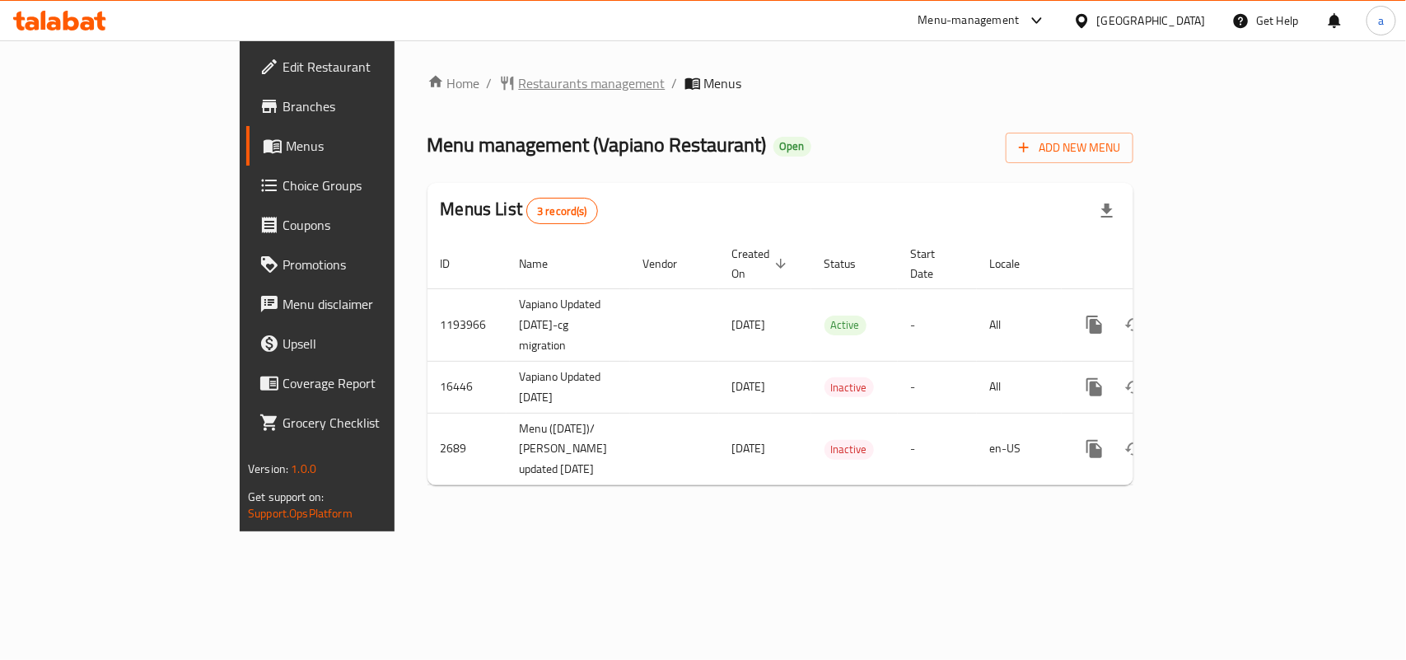
click at [519, 81] on span "Restaurants management" at bounding box center [592, 83] width 147 height 20
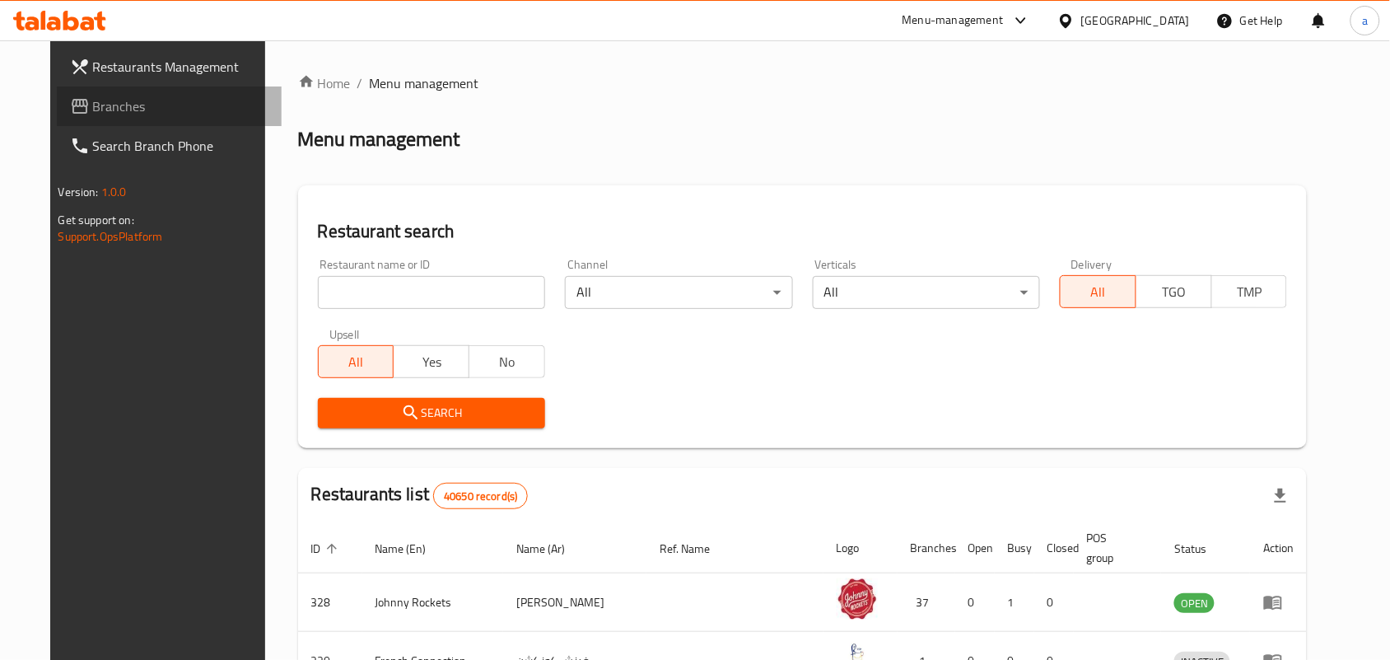
click at [119, 105] on span "Branches" at bounding box center [181, 106] width 176 height 20
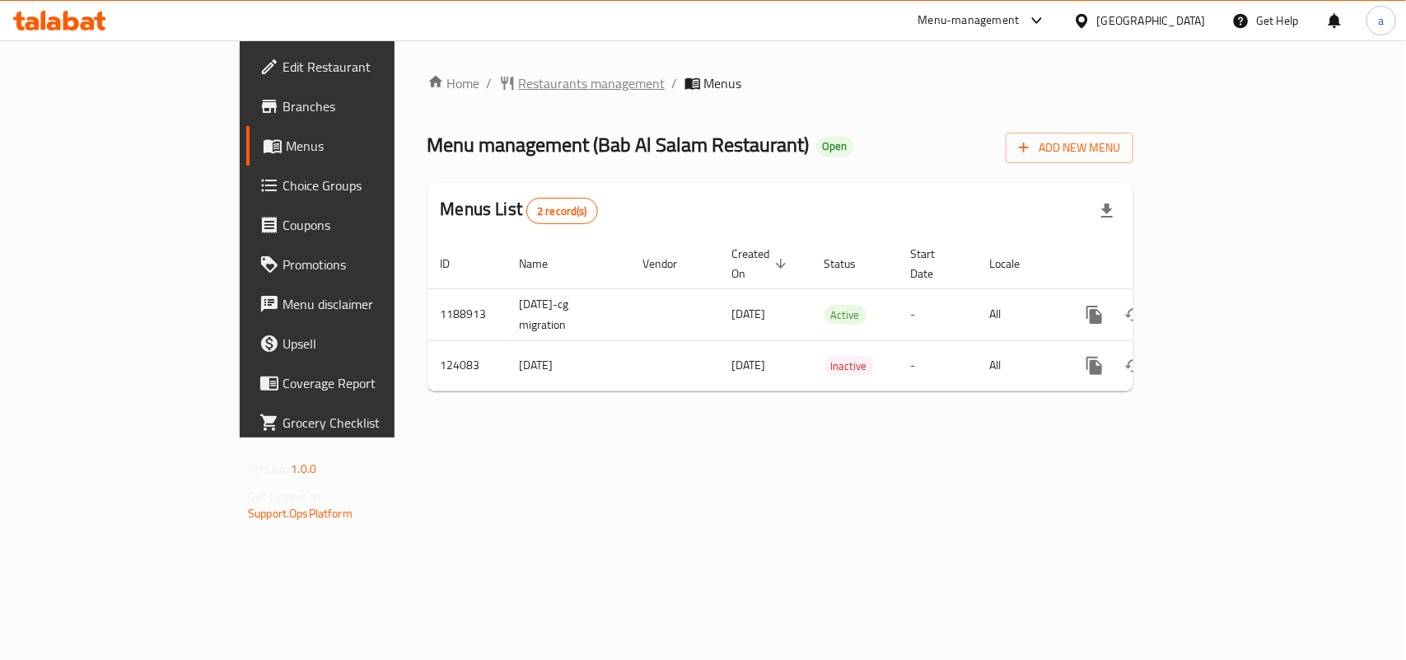
click at [519, 76] on span "Restaurants management" at bounding box center [592, 83] width 147 height 20
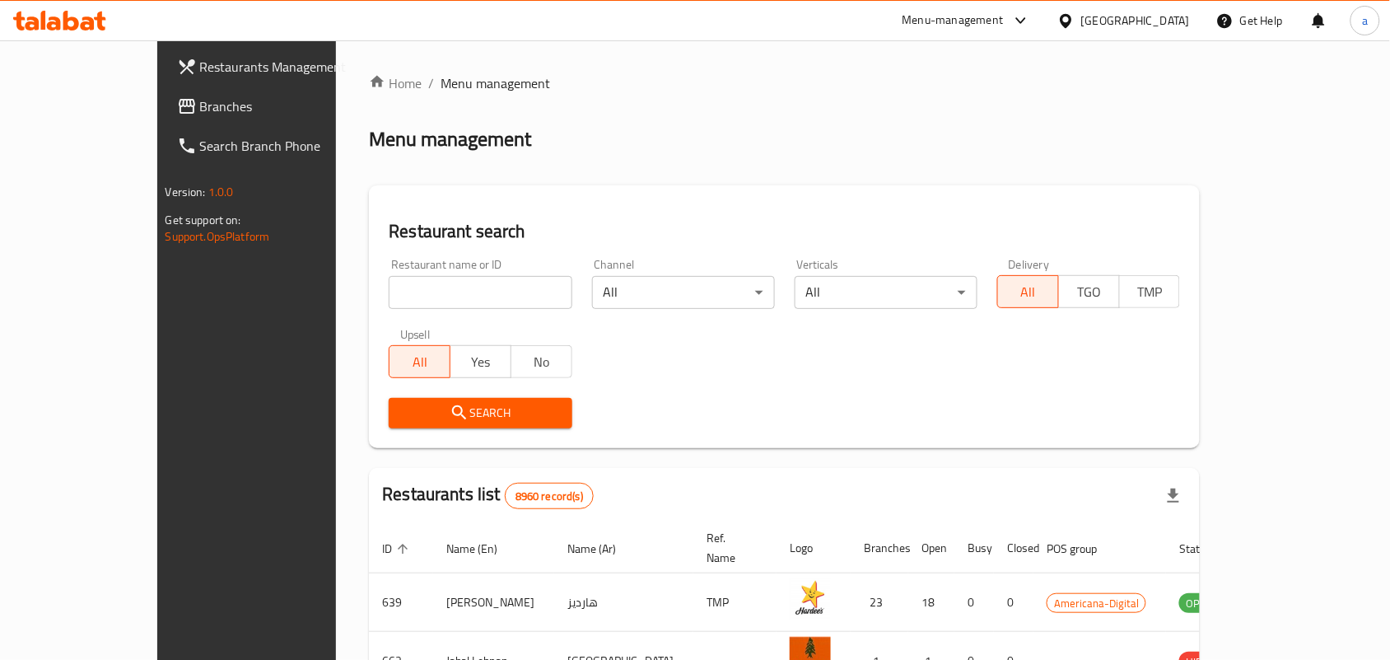
click at [200, 107] on span "Branches" at bounding box center [288, 106] width 176 height 20
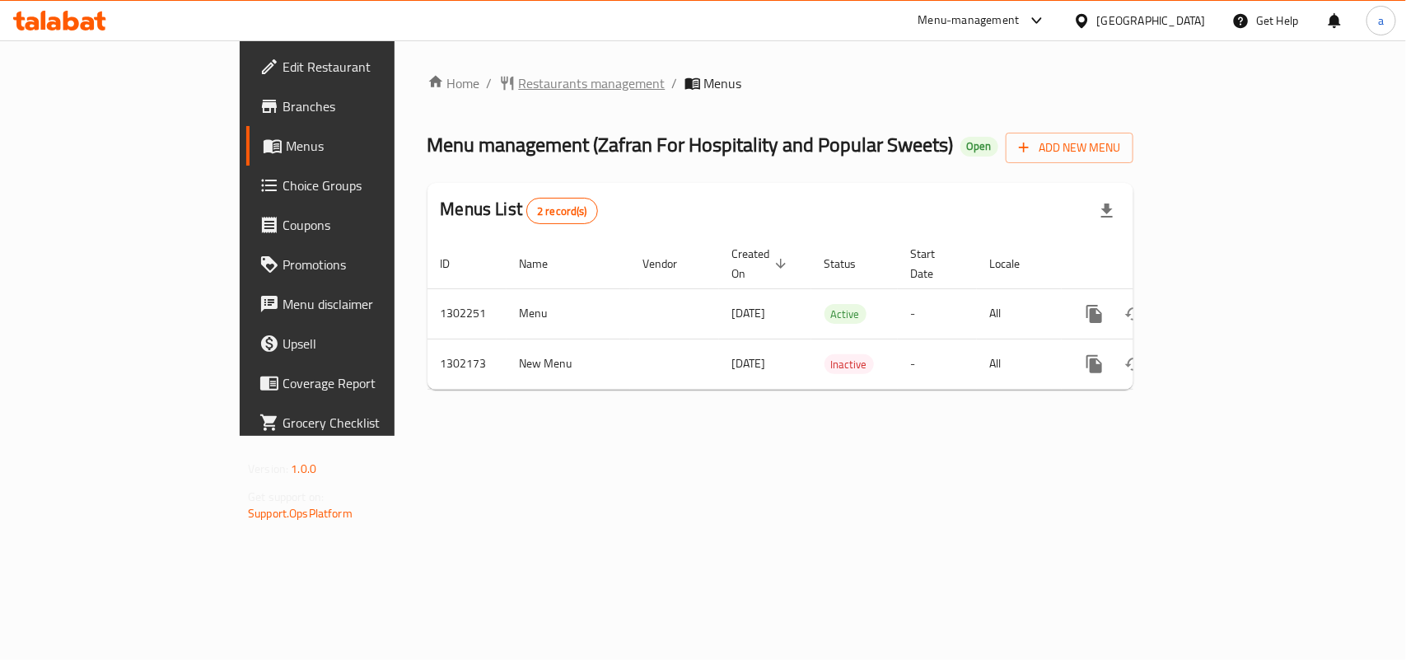
click at [519, 82] on span "Restaurants management" at bounding box center [592, 83] width 147 height 20
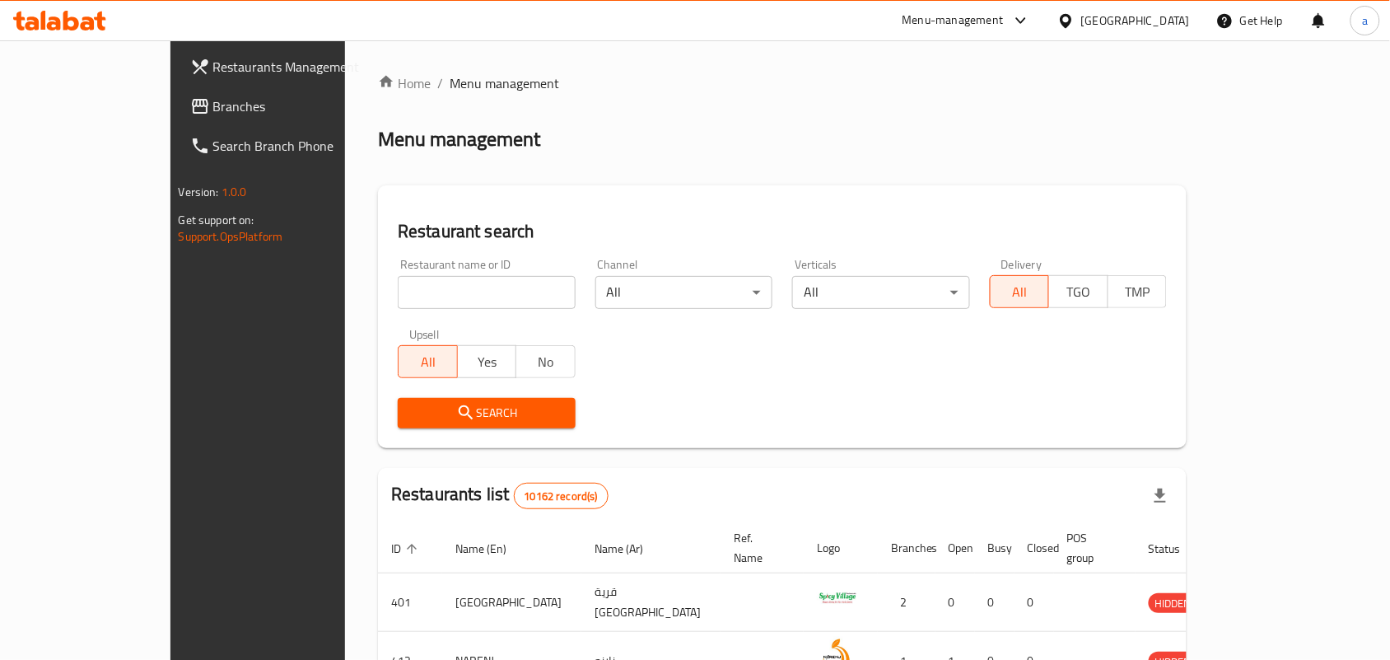
click at [213, 115] on span "Branches" at bounding box center [301, 106] width 176 height 20
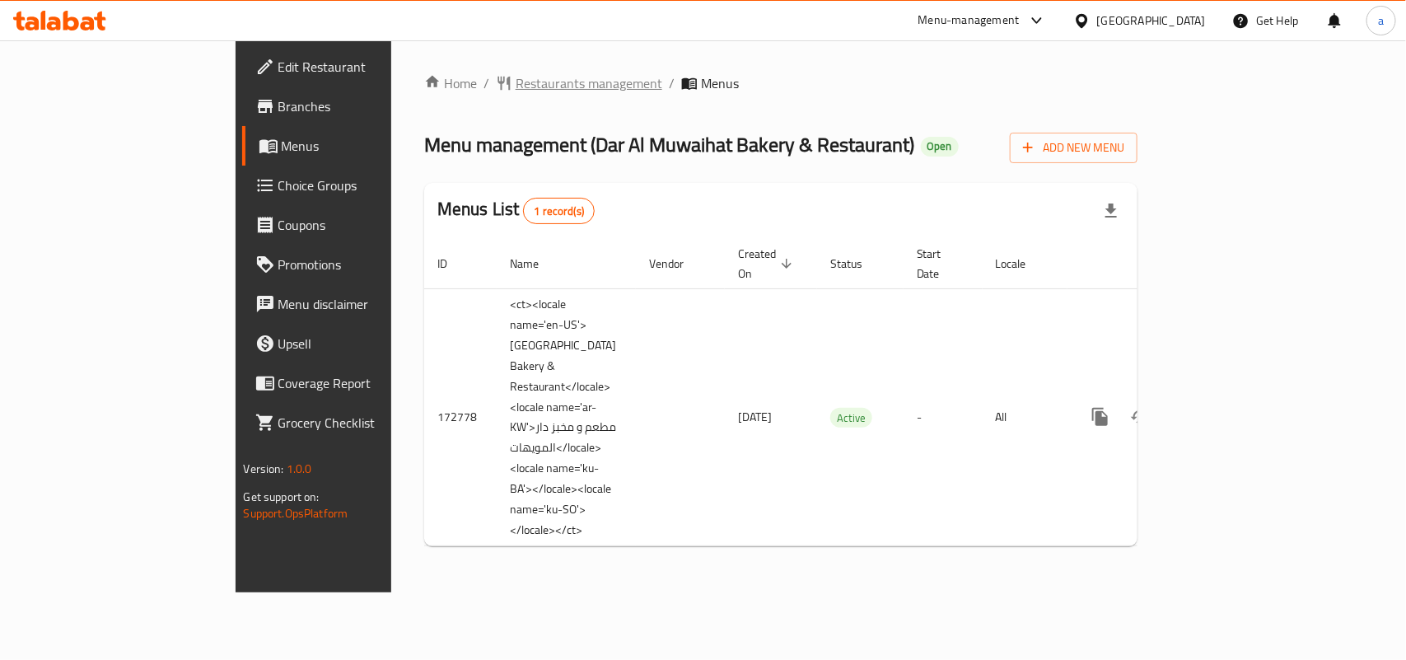
click at [516, 79] on span "Restaurants management" at bounding box center [589, 83] width 147 height 20
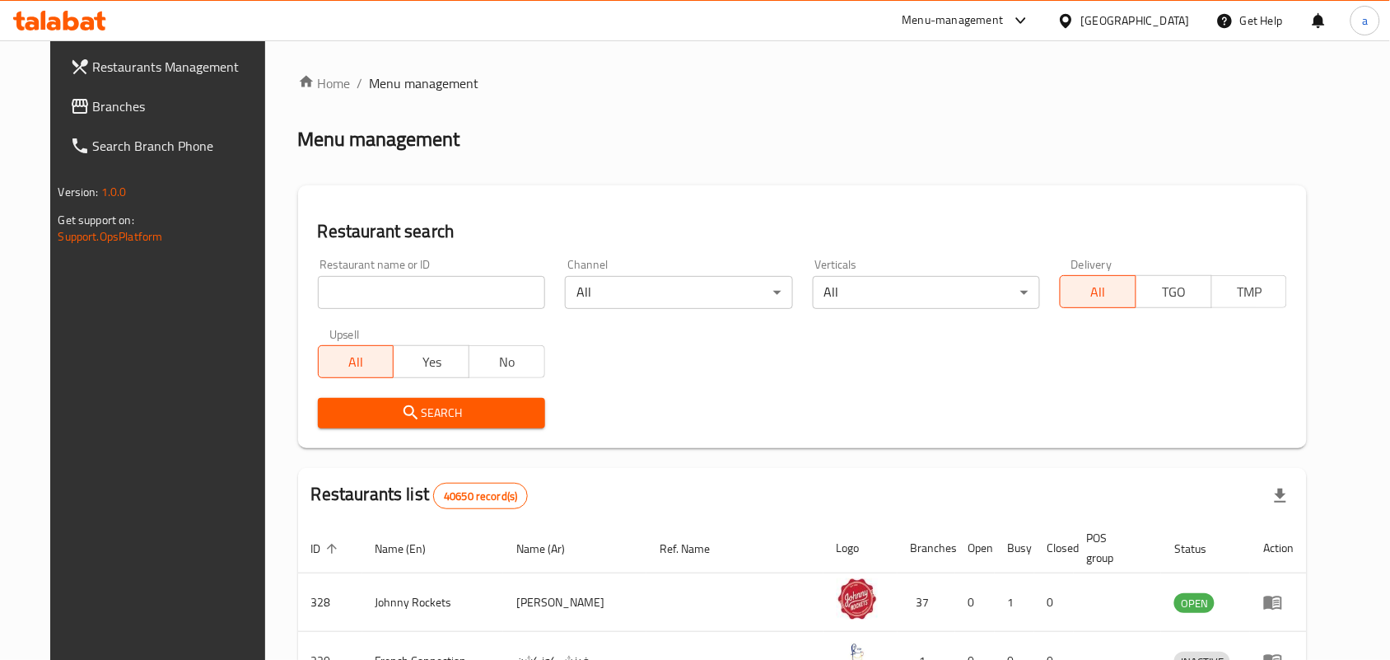
click at [401, 293] on input "search" at bounding box center [431, 292] width 227 height 33
paste input "617156"
type input "617156"
click button "Search" at bounding box center [431, 413] width 227 height 30
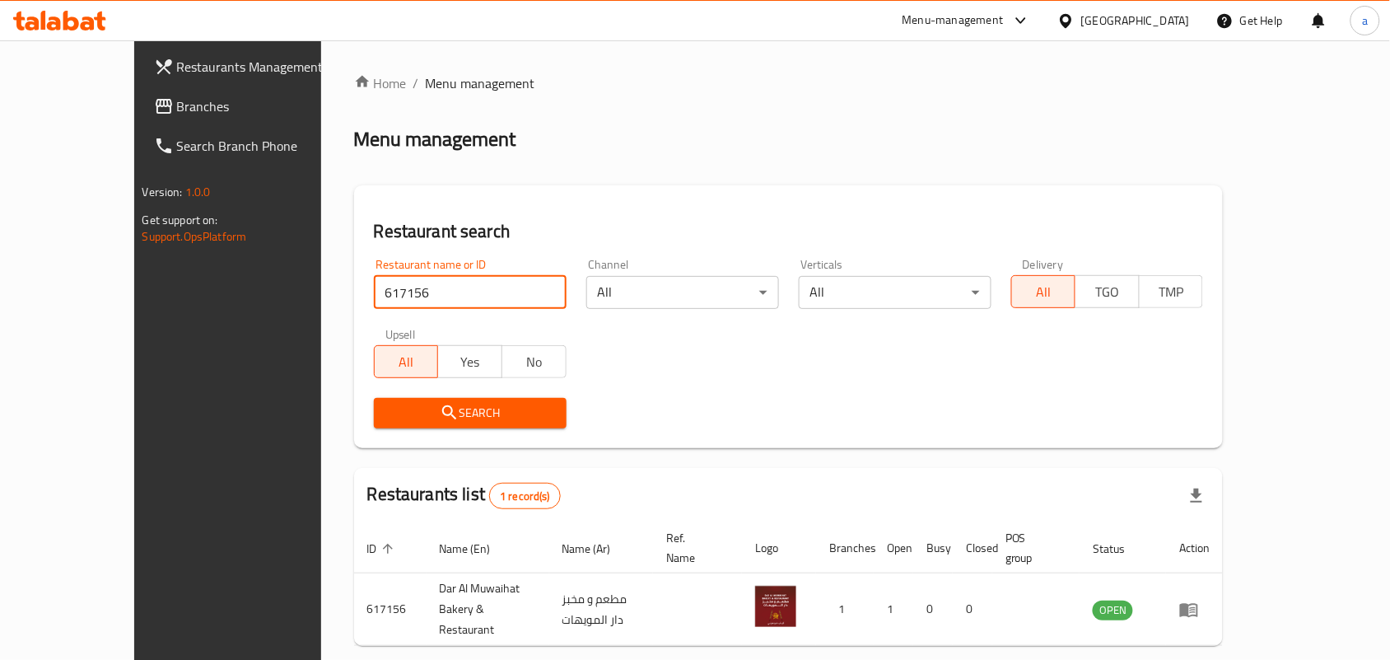
click at [177, 110] on span "Branches" at bounding box center [265, 106] width 176 height 20
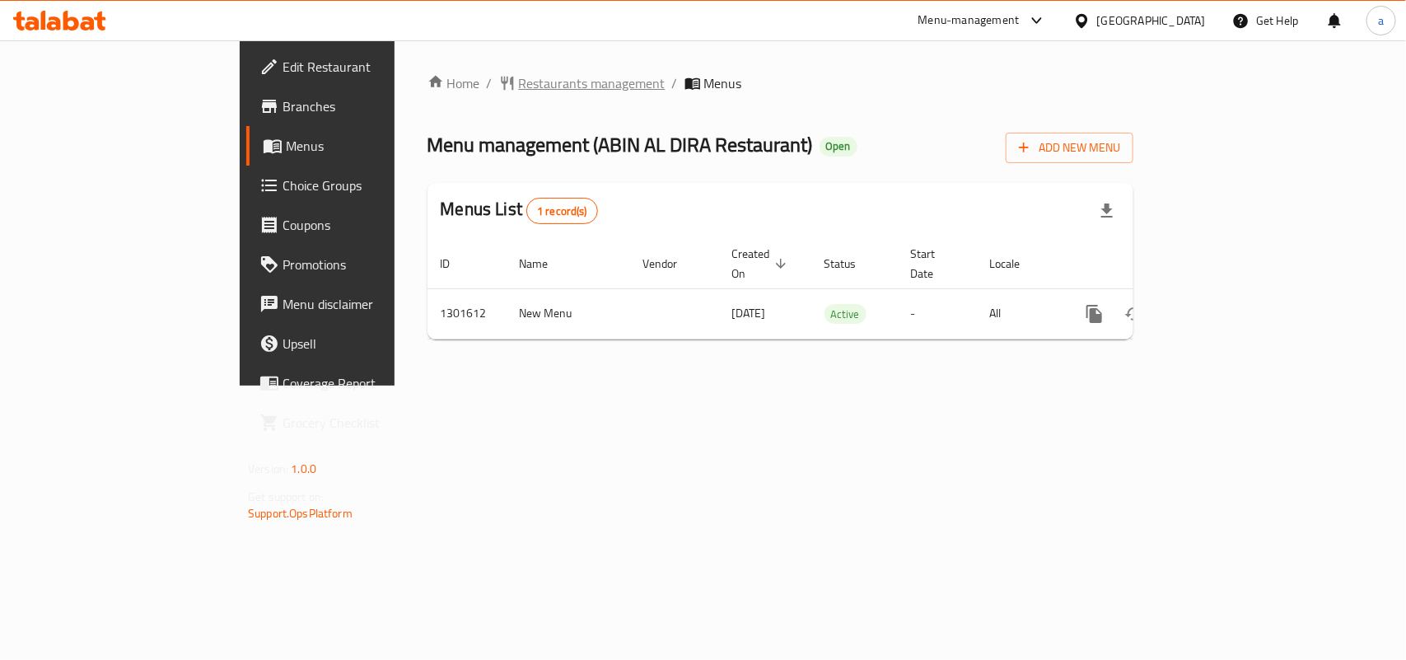
click at [519, 86] on span "Restaurants management" at bounding box center [592, 83] width 147 height 20
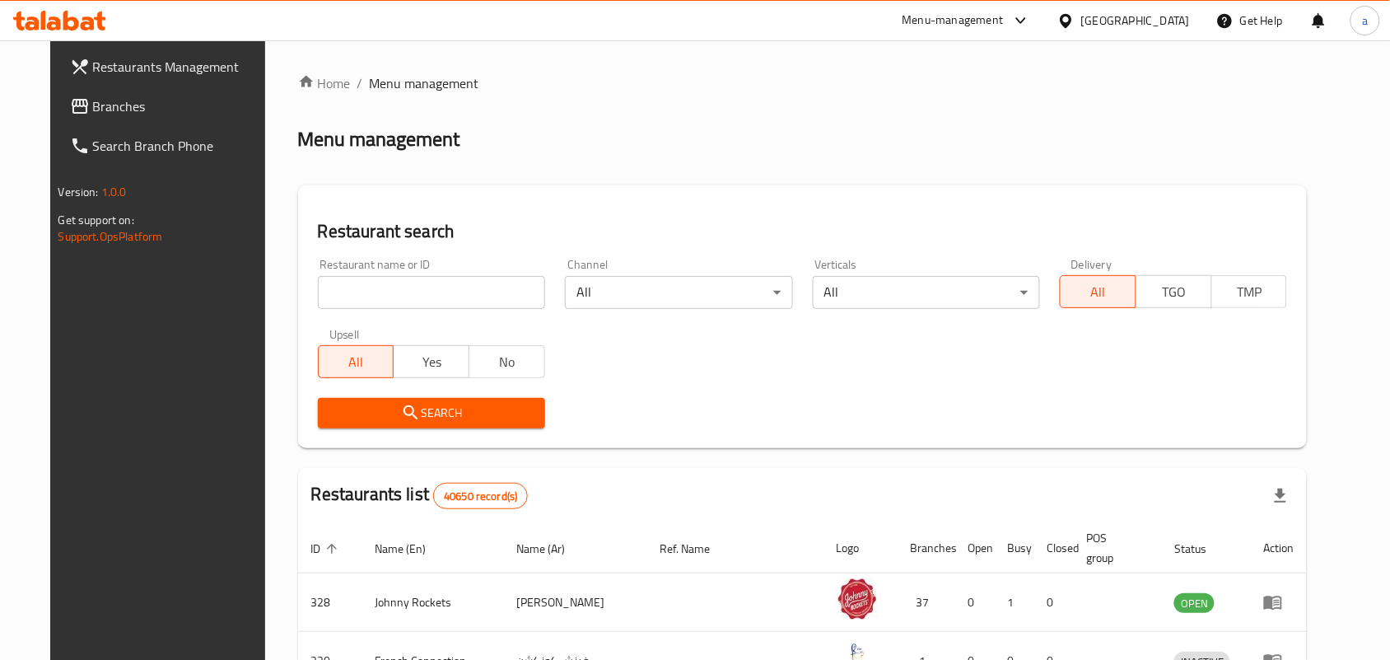
click at [93, 111] on span "Branches" at bounding box center [181, 106] width 176 height 20
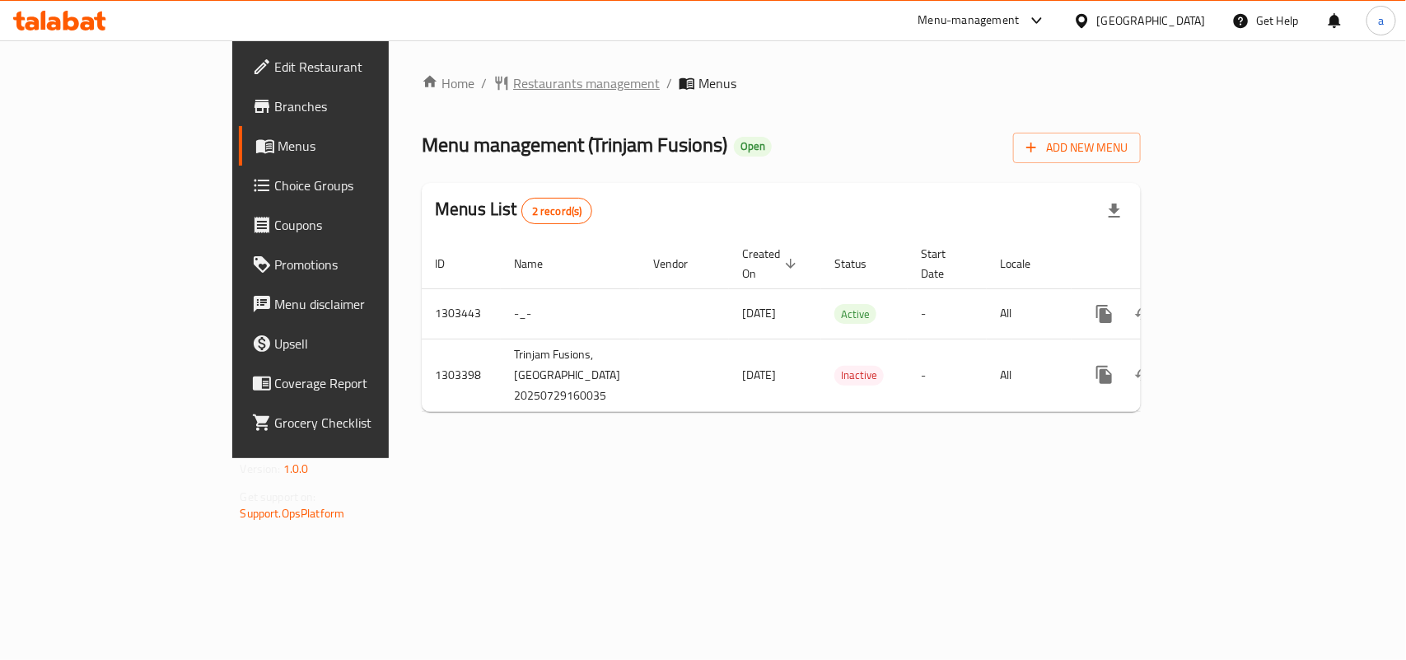
click at [513, 88] on span "Restaurants management" at bounding box center [586, 83] width 147 height 20
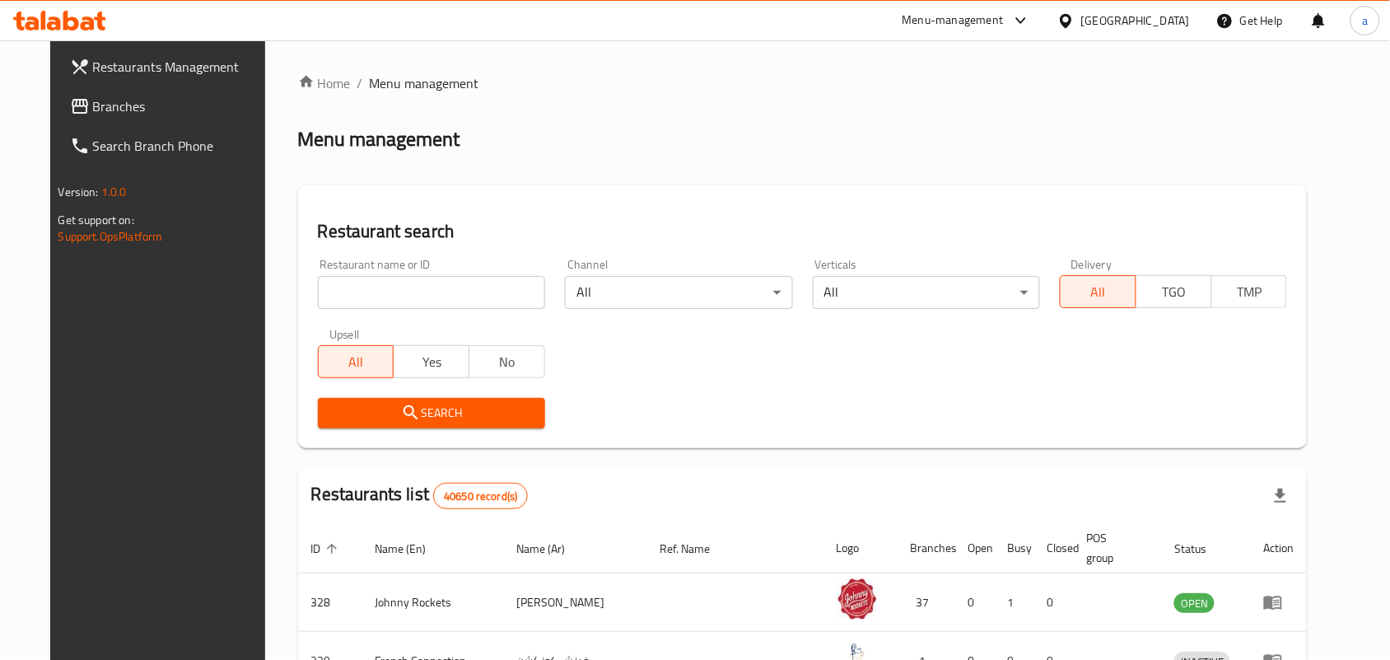
drag, startPoint x: 75, startPoint y: 116, endPoint x: 124, endPoint y: 105, distance: 49.8
click at [93, 116] on span "Branches" at bounding box center [181, 106] width 176 height 20
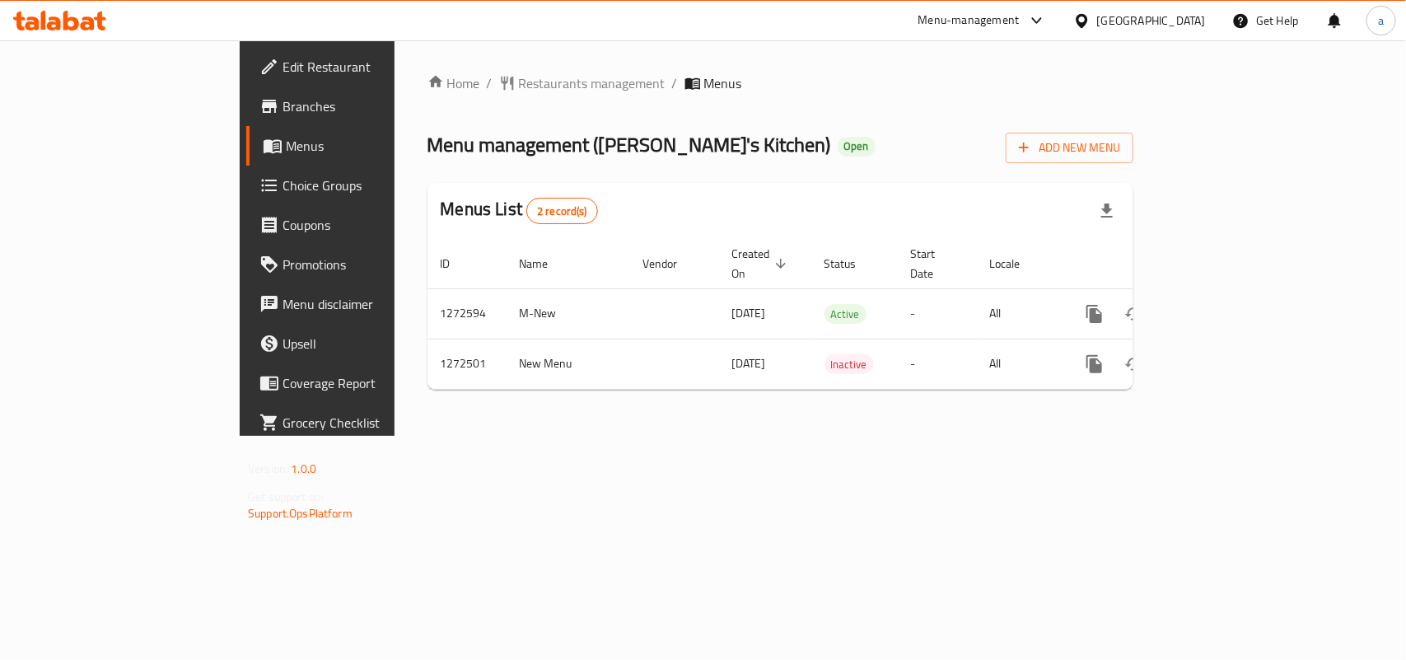
click at [404, 68] on div "Home / Restaurants management / Menus Menu management ( Tammy's Kitchen ) Open …" at bounding box center [780, 237] width 772 height 395
click at [519, 85] on span "Restaurants management" at bounding box center [592, 83] width 147 height 20
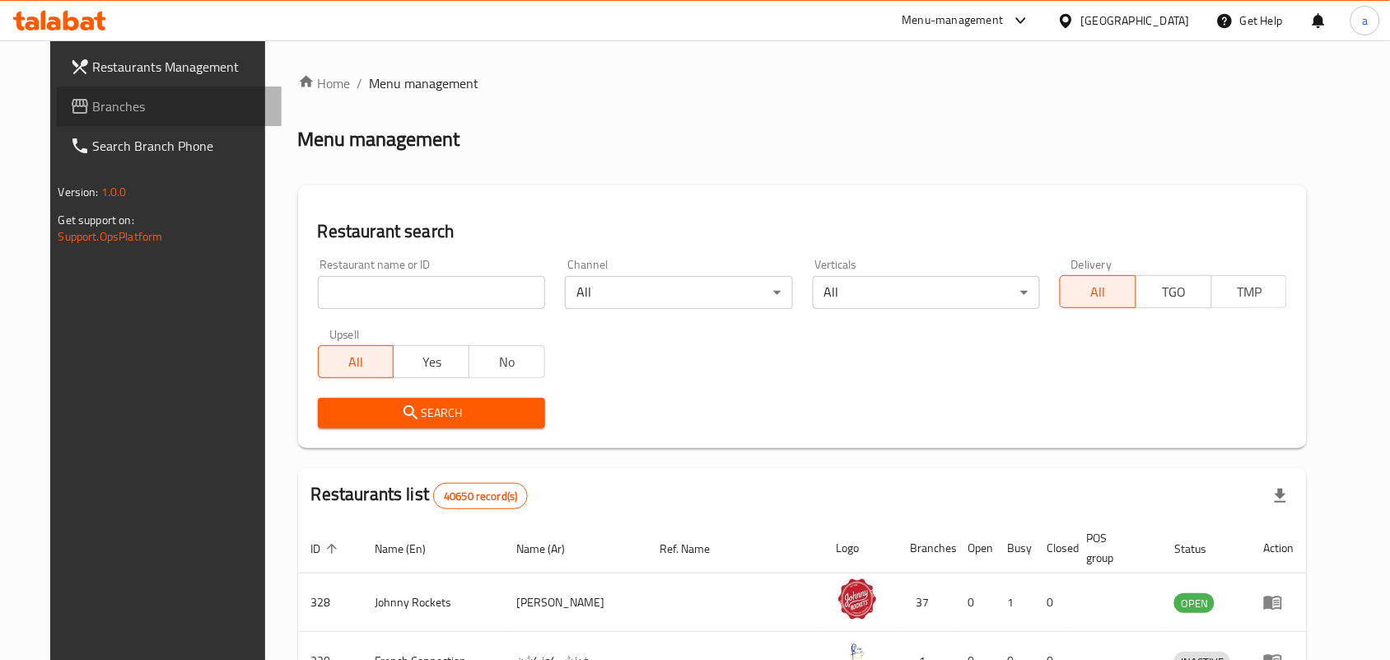
click at [93, 96] on span "Branches" at bounding box center [181, 106] width 176 height 20
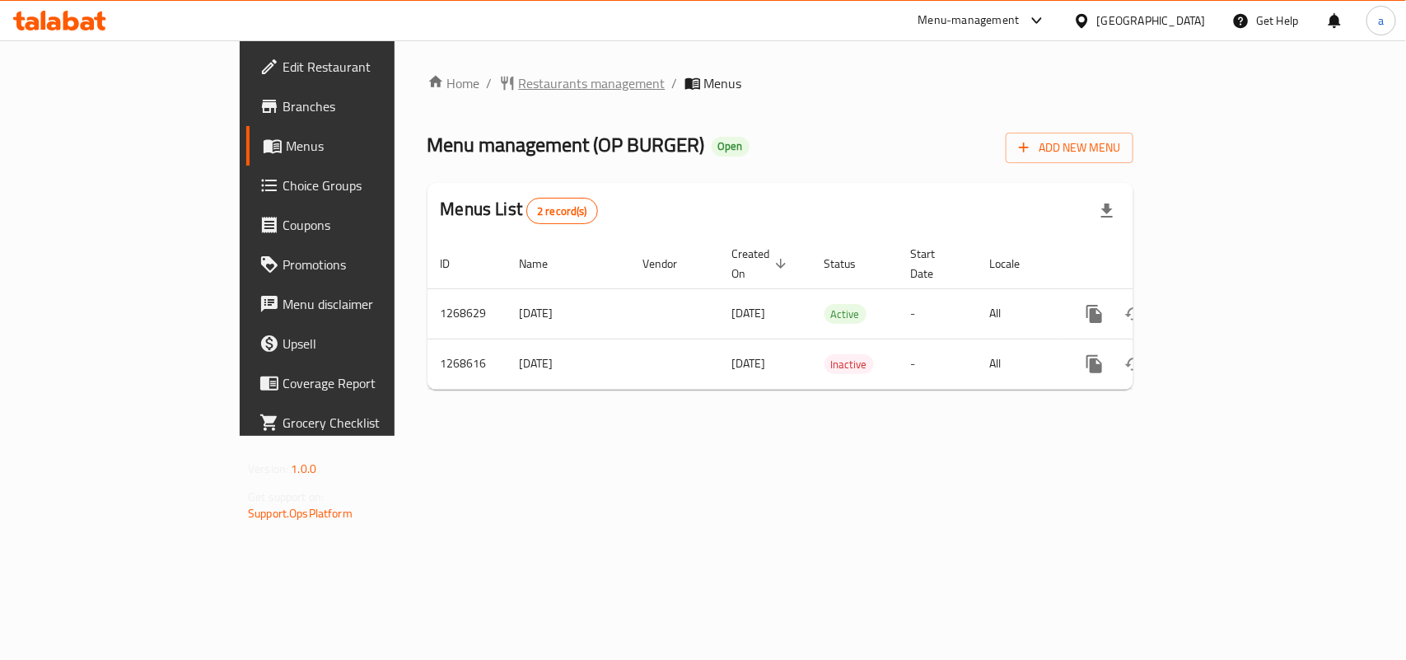
click at [519, 83] on span "Restaurants management" at bounding box center [592, 83] width 147 height 20
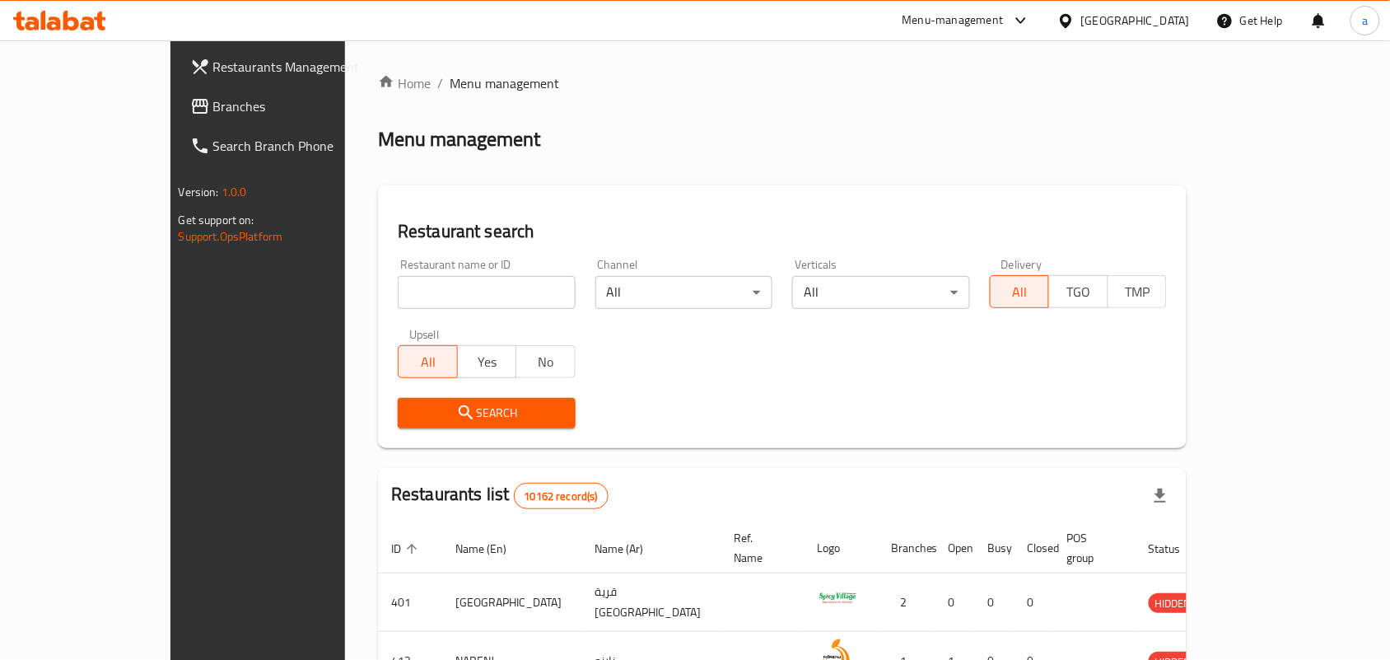
click at [213, 99] on span "Branches" at bounding box center [301, 106] width 176 height 20
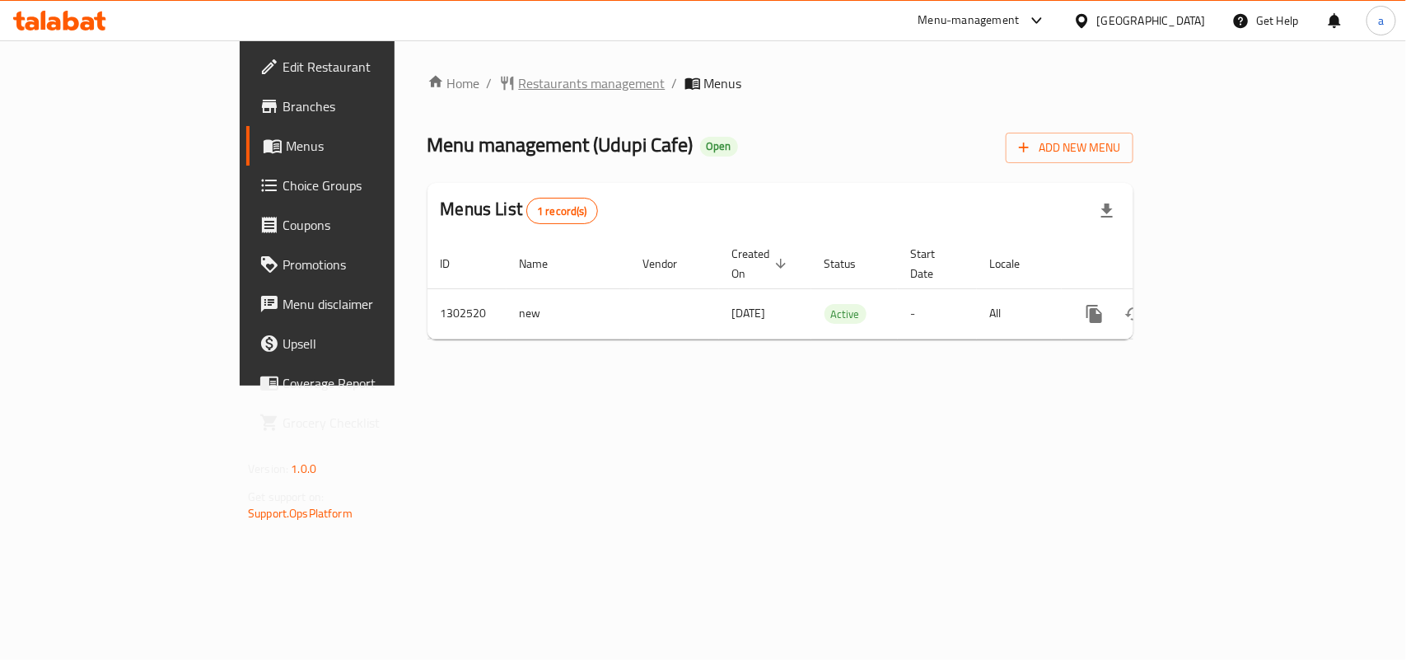
click at [519, 85] on span "Restaurants management" at bounding box center [592, 83] width 147 height 20
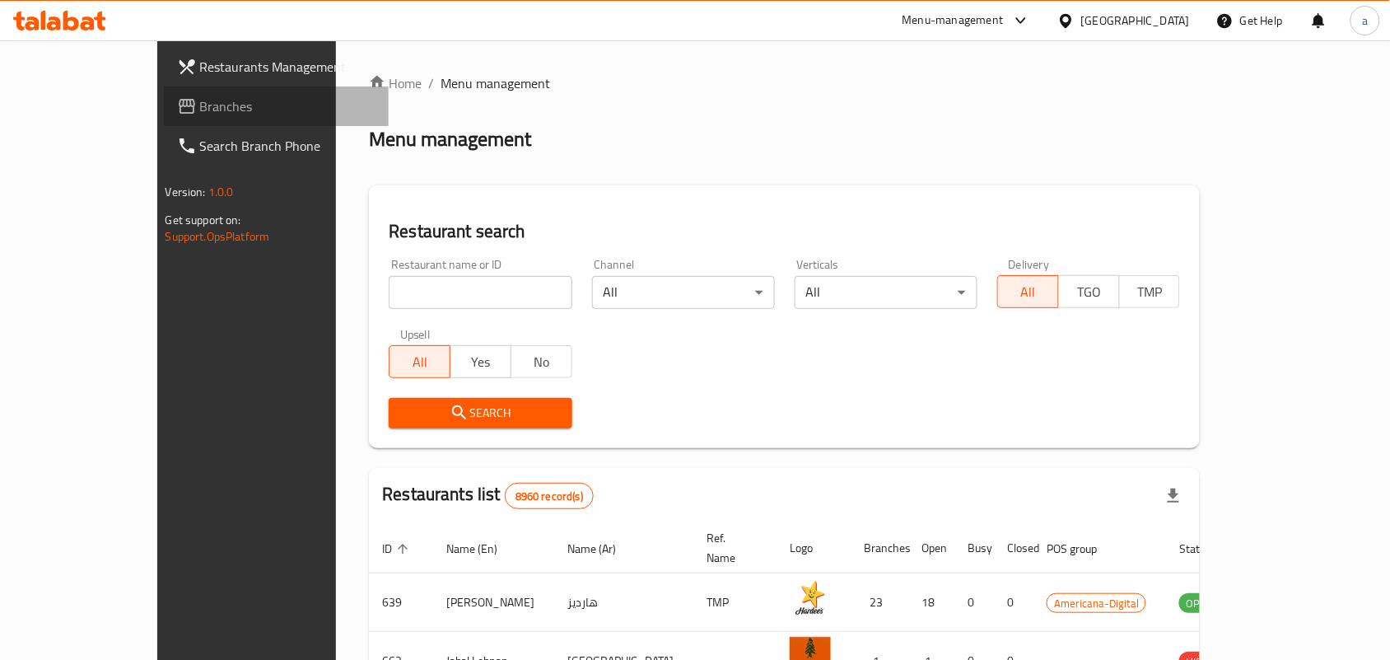
click at [200, 105] on span "Branches" at bounding box center [288, 106] width 176 height 20
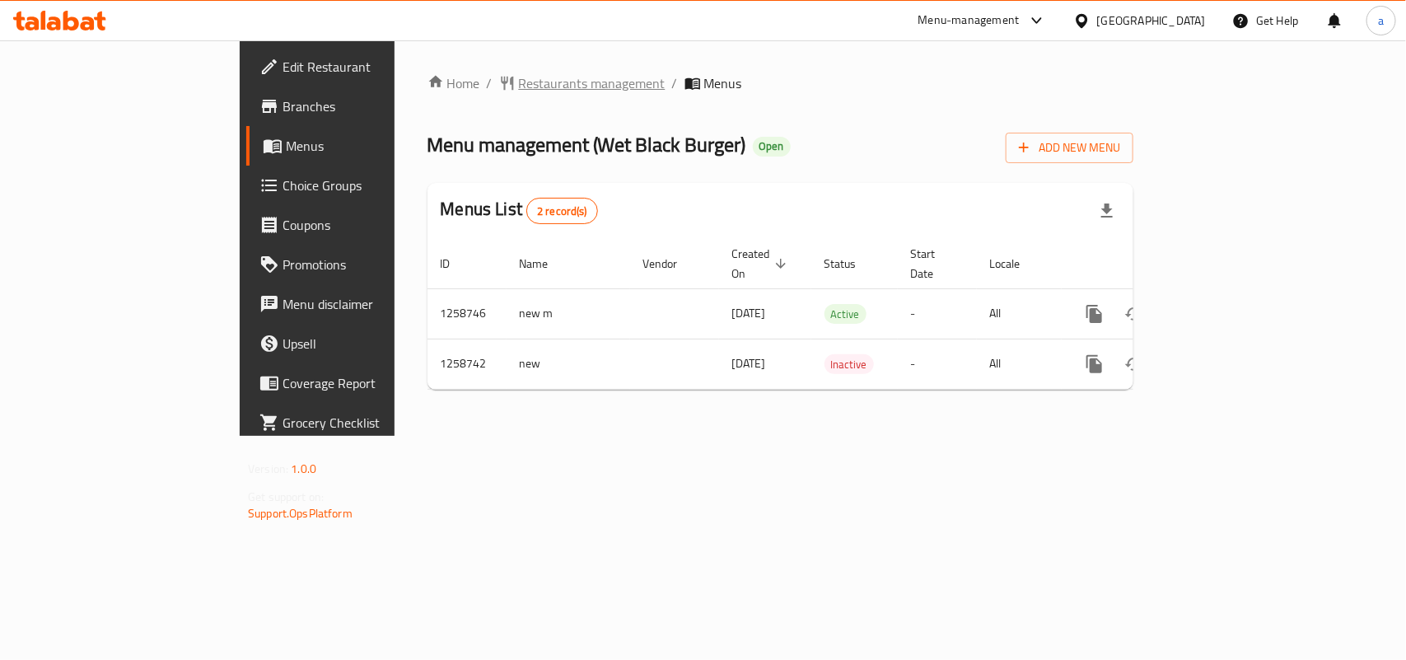
click at [519, 88] on span "Restaurants management" at bounding box center [592, 83] width 147 height 20
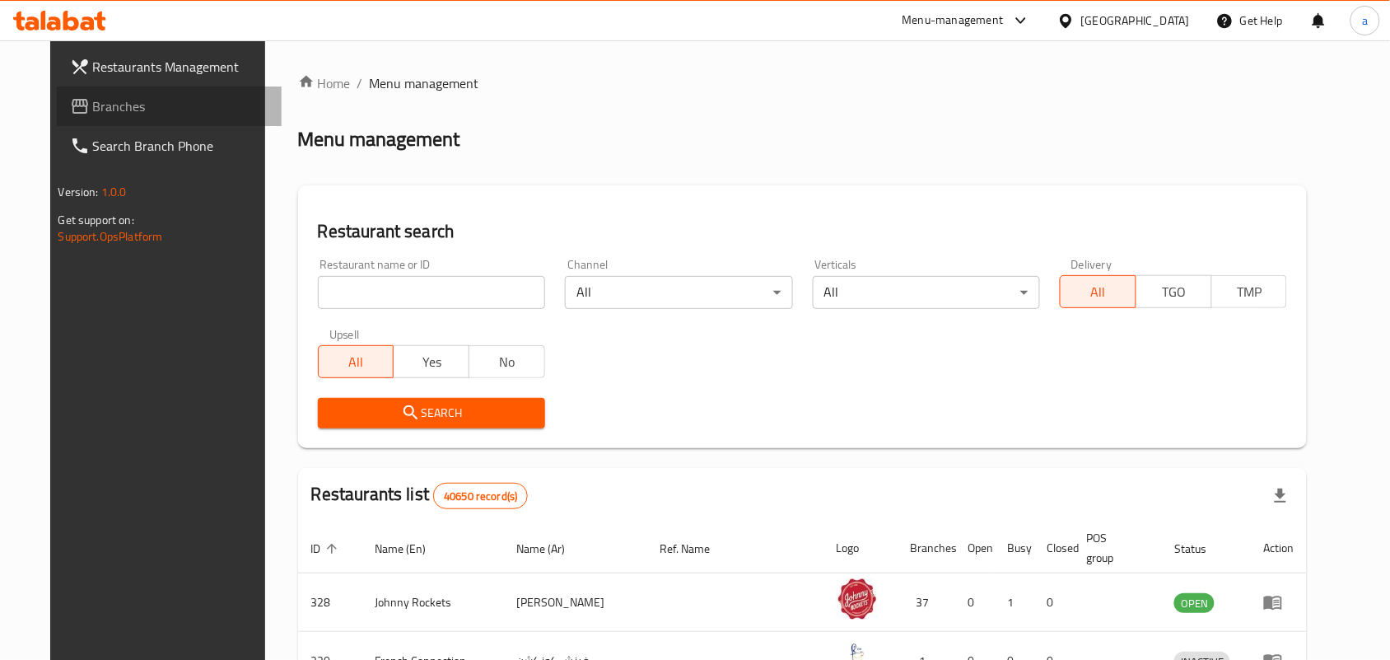
click at [99, 112] on span "Branches" at bounding box center [181, 106] width 176 height 20
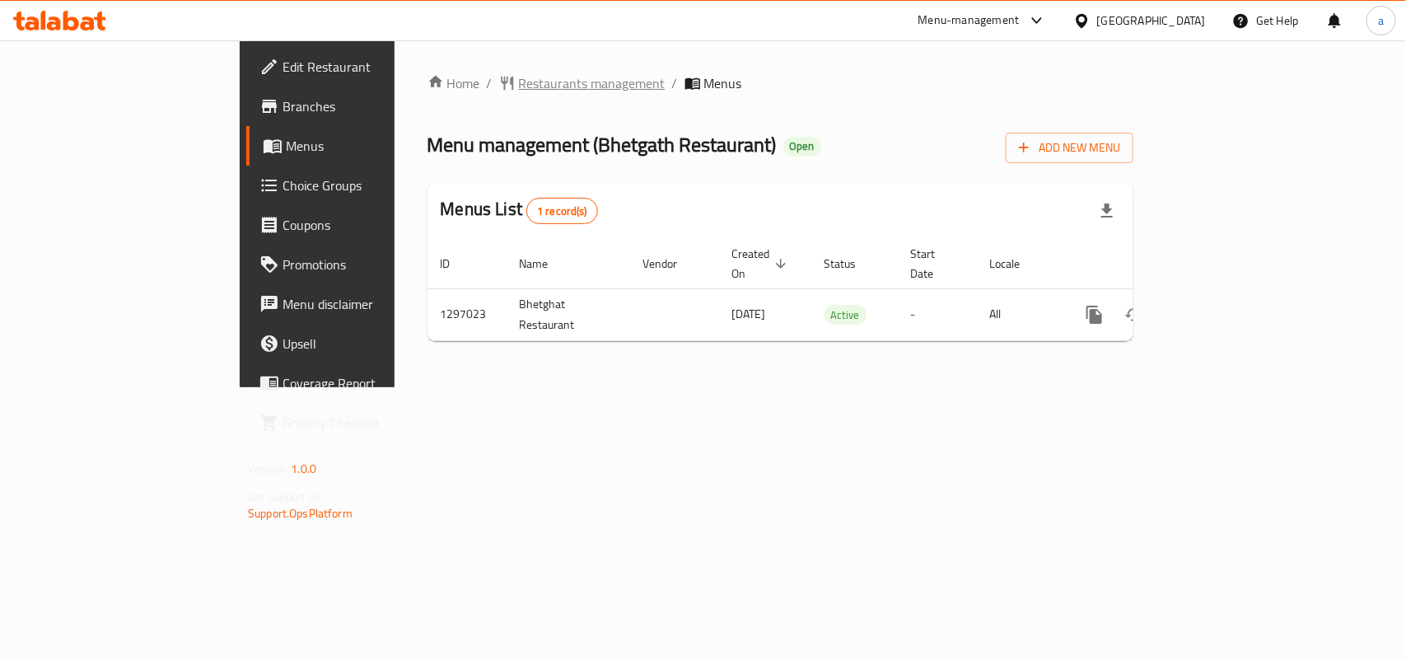
click at [519, 77] on span "Restaurants management" at bounding box center [592, 83] width 147 height 20
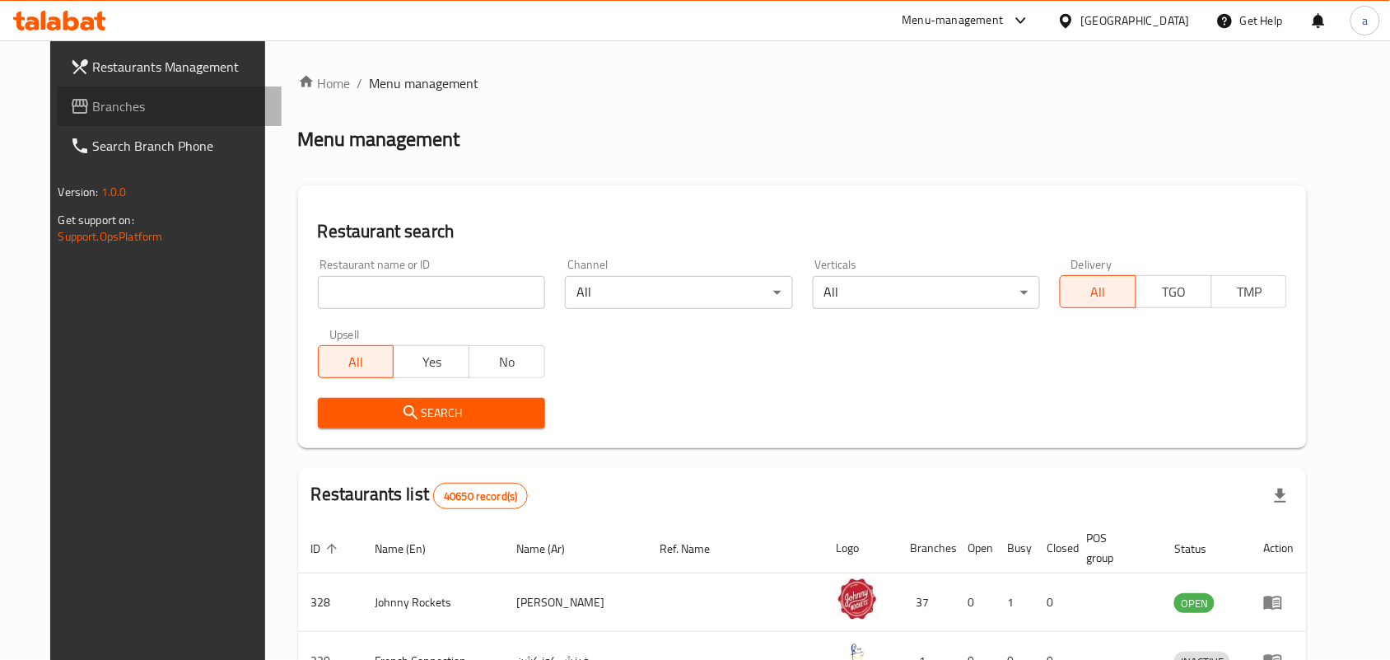
click at [93, 110] on span "Branches" at bounding box center [181, 106] width 176 height 20
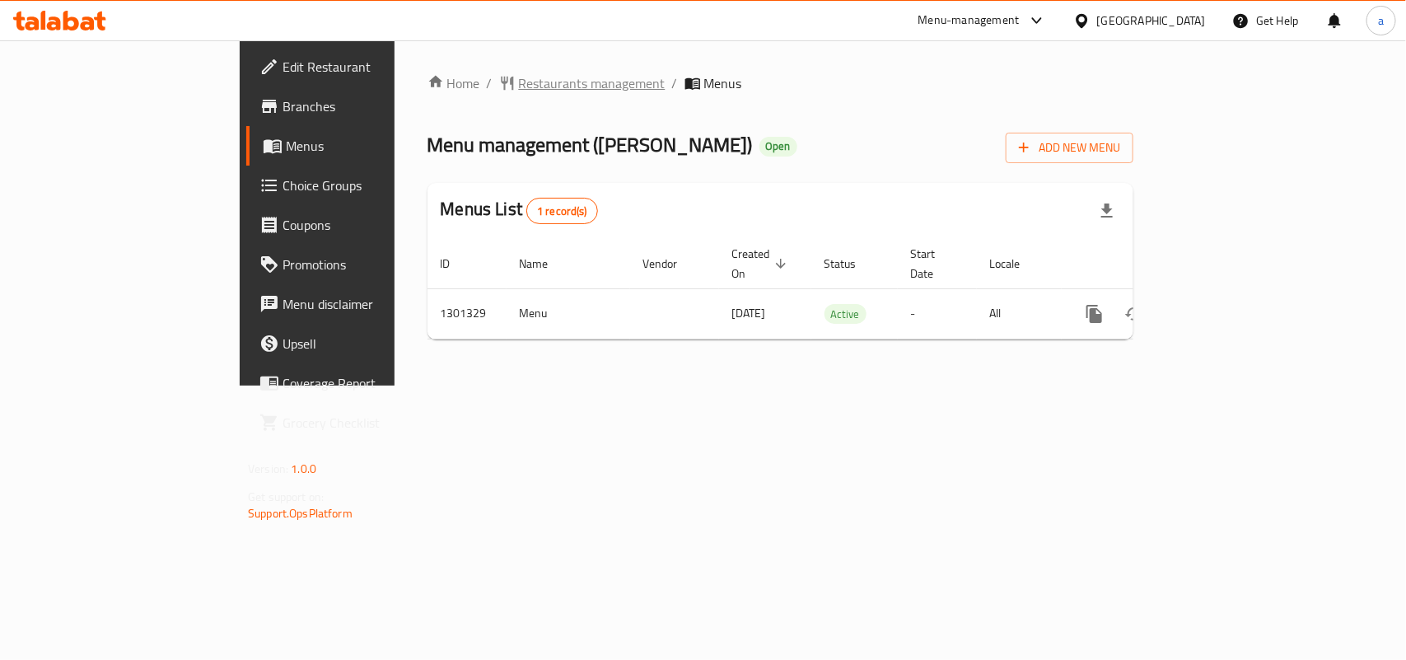
click at [519, 76] on span "Restaurants management" at bounding box center [592, 83] width 147 height 20
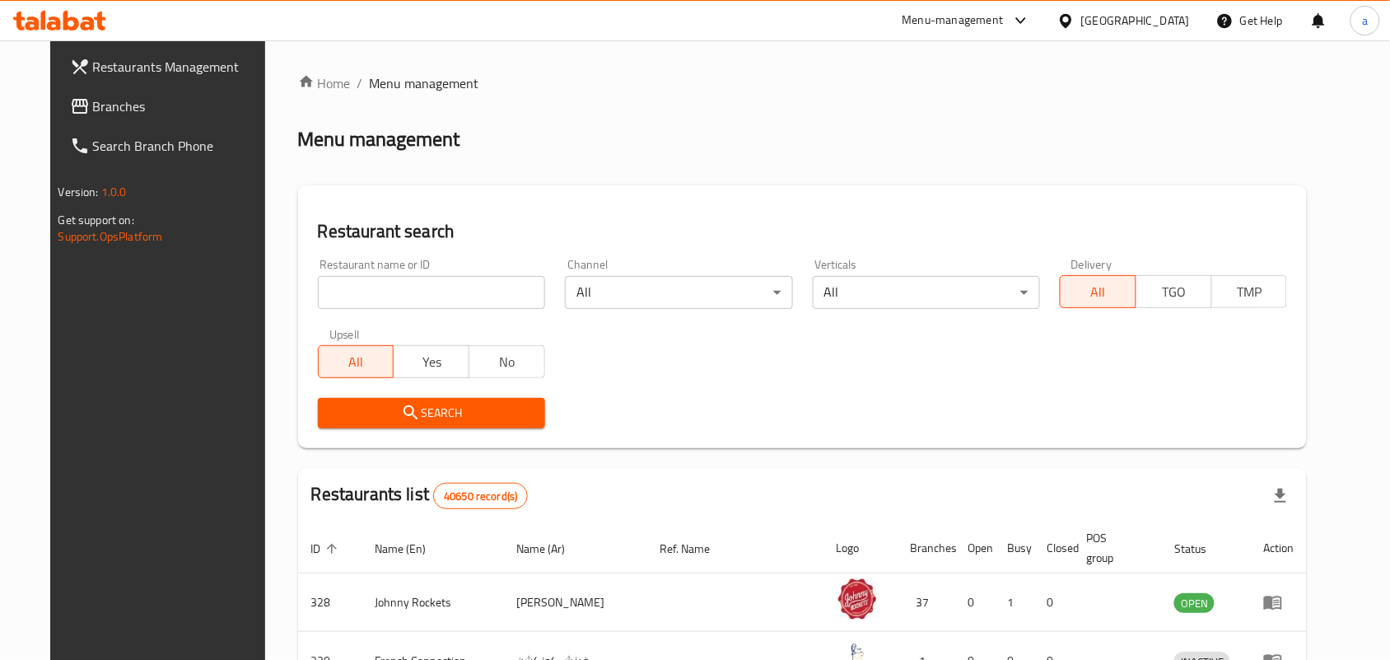
click at [93, 103] on span "Branches" at bounding box center [181, 106] width 176 height 20
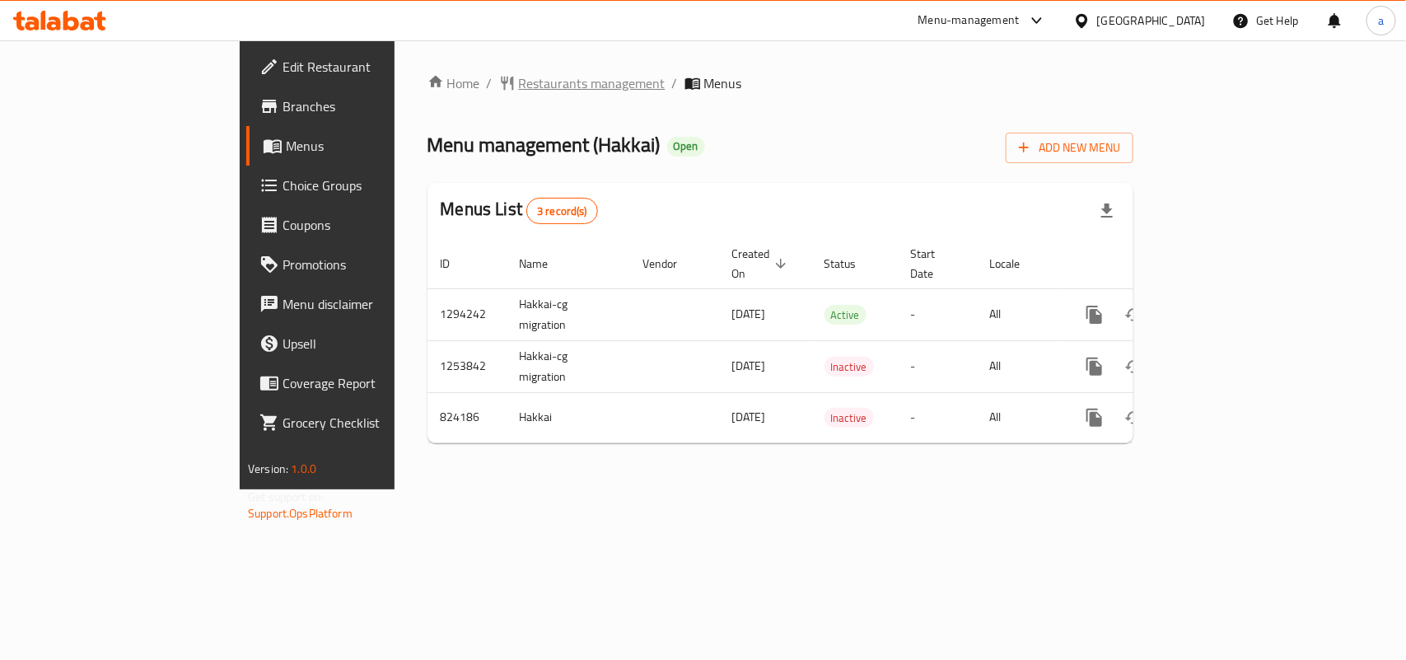
click at [519, 91] on span "Restaurants management" at bounding box center [592, 83] width 147 height 20
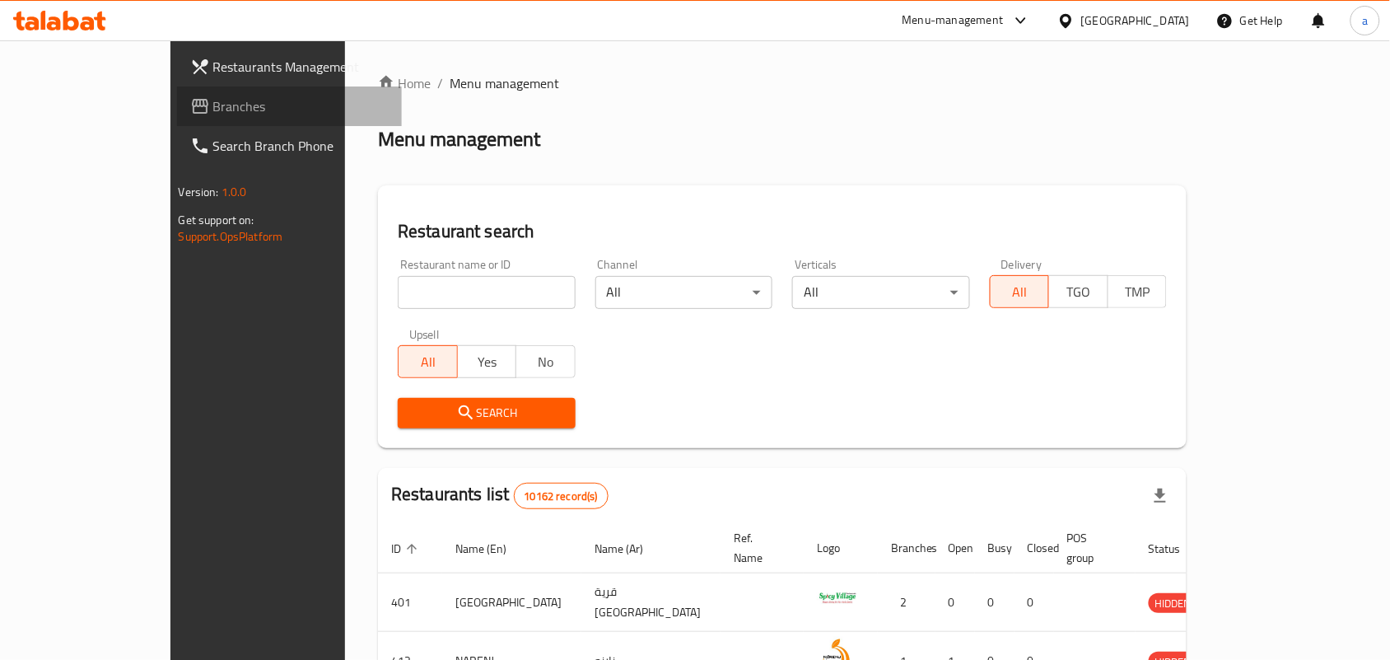
click at [213, 112] on span "Branches" at bounding box center [301, 106] width 176 height 20
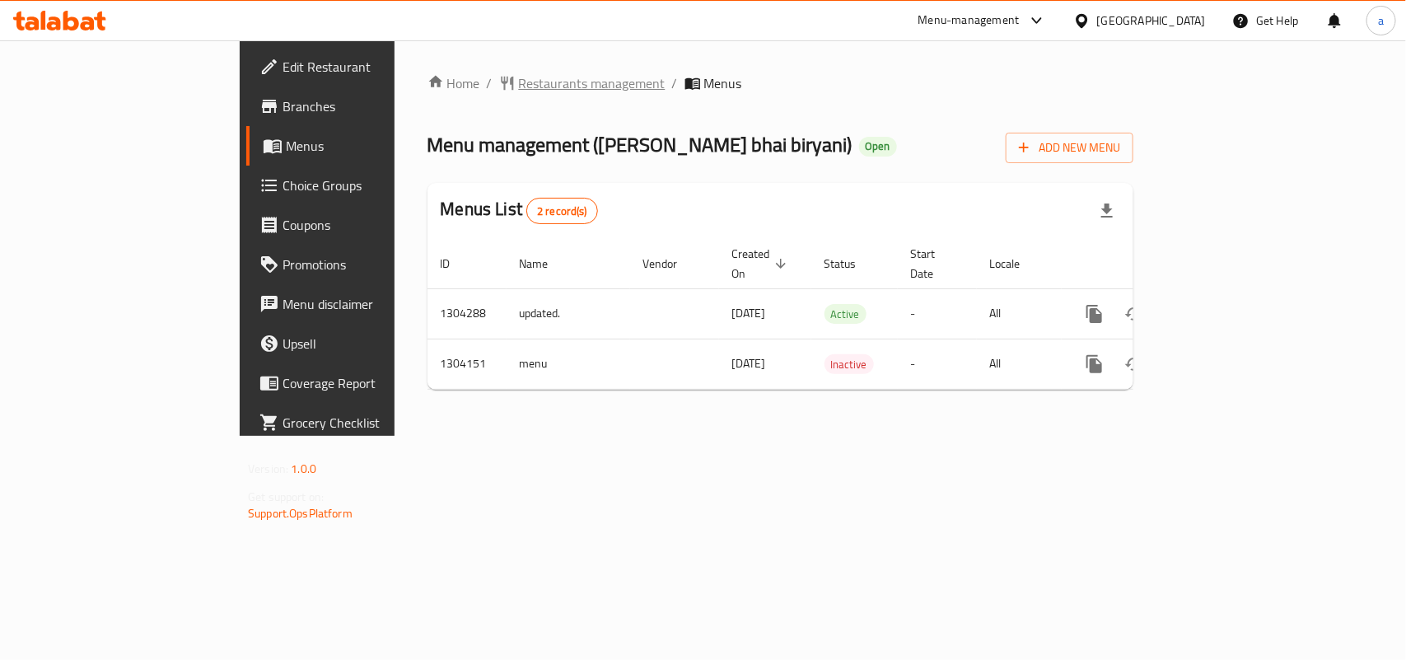
click at [519, 77] on span "Restaurants management" at bounding box center [592, 83] width 147 height 20
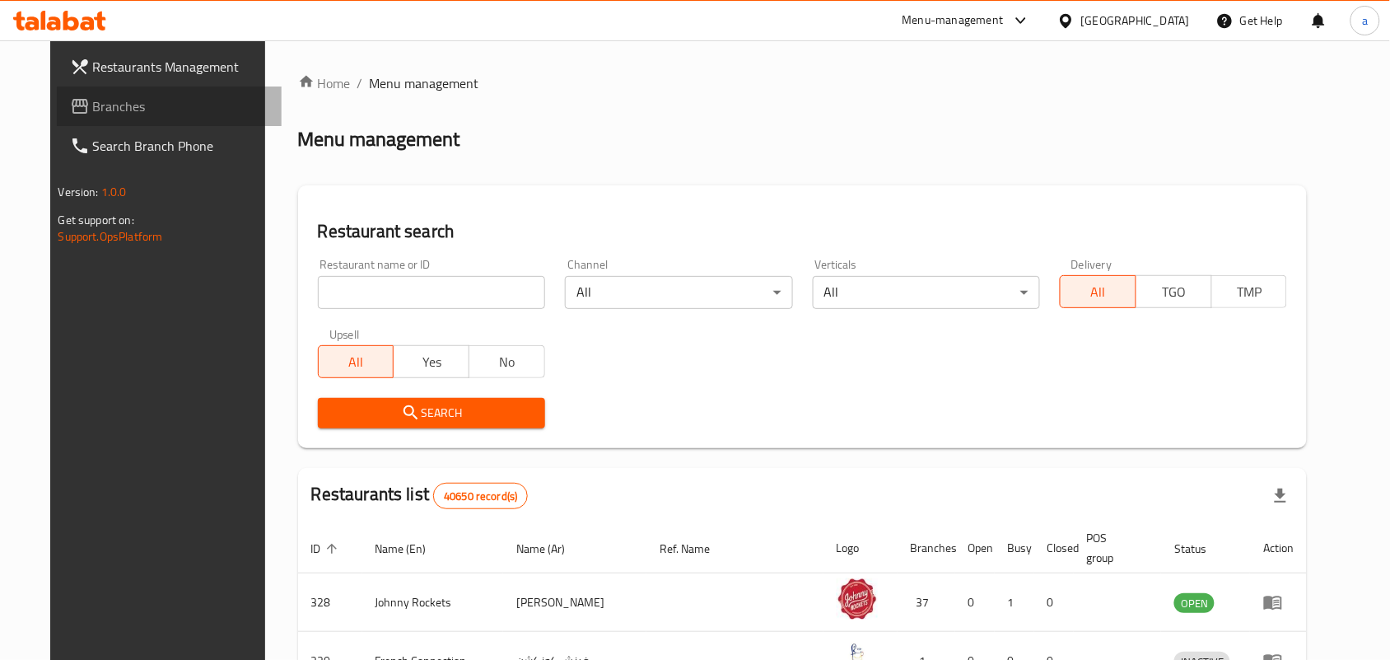
click at [58, 92] on link "Branches" at bounding box center [170, 106] width 226 height 40
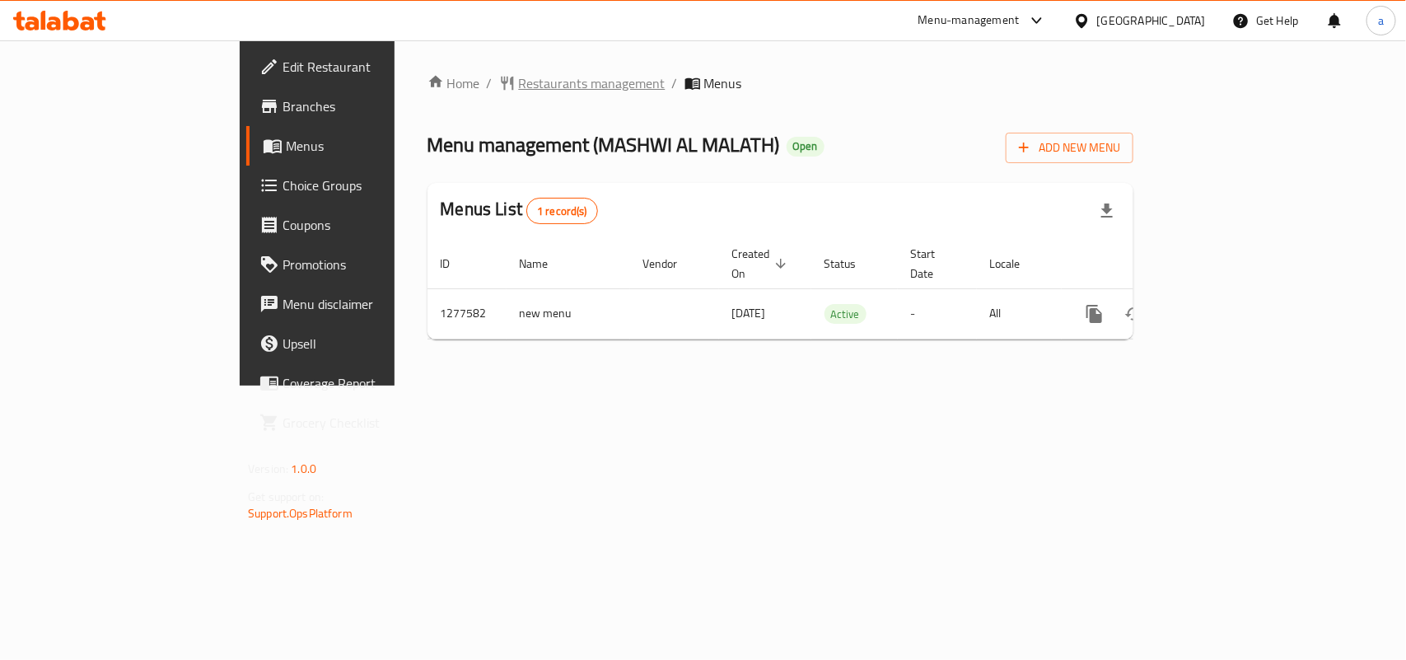
click at [519, 77] on span "Restaurants management" at bounding box center [592, 83] width 147 height 20
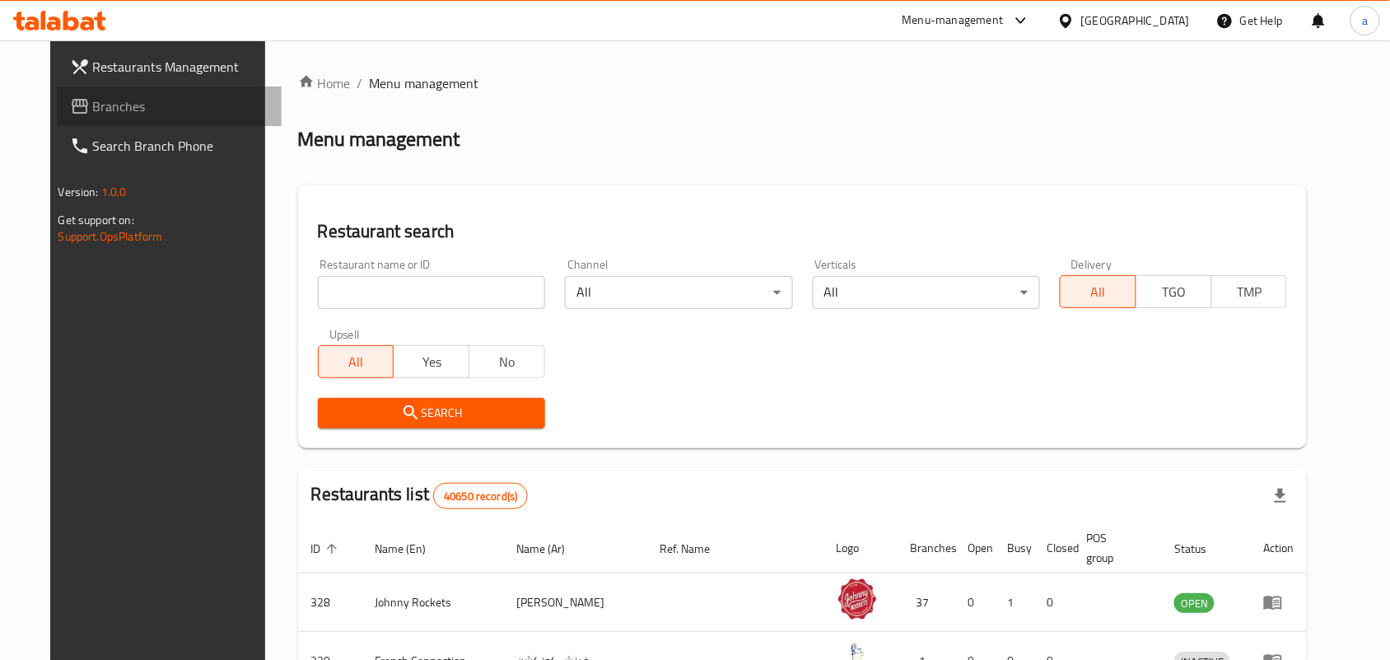
drag, startPoint x: 120, startPoint y: 105, endPoint x: 133, endPoint y: 124, distance: 22.4
click at [120, 105] on span "Branches" at bounding box center [181, 106] width 176 height 20
